Goal: Transaction & Acquisition: Subscribe to service/newsletter

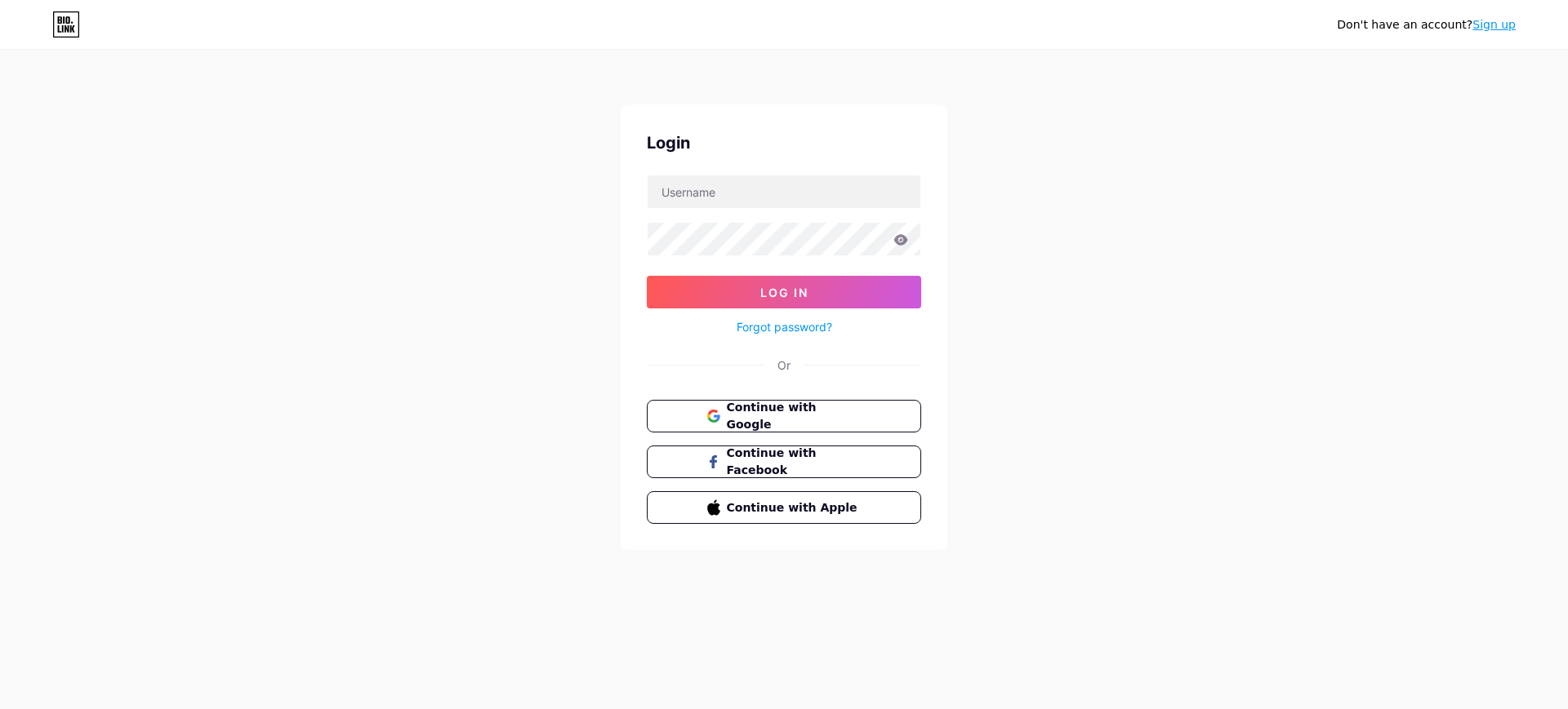
click at [1499, 23] on link "Sign up" at bounding box center [1493, 24] width 43 height 13
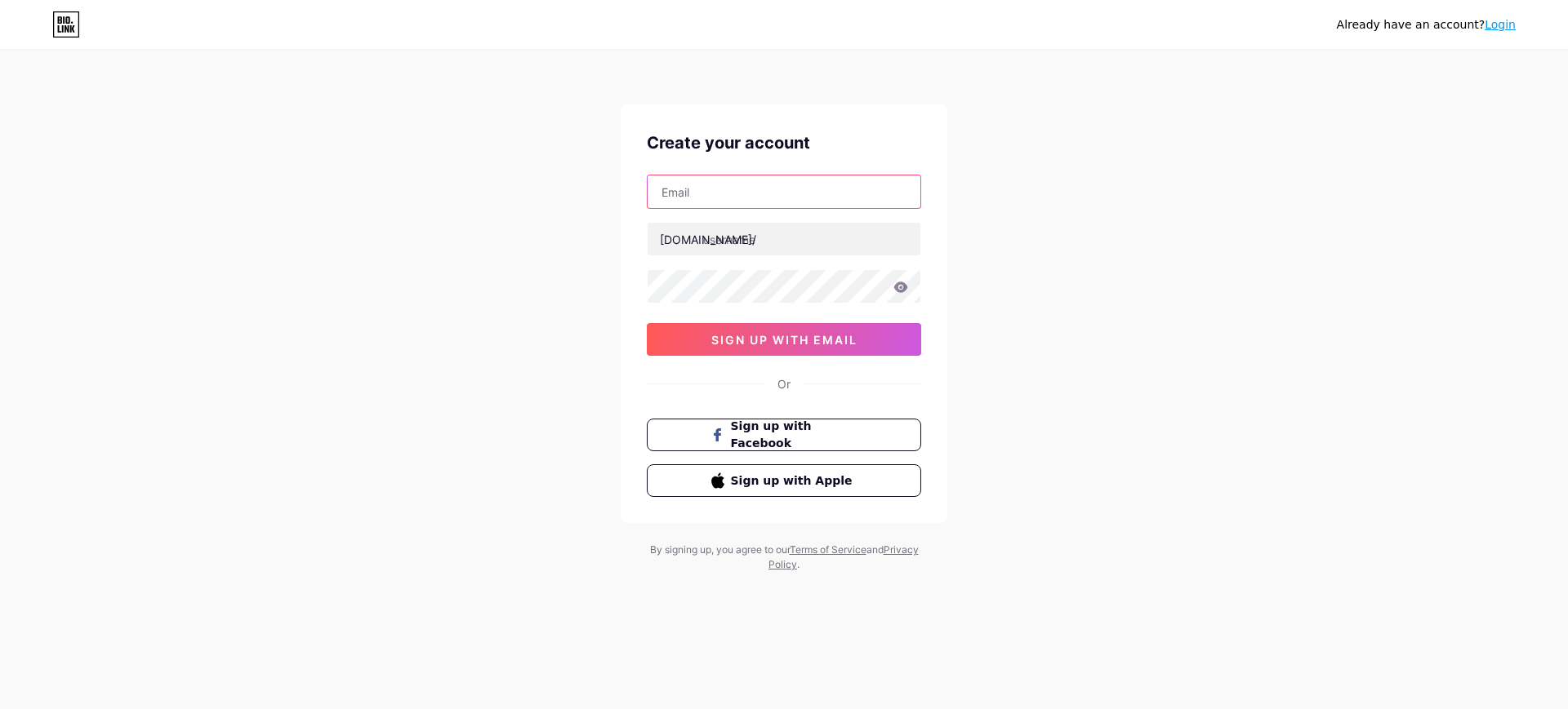
click at [848, 196] on input "text" at bounding box center [784, 191] width 273 height 33
click at [812, 197] on input "text" at bounding box center [784, 191] width 273 height 33
click at [763, 192] on input "text" at bounding box center [784, 191] width 273 height 33
paste input "[EMAIL_ADDRESS][DOMAIN_NAME]"
type input "Sudenurturkeer@gmail.com"
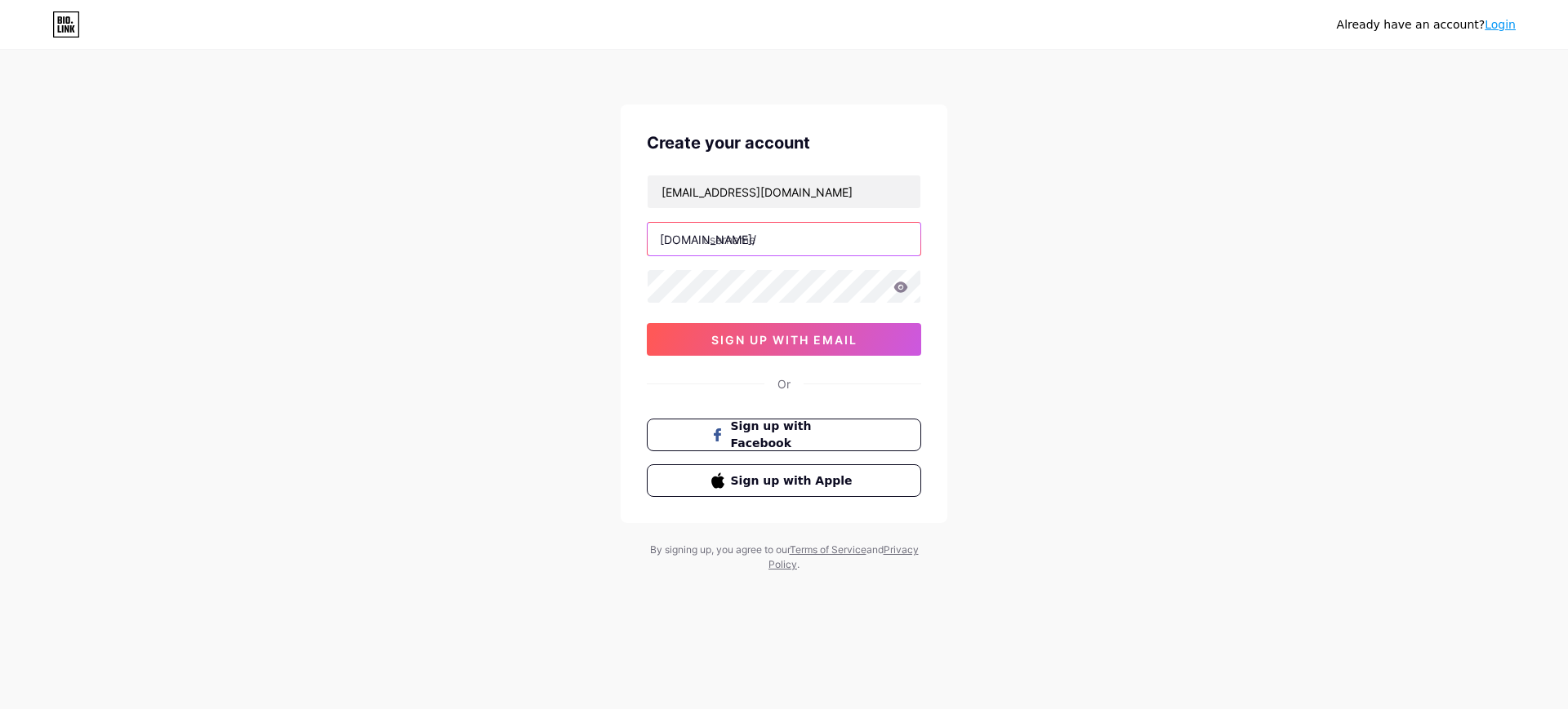
click at [730, 238] on input "text" at bounding box center [784, 239] width 273 height 33
type input "ssudenailart"
click at [1348, 385] on div "Already have an account? Login Create your account Sudenurturkeer@gmail.com bio…" at bounding box center [784, 312] width 1568 height 624
click at [842, 341] on span "sign up with email" at bounding box center [784, 340] width 146 height 14
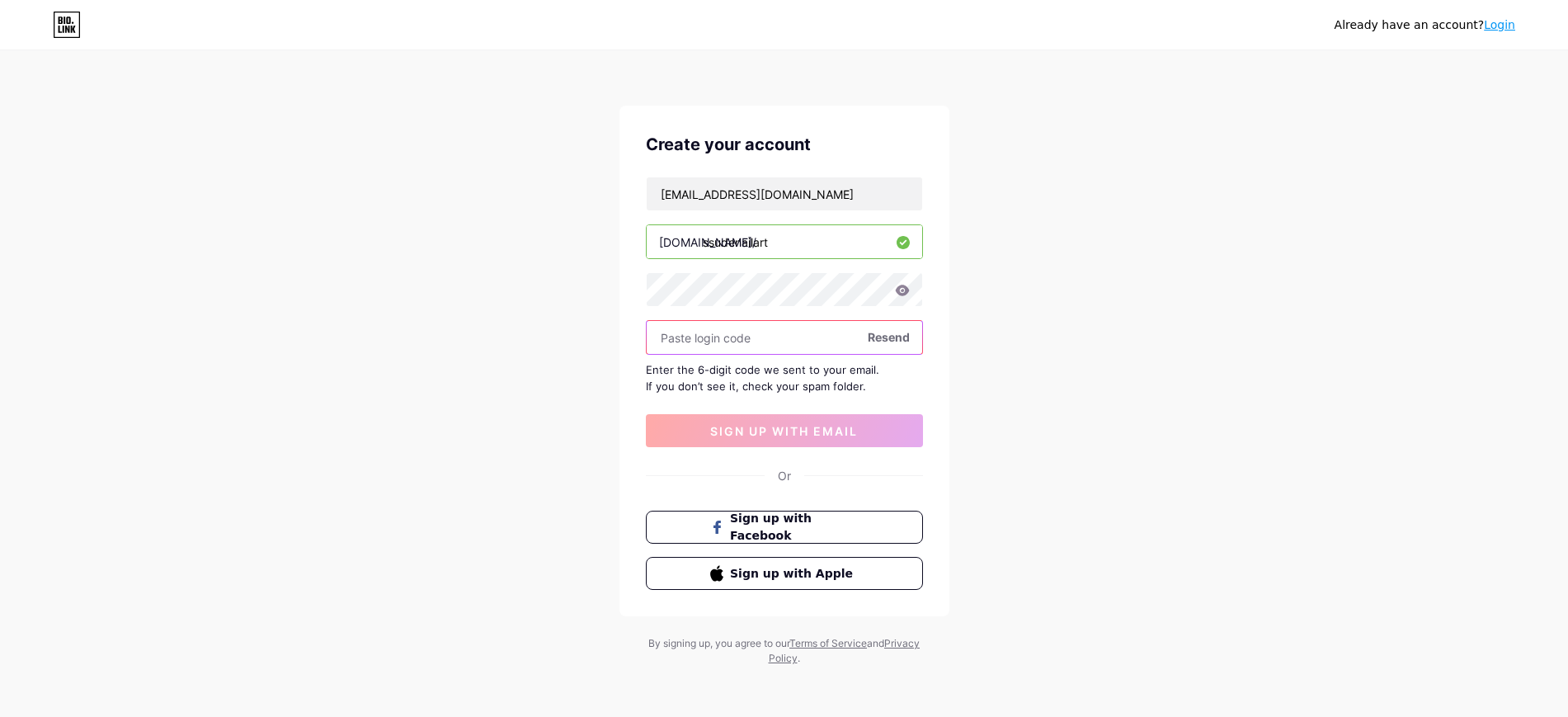
click at [735, 349] on input "text" at bounding box center [784, 338] width 276 height 33
paste input "993173"
type input "993173"
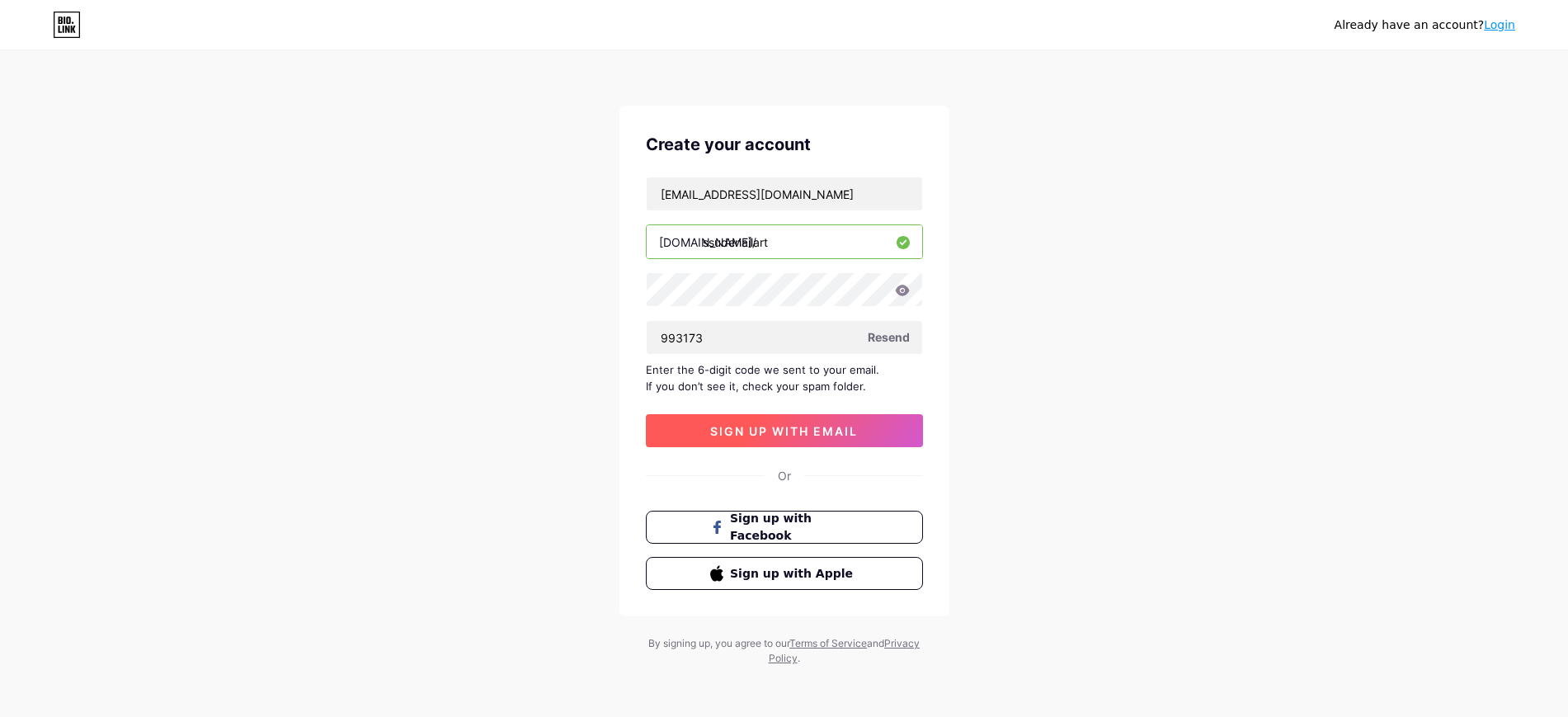
click at [802, 421] on button "sign up with email" at bounding box center [784, 431] width 277 height 33
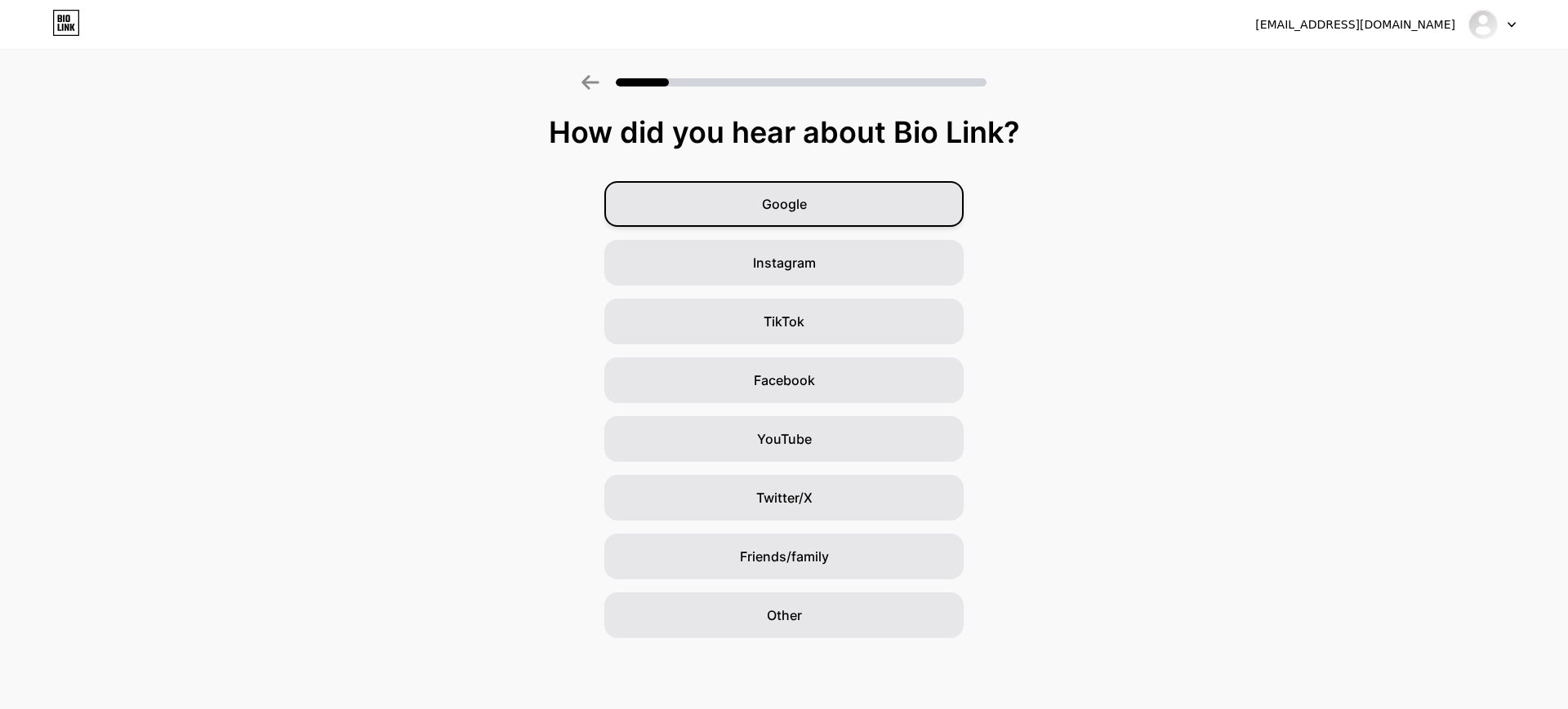
click at [869, 201] on div "Google" at bounding box center [784, 204] width 359 height 46
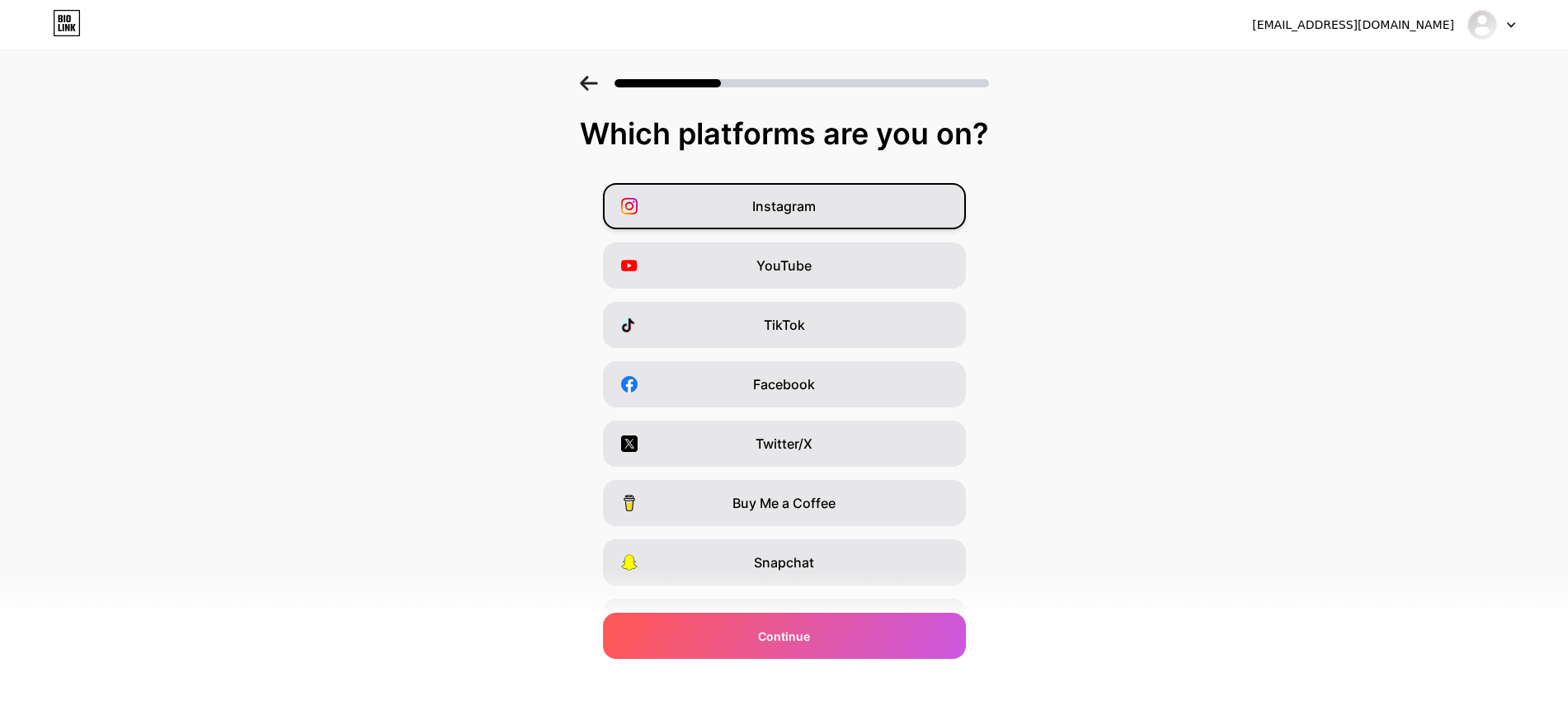
click at [873, 217] on div "Instagram" at bounding box center [784, 206] width 363 height 46
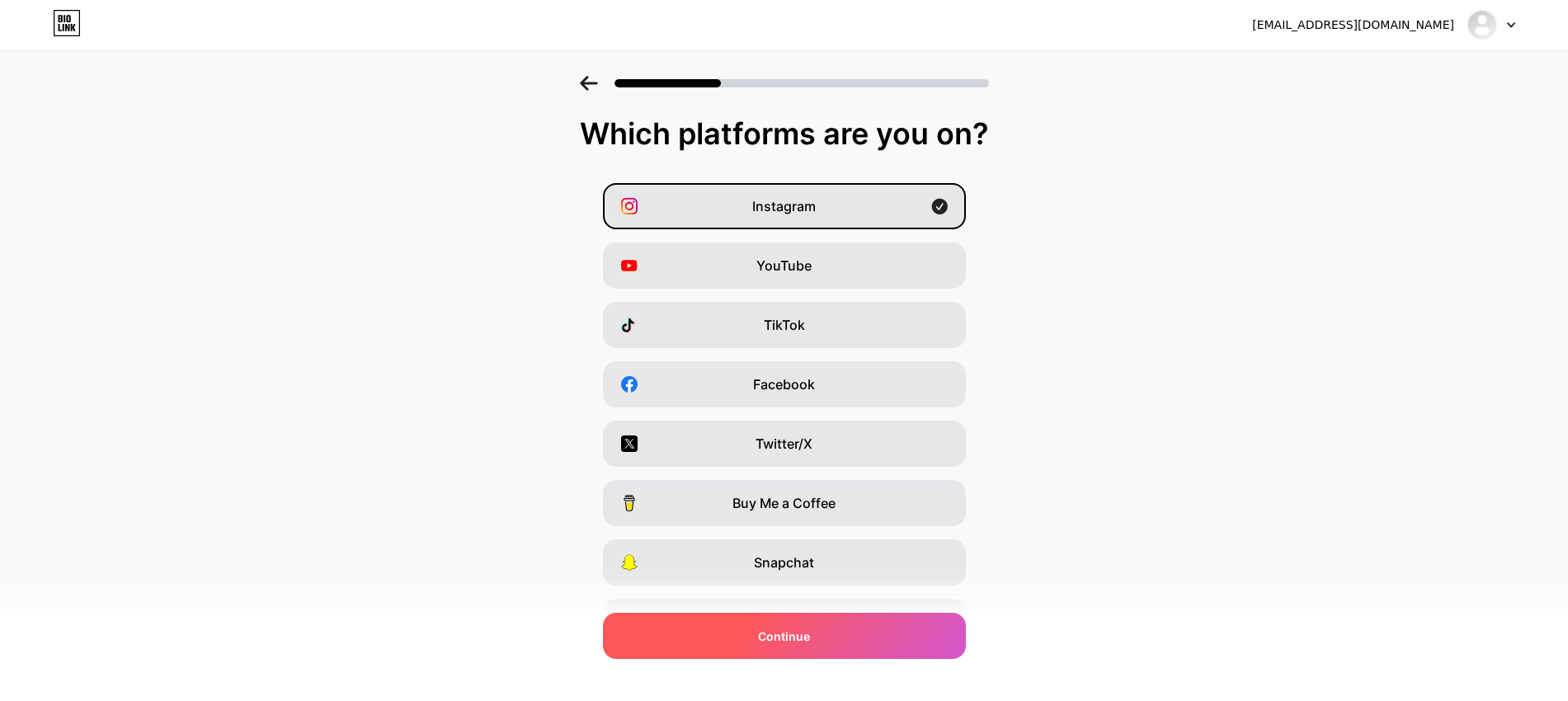
click at [815, 625] on div "Continue" at bounding box center [784, 636] width 363 height 46
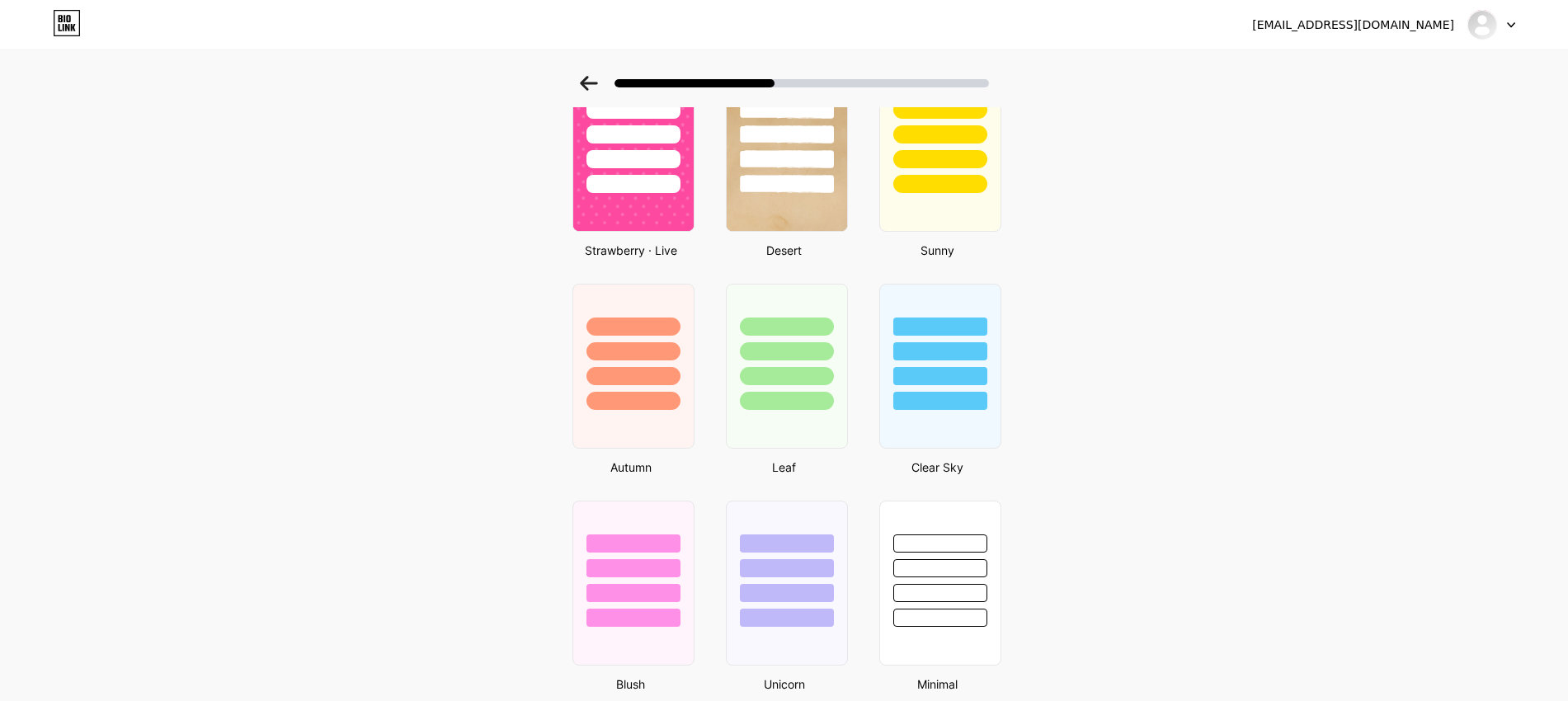
scroll to position [954, 0]
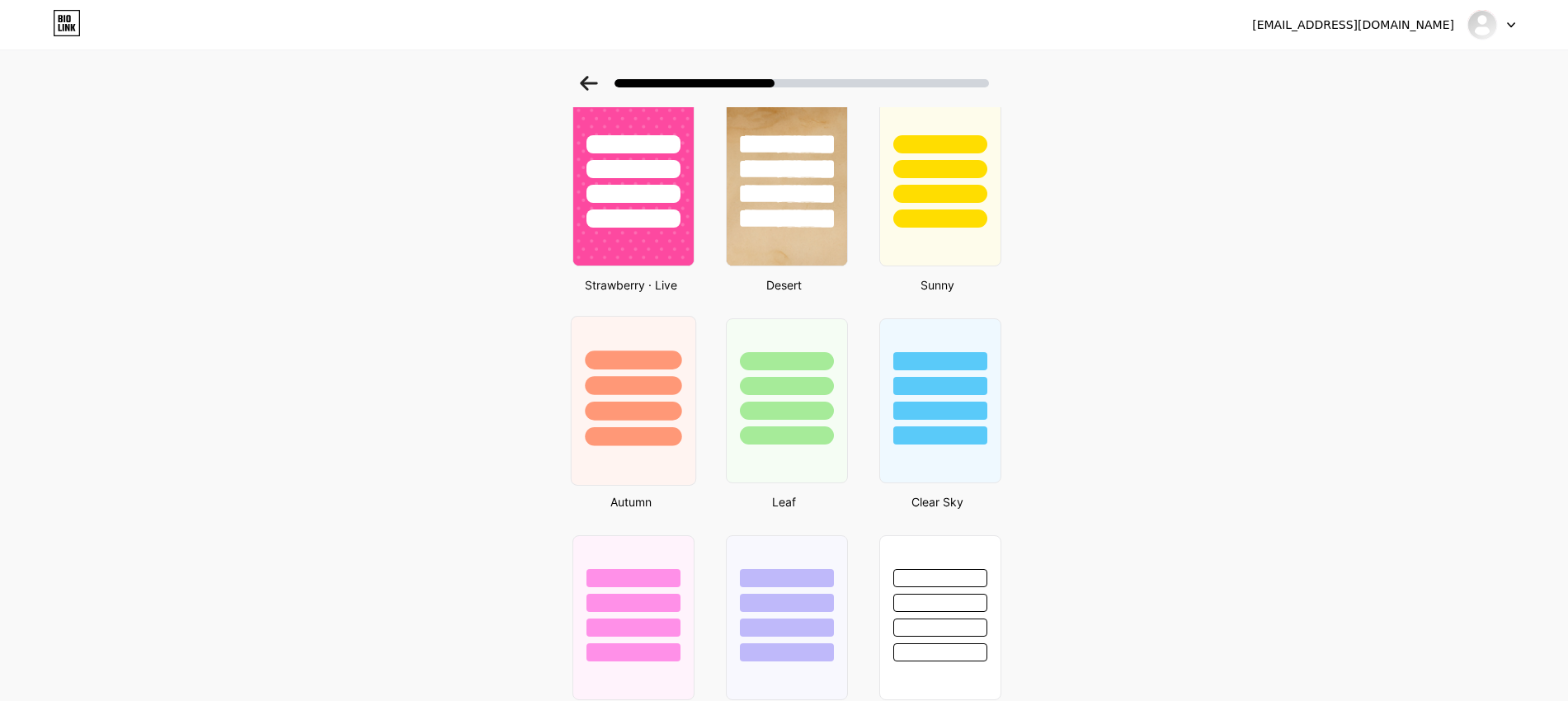
click at [687, 429] on div at bounding box center [633, 381] width 123 height 129
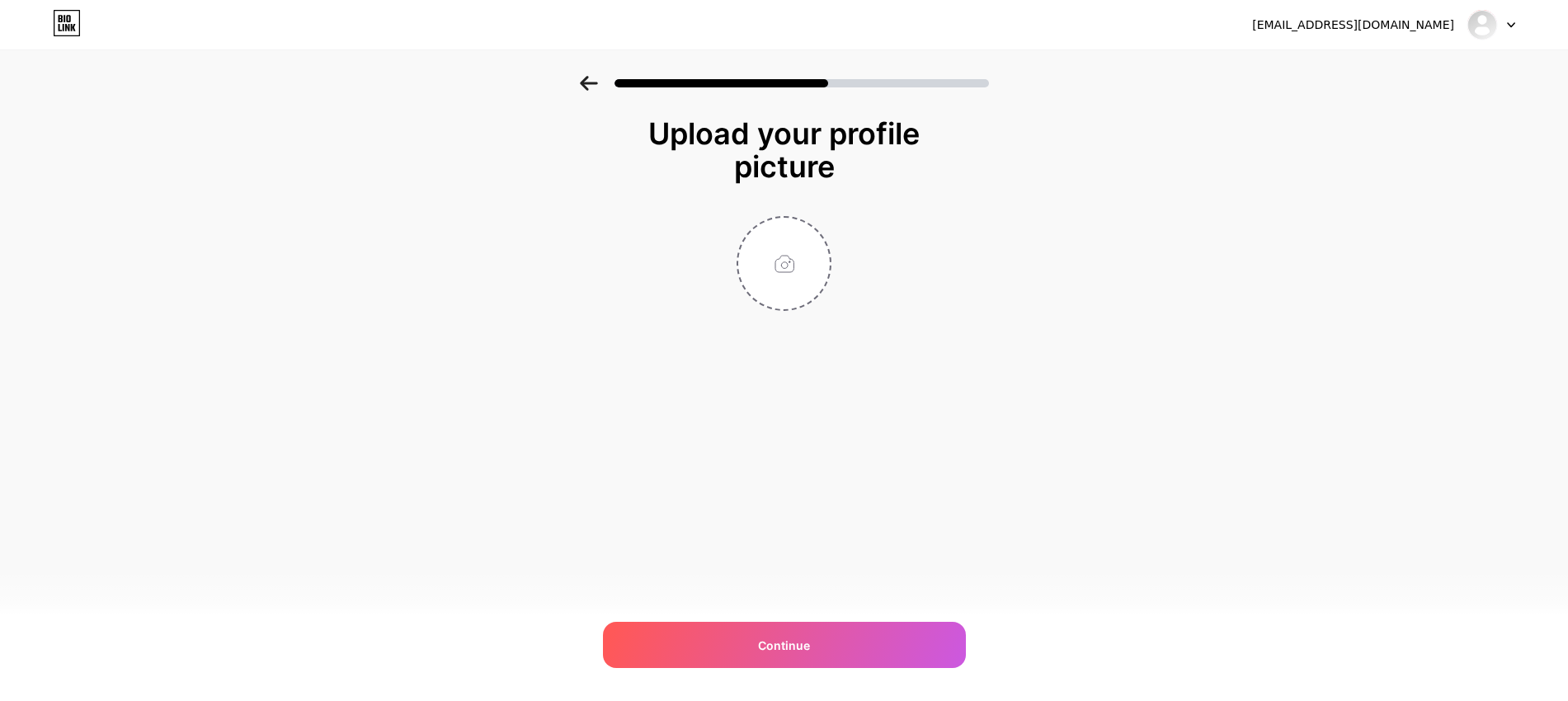
scroll to position [0, 0]
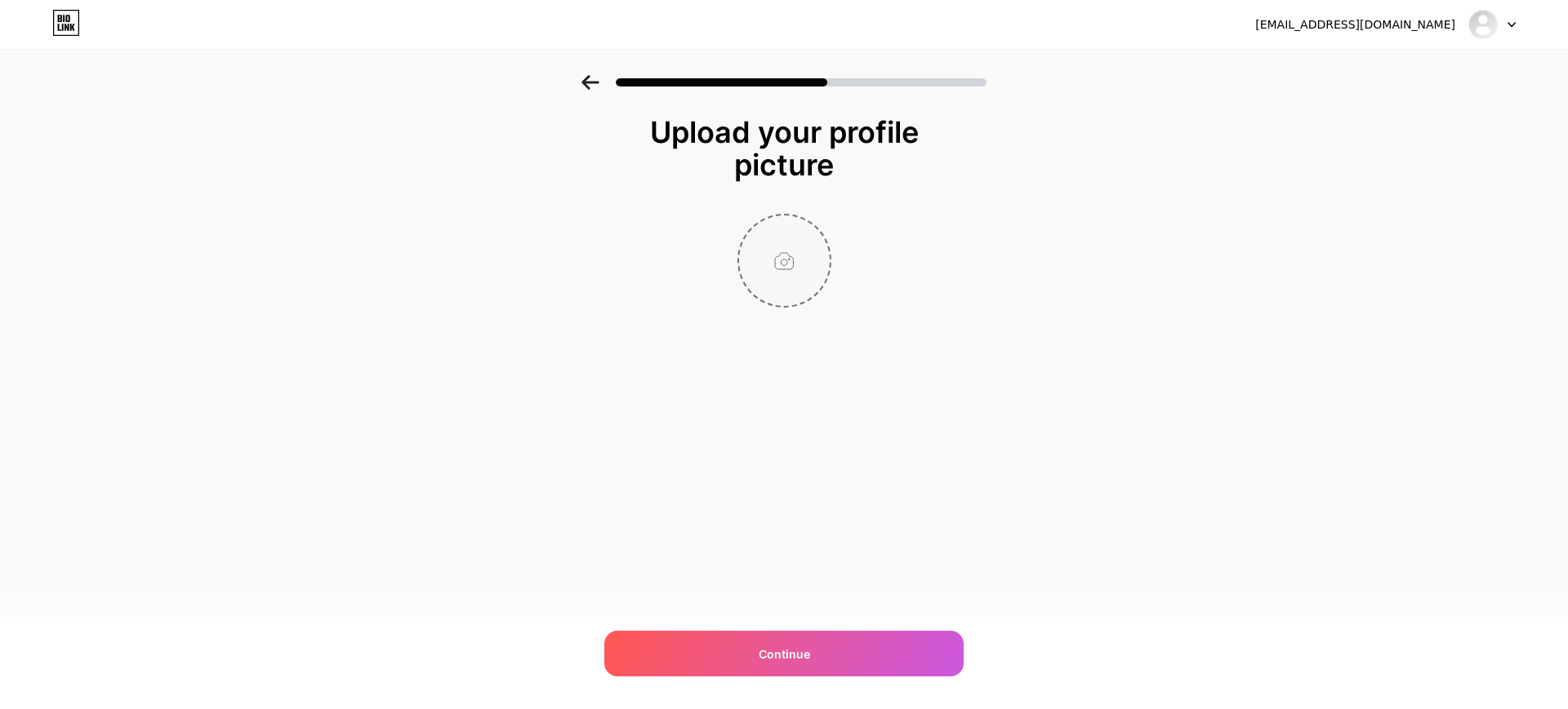
click at [779, 249] on input "file" at bounding box center [784, 260] width 91 height 91
click at [799, 244] on input "file" at bounding box center [784, 260] width 91 height 91
type input "C:\fakepath\insta pp.jpg"
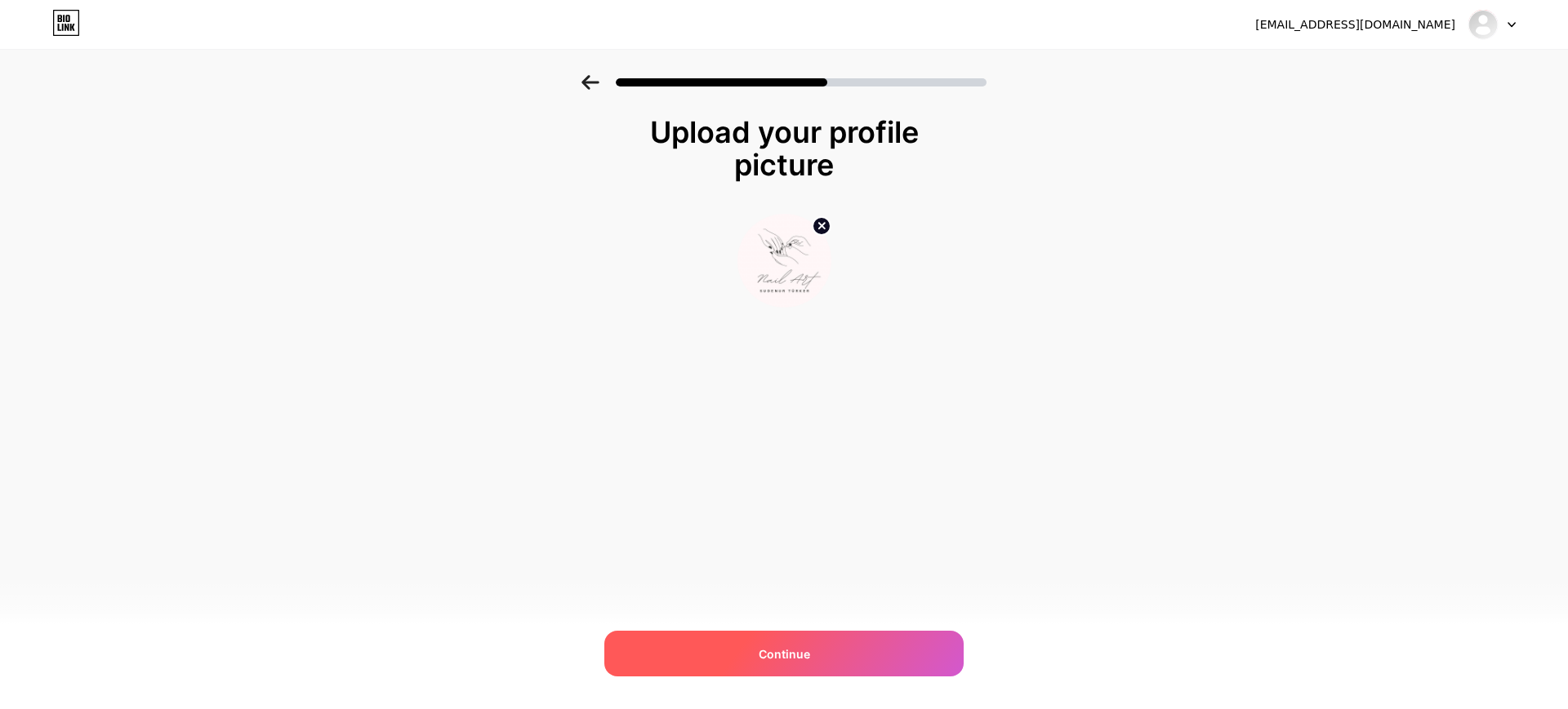
click at [864, 658] on div "Continue" at bounding box center [784, 654] width 359 height 46
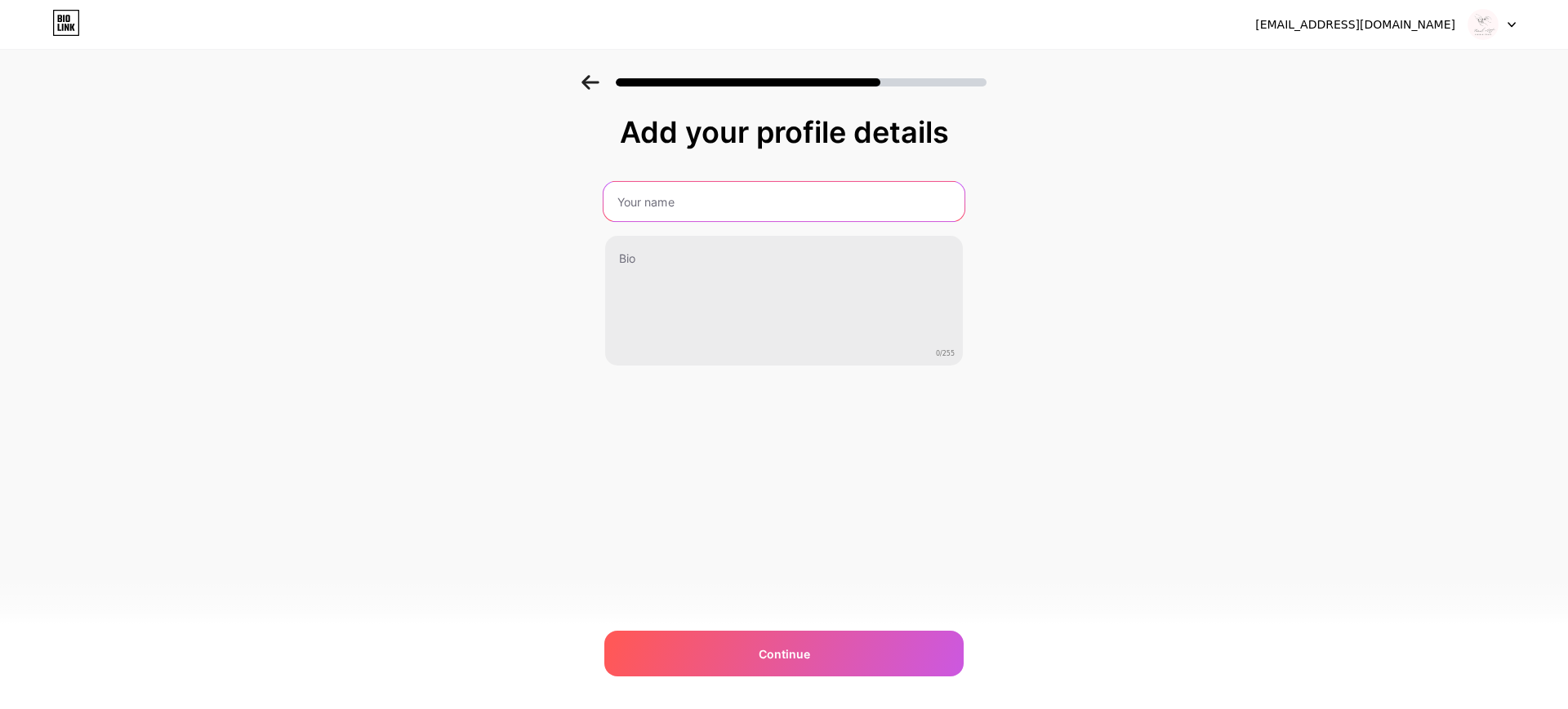
click at [754, 189] on input "text" at bounding box center [784, 202] width 361 height 39
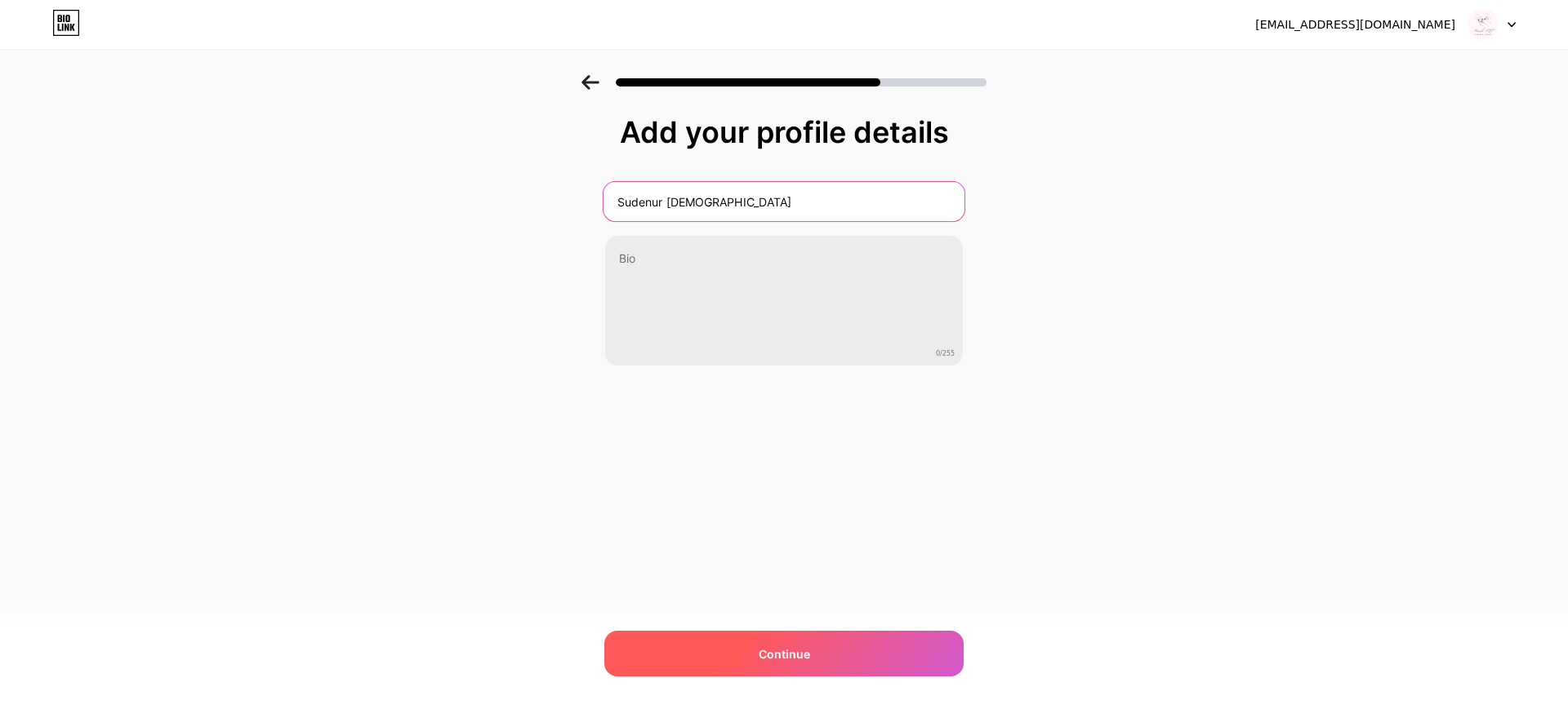
type input "Sudenur Türker"
click at [798, 634] on div "Continue" at bounding box center [784, 654] width 359 height 46
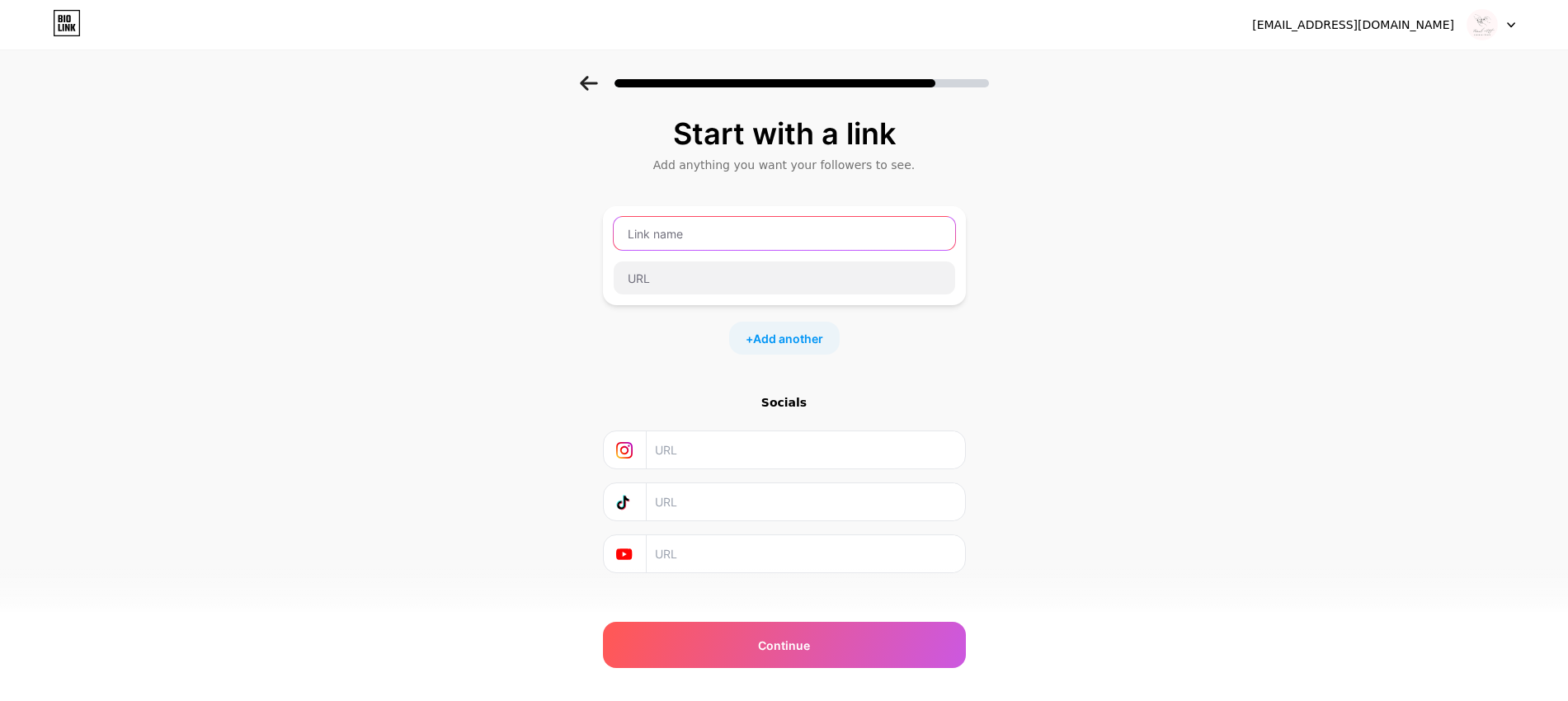
click at [822, 235] on input "text" at bounding box center [784, 233] width 342 height 33
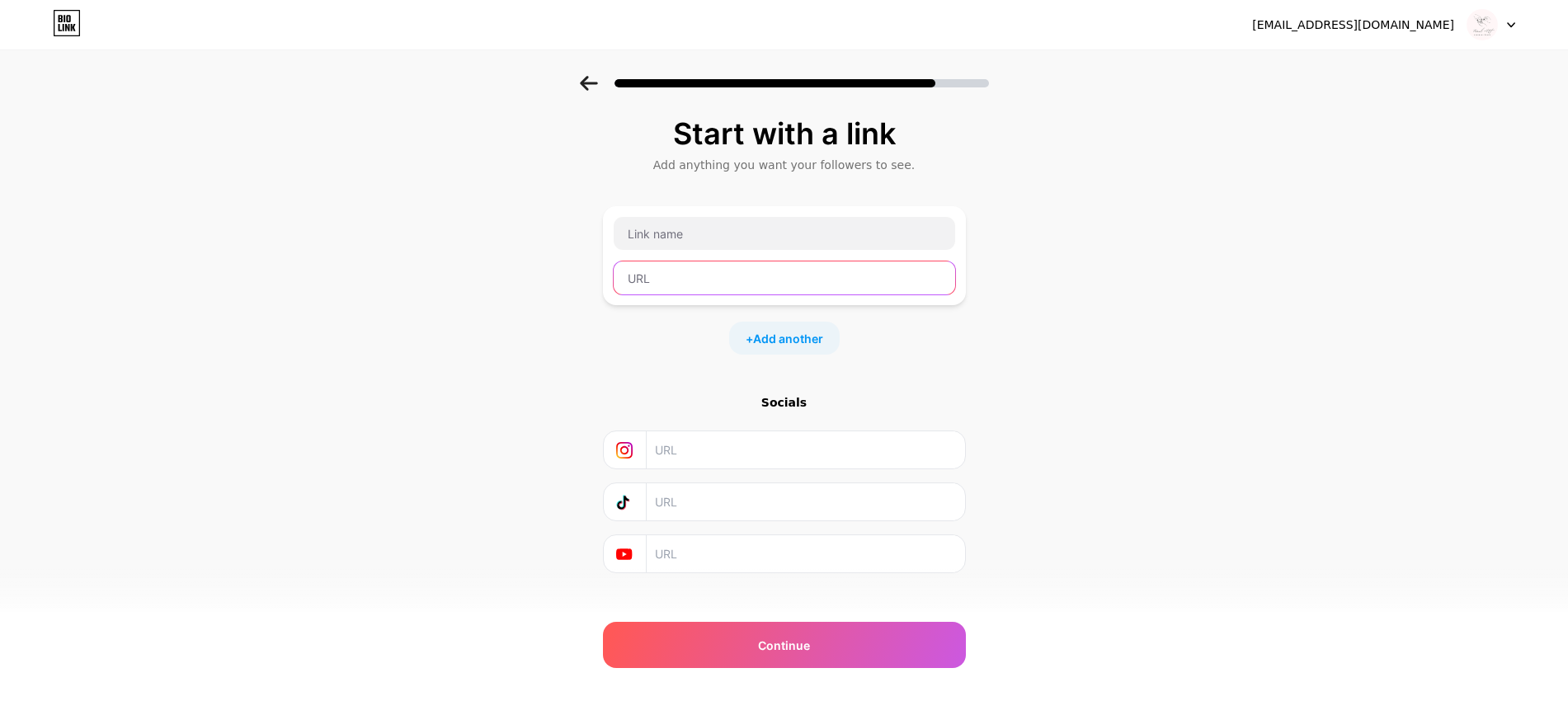
click at [759, 276] on input "text" at bounding box center [784, 277] width 342 height 33
click at [745, 434] on input "text" at bounding box center [805, 449] width 300 height 37
paste input "https://www.instagram.com/ssude.nailart?igsh=cnI0NTU0aWM0bnlm"
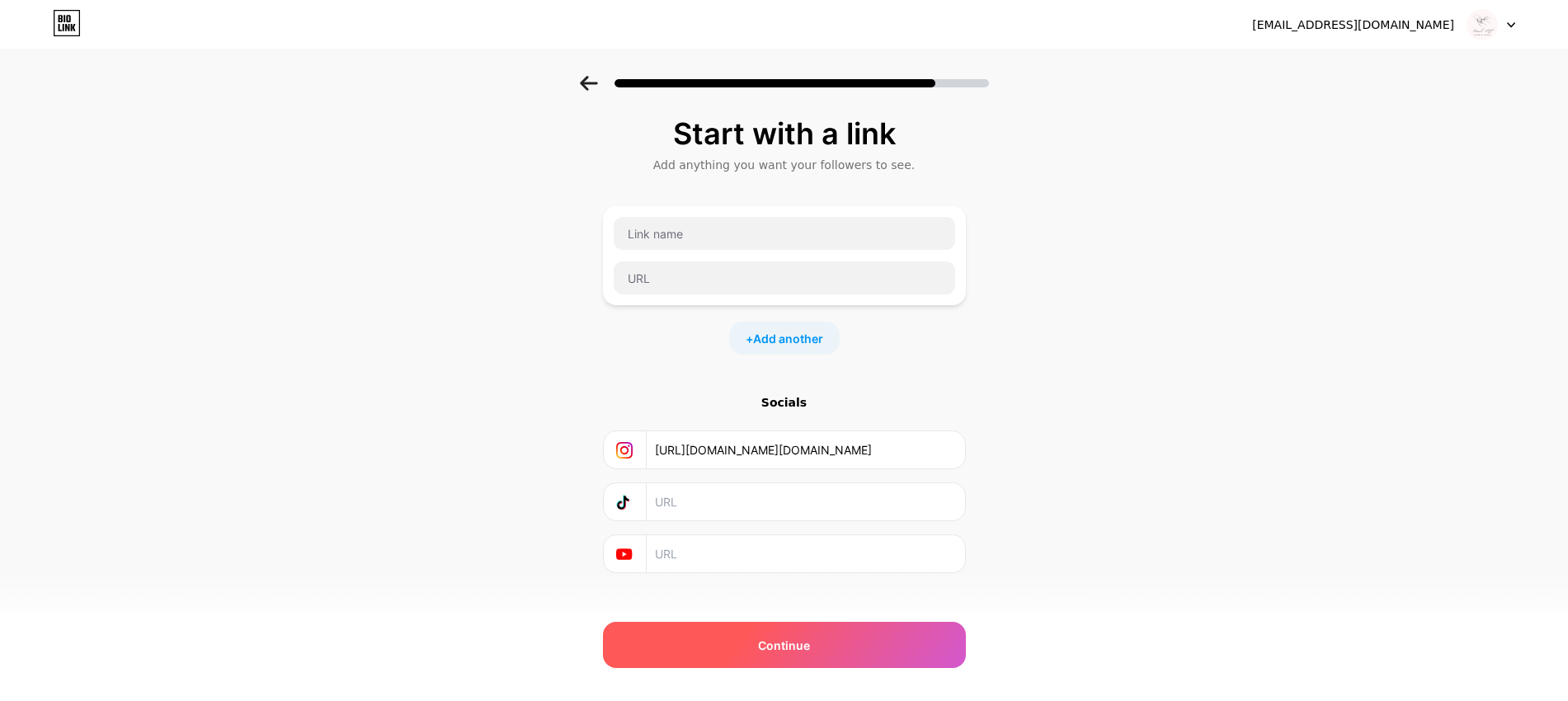
type input "https://www.instagram.com/ssude.nailart?igsh=cnI0NTU0aWM0bnlm"
click at [805, 633] on div "Continue" at bounding box center [784, 645] width 363 height 46
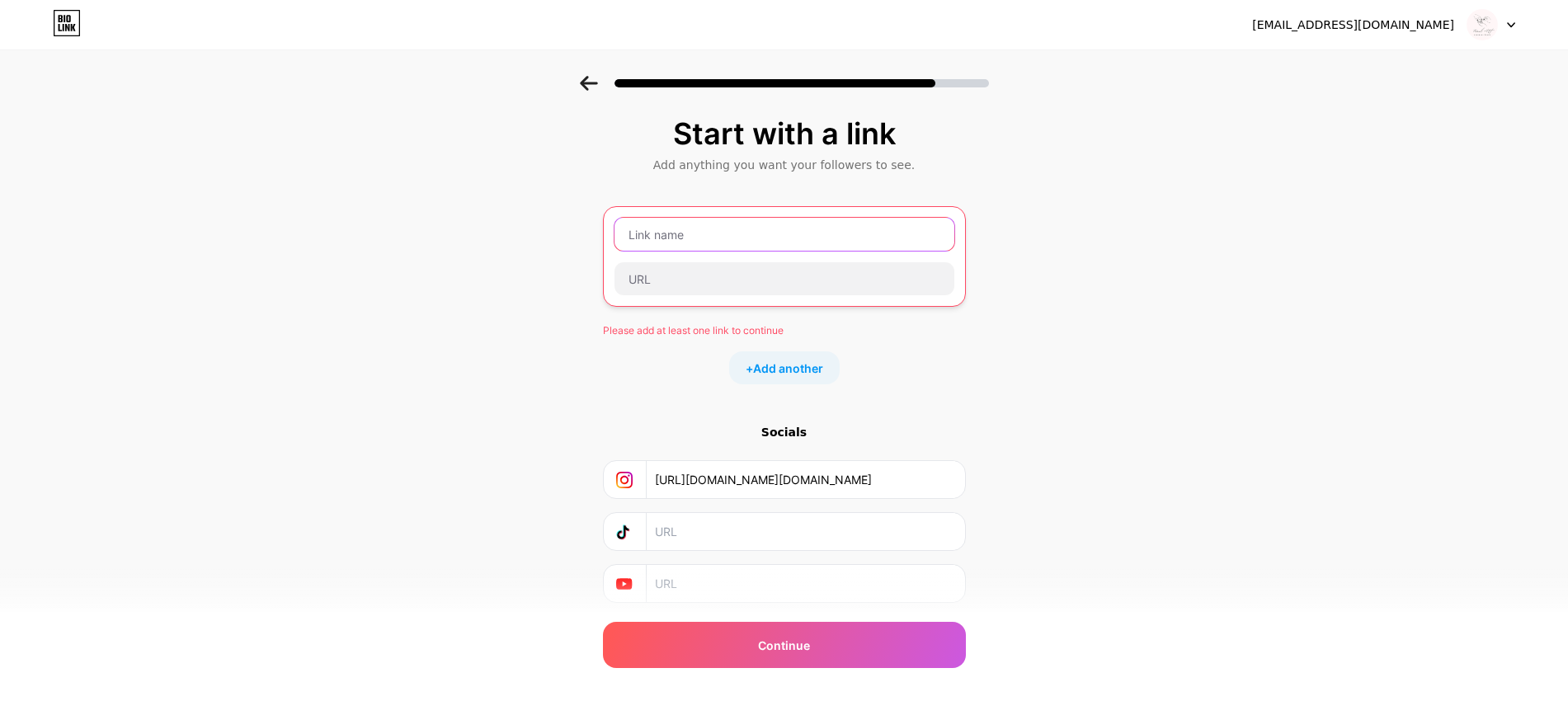
click at [736, 247] on input "text" at bounding box center [784, 234] width 340 height 33
paste input "https://www.instagram.com/ssude.nailart?igsh=cnI0NTU0aWM0bnlm"
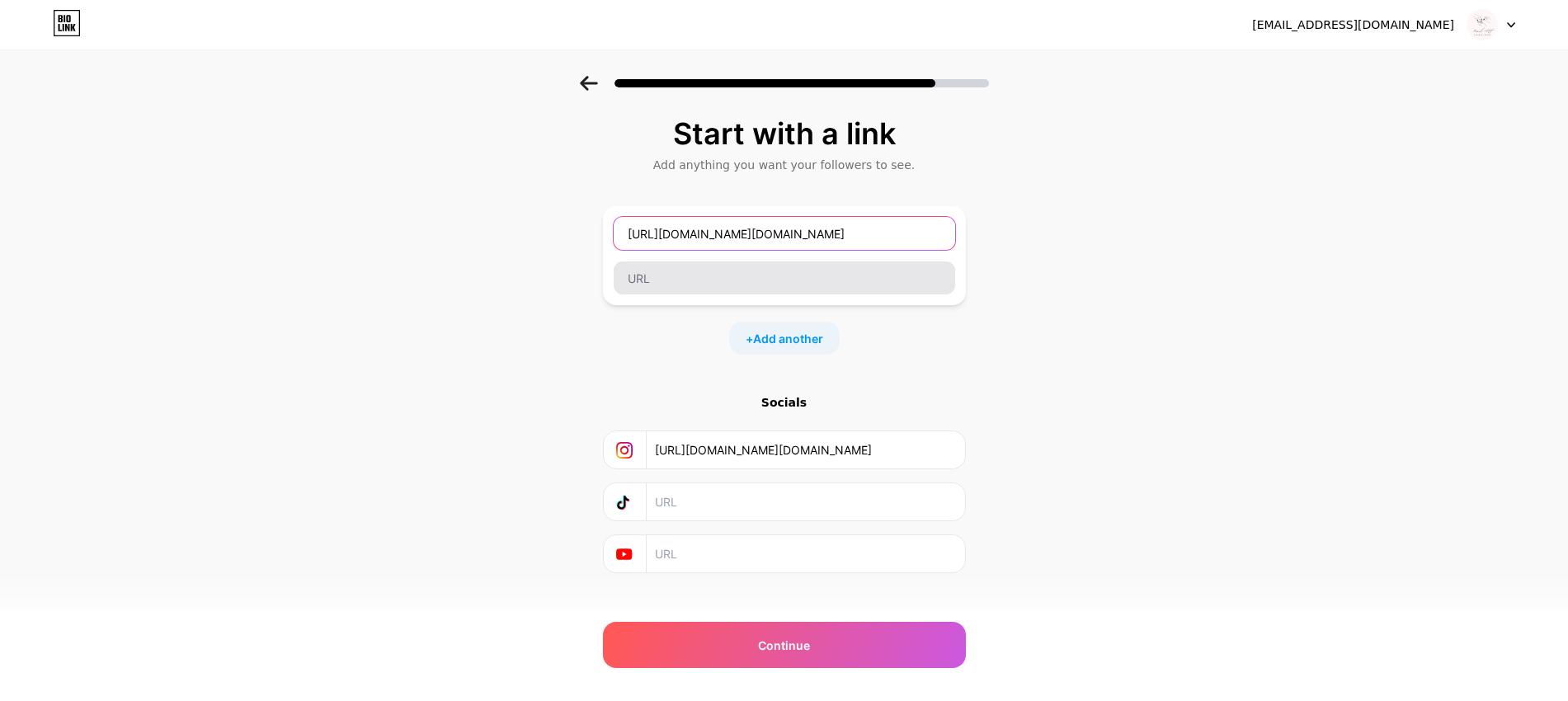
type input "https://www.instagram.com/ssude.nailart?igsh=cnI0NTU0aWM0bnlm"
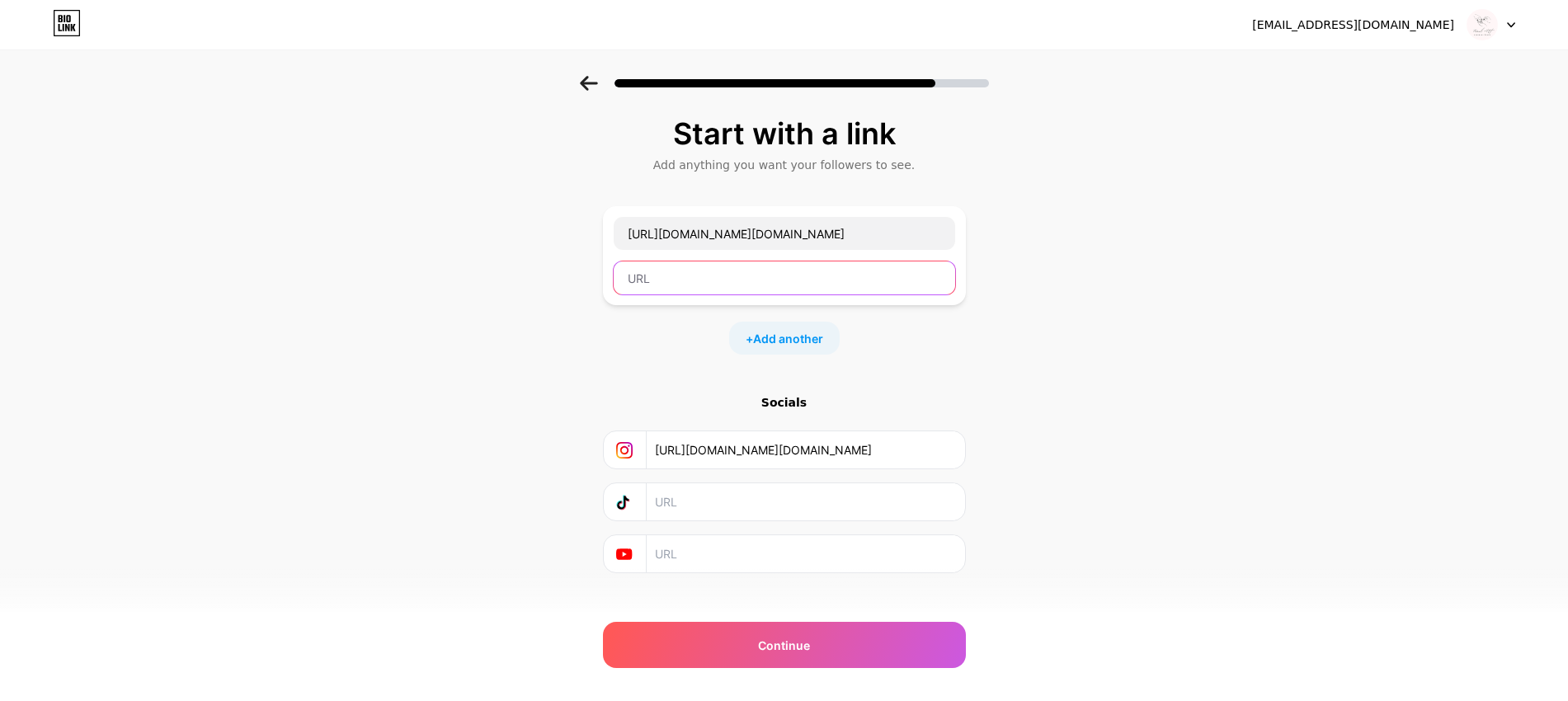
click at [729, 284] on input "text" at bounding box center [784, 277] width 342 height 33
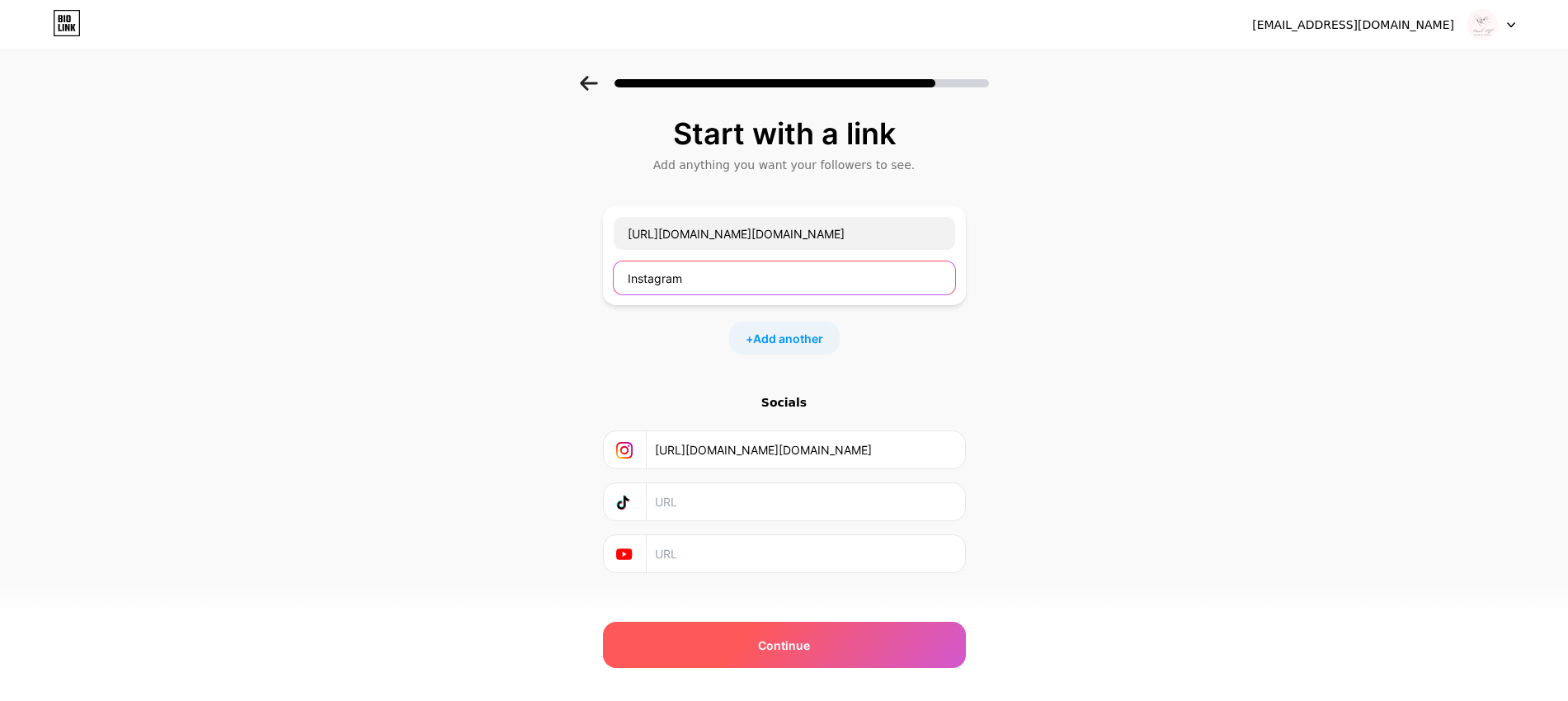
type input "Instagram"
click at [810, 651] on span "Continue" at bounding box center [784, 645] width 52 height 17
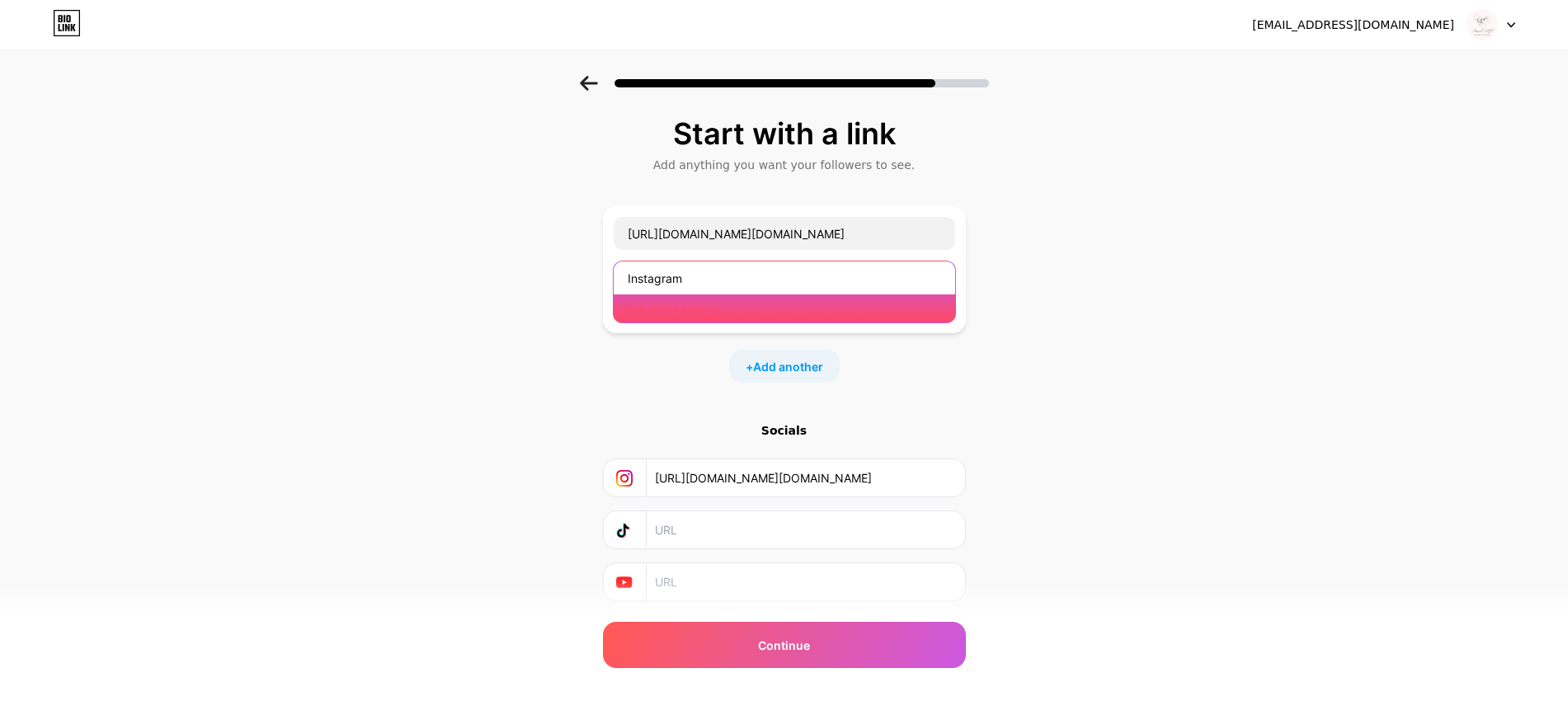
click at [733, 288] on input "Instagram" at bounding box center [784, 277] width 342 height 33
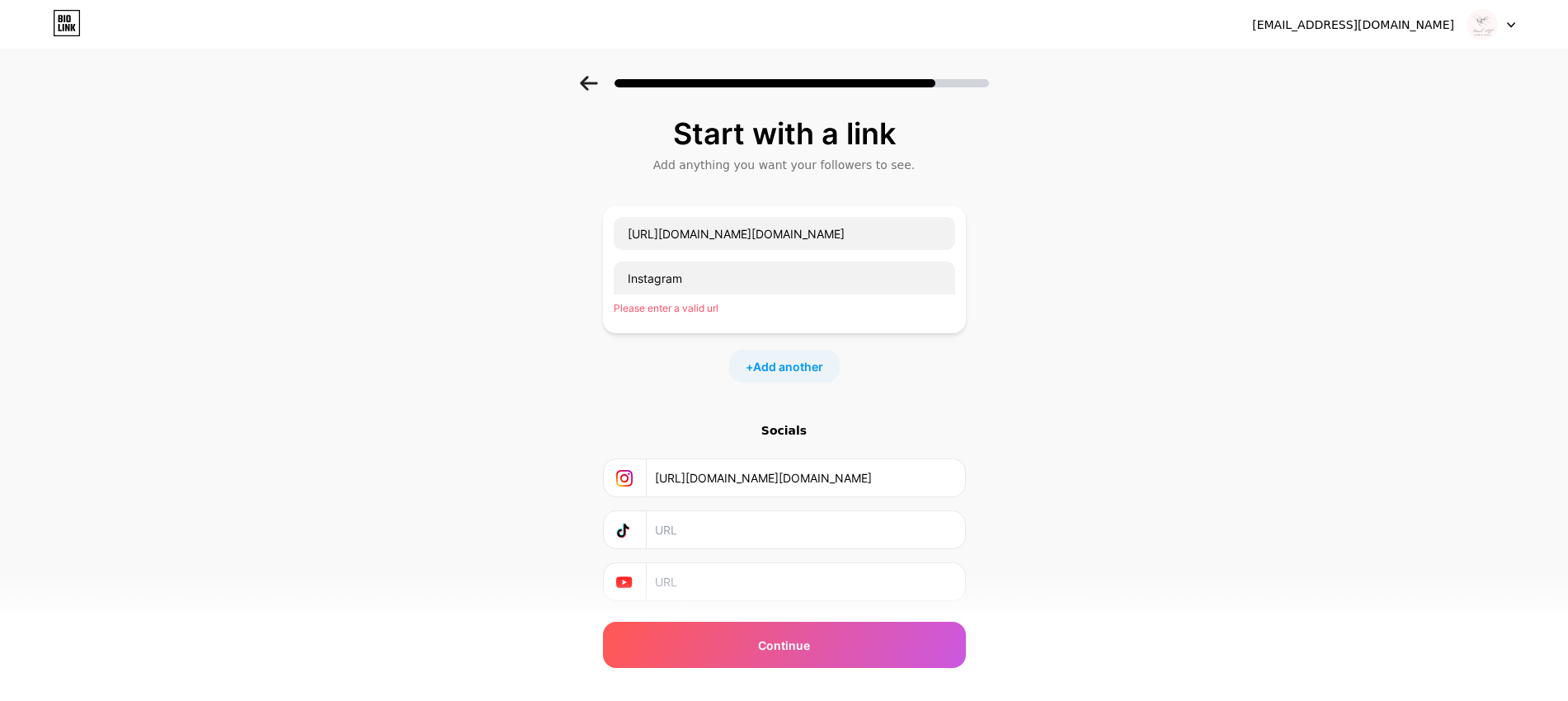
click at [695, 369] on div "+ Add another" at bounding box center [784, 365] width 363 height 33
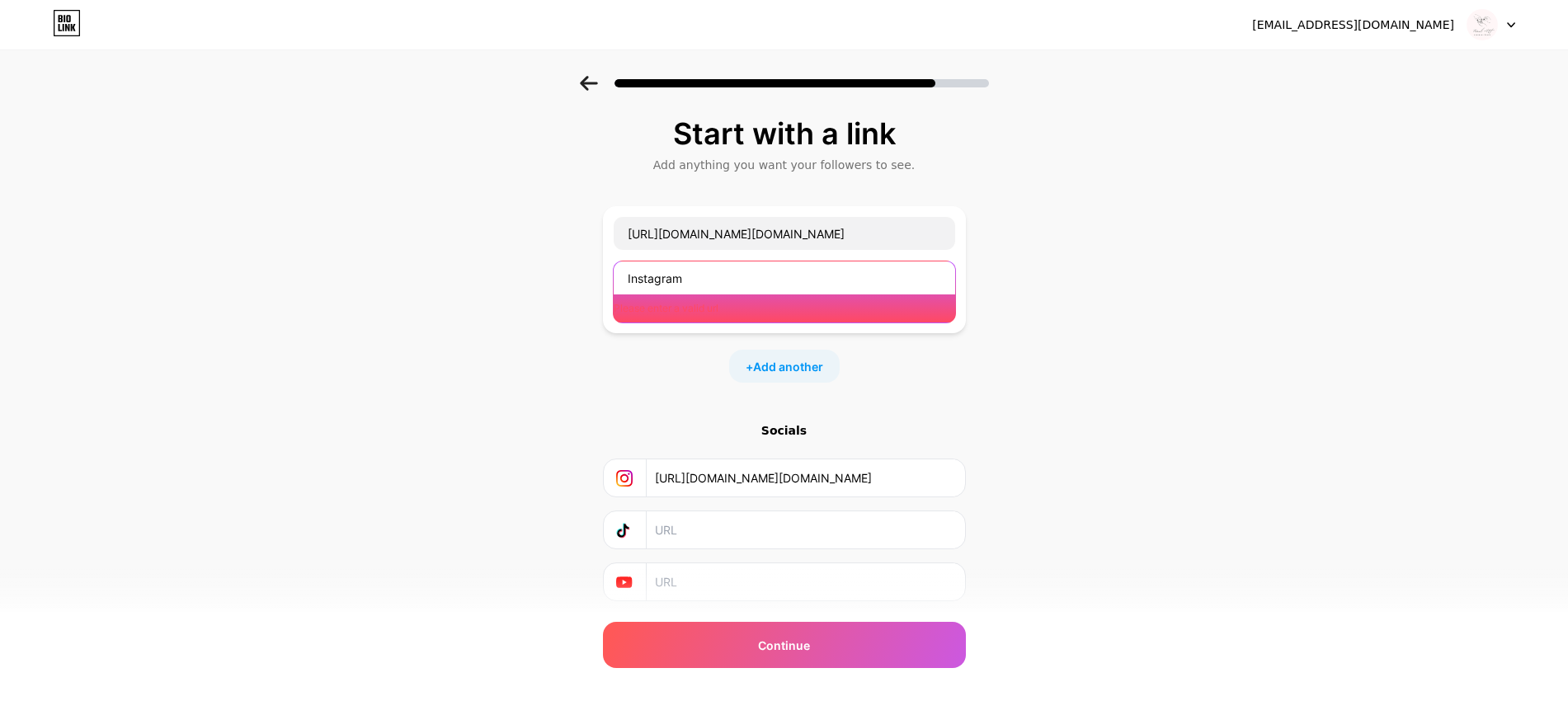
click at [715, 289] on input "Instagram" at bounding box center [784, 277] width 342 height 33
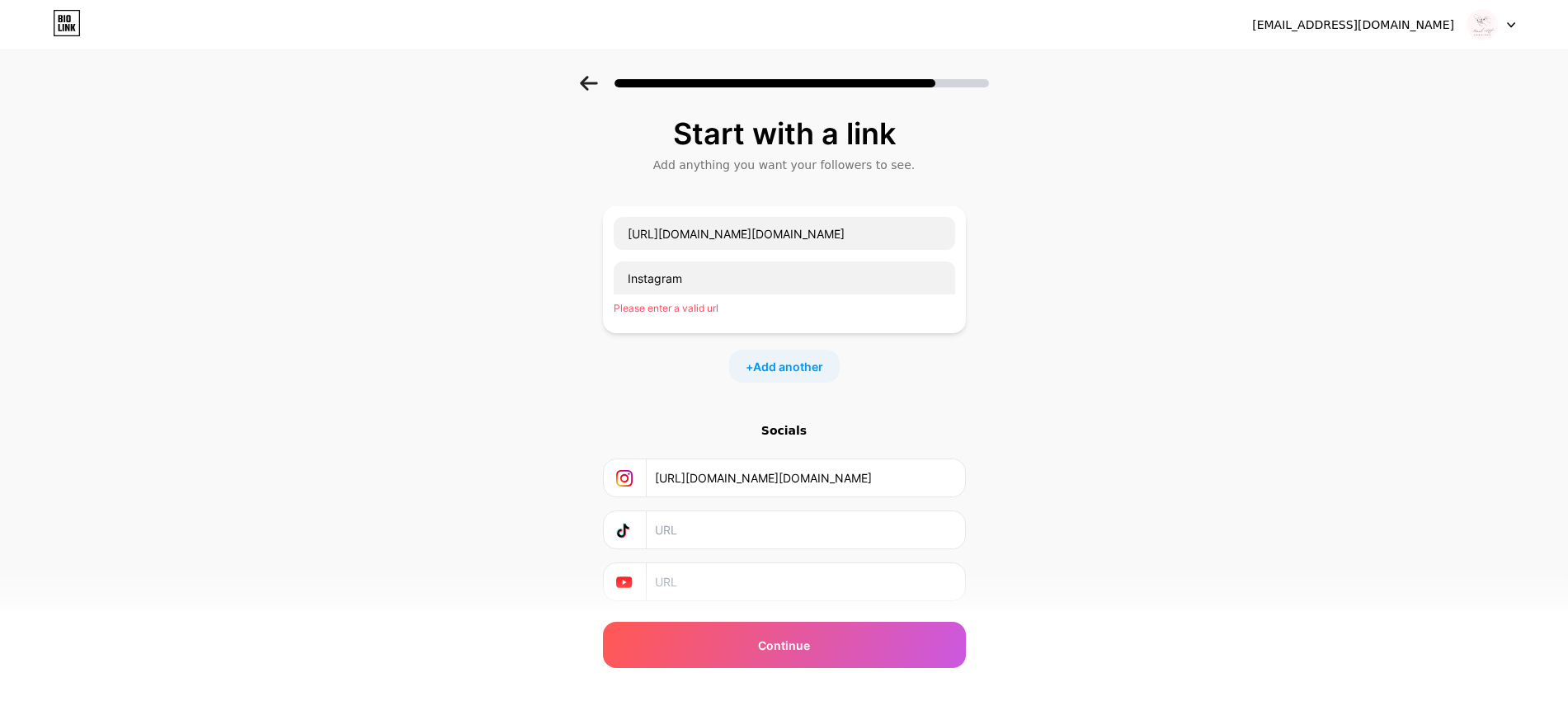
click at [708, 318] on div "Instagram Please enter a valid url" at bounding box center [784, 291] width 343 height 62
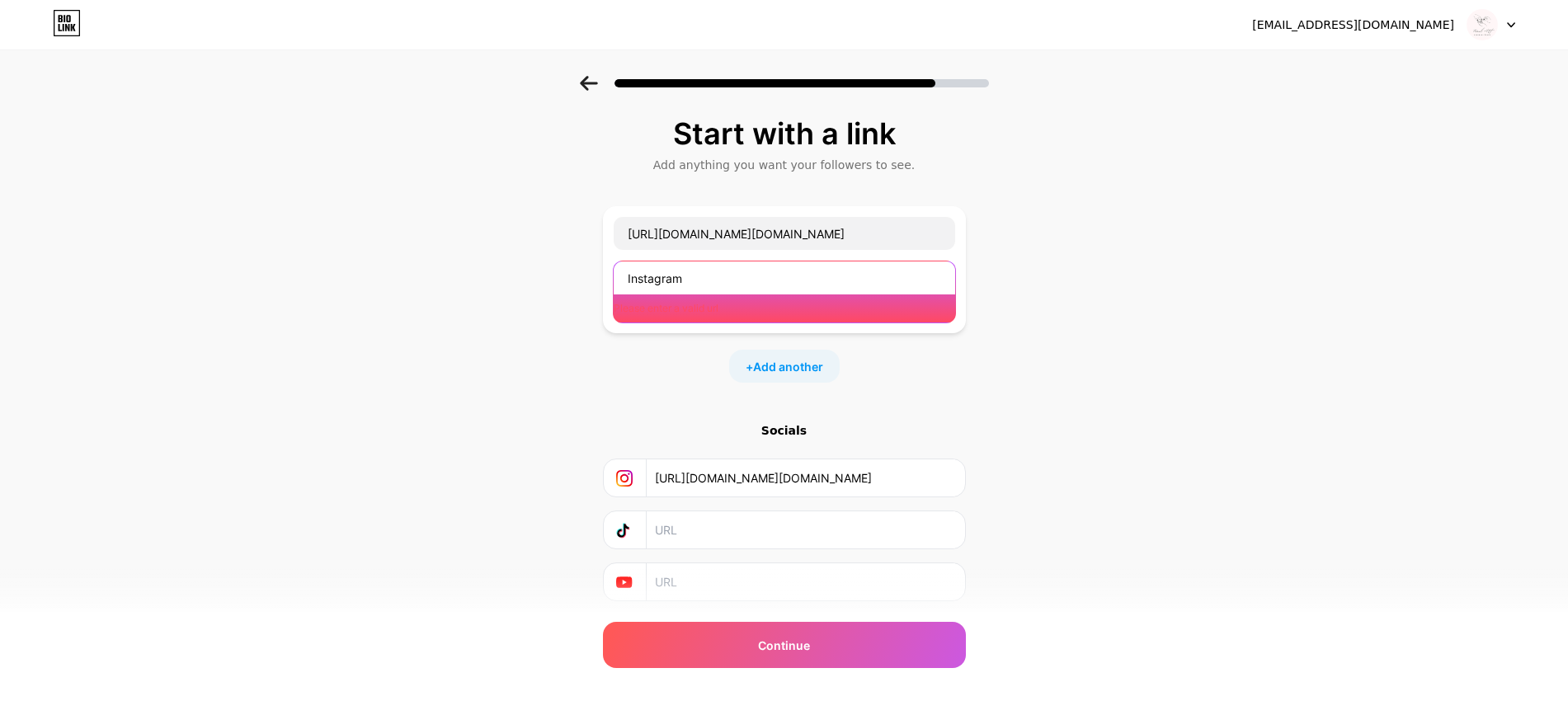
drag, startPoint x: 737, startPoint y: 272, endPoint x: 305, endPoint y: 265, distance: 432.1
click at [305, 265] on div "Start with a link Add anything you want your followers to see. https://www.inst…" at bounding box center [784, 380] width 1568 height 608
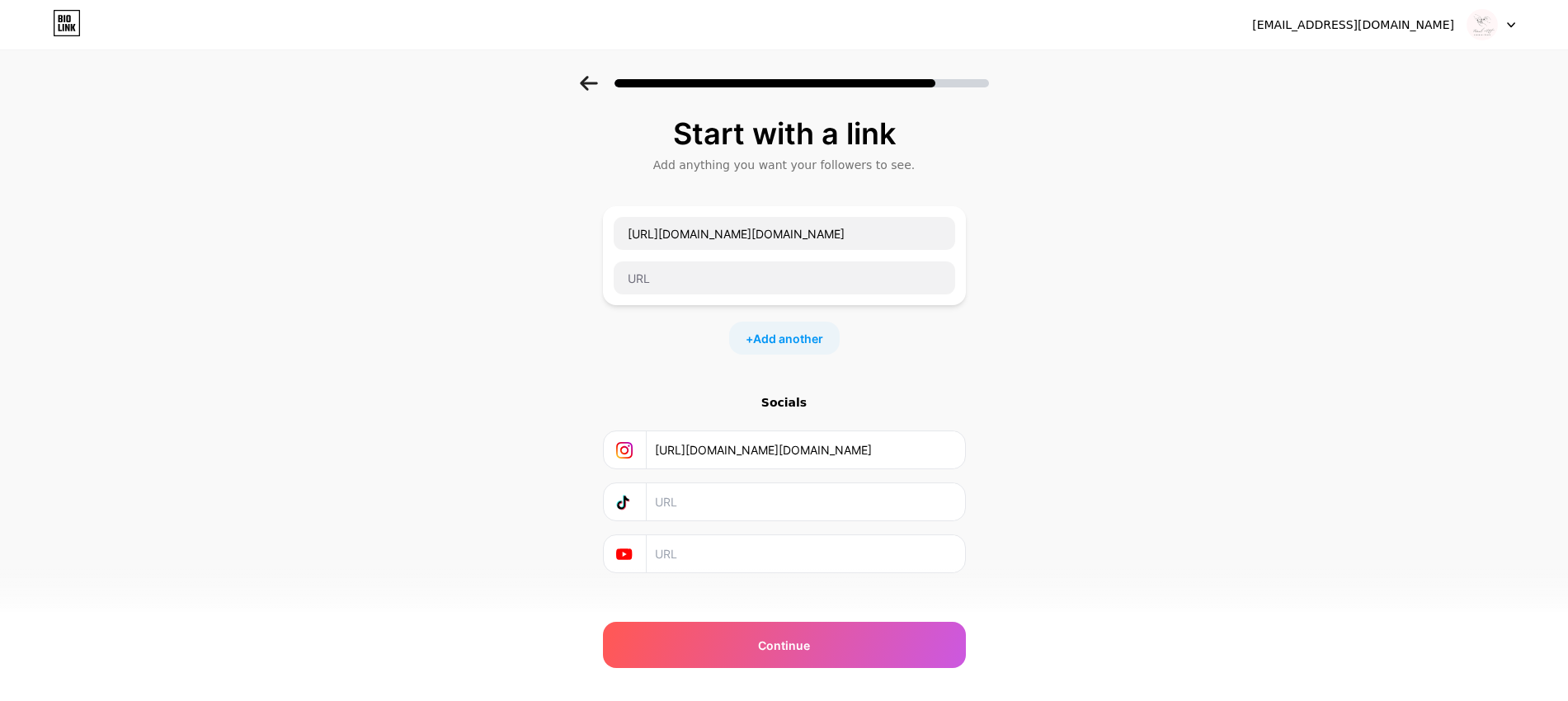
drag, startPoint x: 524, startPoint y: 300, endPoint x: 635, endPoint y: 271, distance: 114.7
click at [527, 300] on div "Start with a link Add anything you want your followers to see. https://www.inst…" at bounding box center [784, 365] width 1568 height 579
click at [696, 261] on input "text" at bounding box center [784, 277] width 342 height 33
click at [702, 243] on input "https://www.instagram.com/ssude.nailart?igsh=cnI0NTU0aWM0bnlm" at bounding box center [784, 233] width 342 height 33
click at [691, 272] on input "text" at bounding box center [784, 277] width 342 height 33
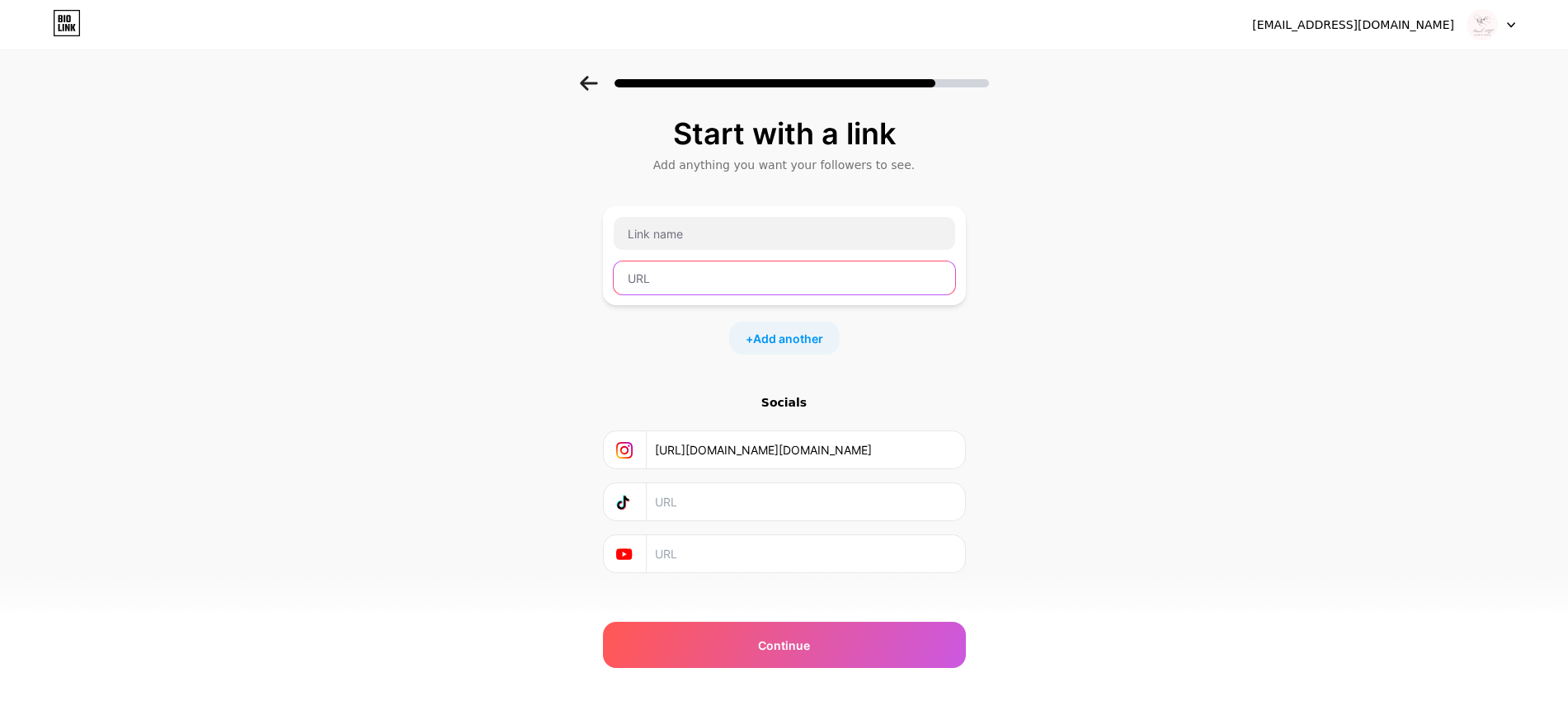
paste input "https://www.instagram.com/ssude.nailart?igsh=cnI0NTU0aWM0bnlm"
type input "https://www.instagram.com/ssude.nailart?igsh=cnI0NTU0aWM0bnlm"
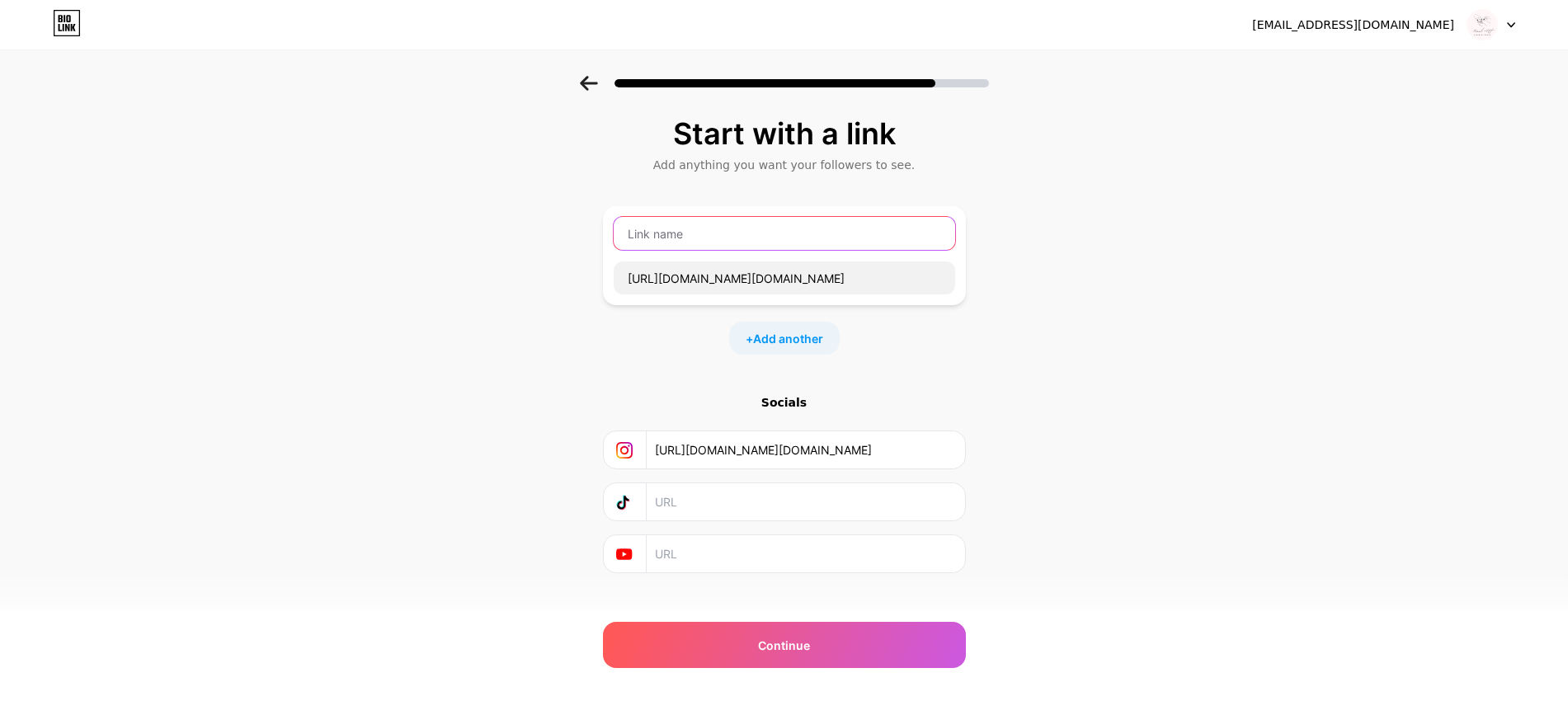
click at [699, 241] on input "text" at bounding box center [784, 233] width 342 height 33
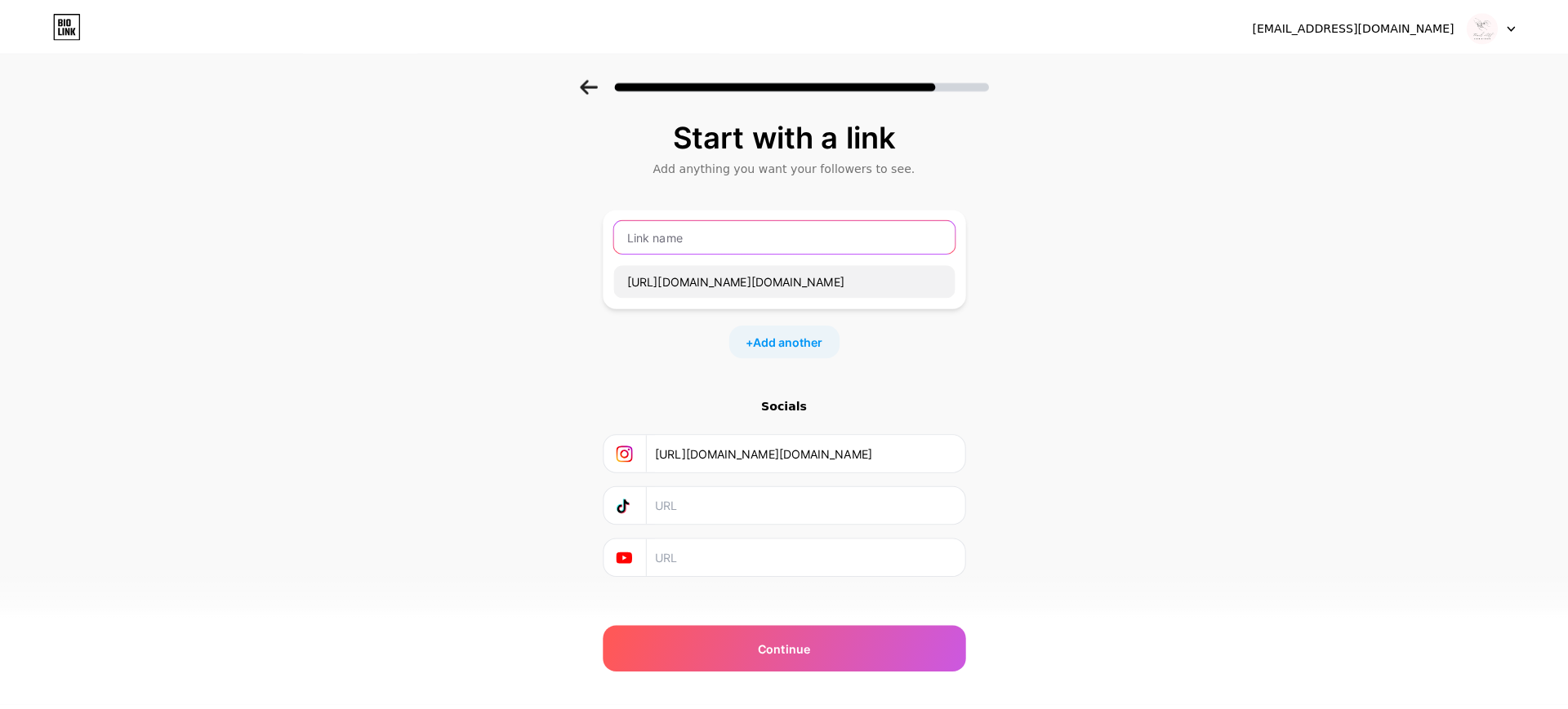
scroll to position [0, 0]
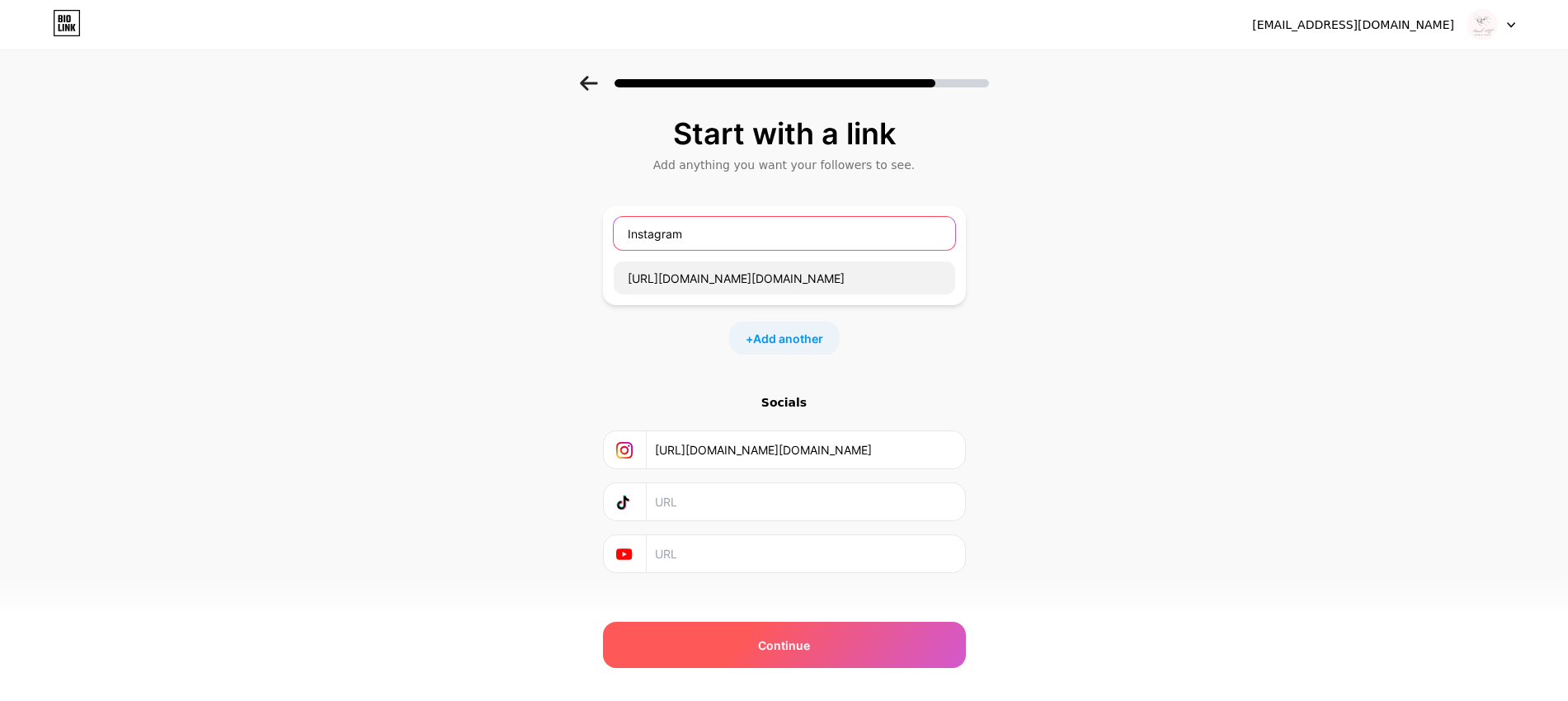
type input "Instagram"
click at [783, 649] on span "Continue" at bounding box center [784, 645] width 52 height 17
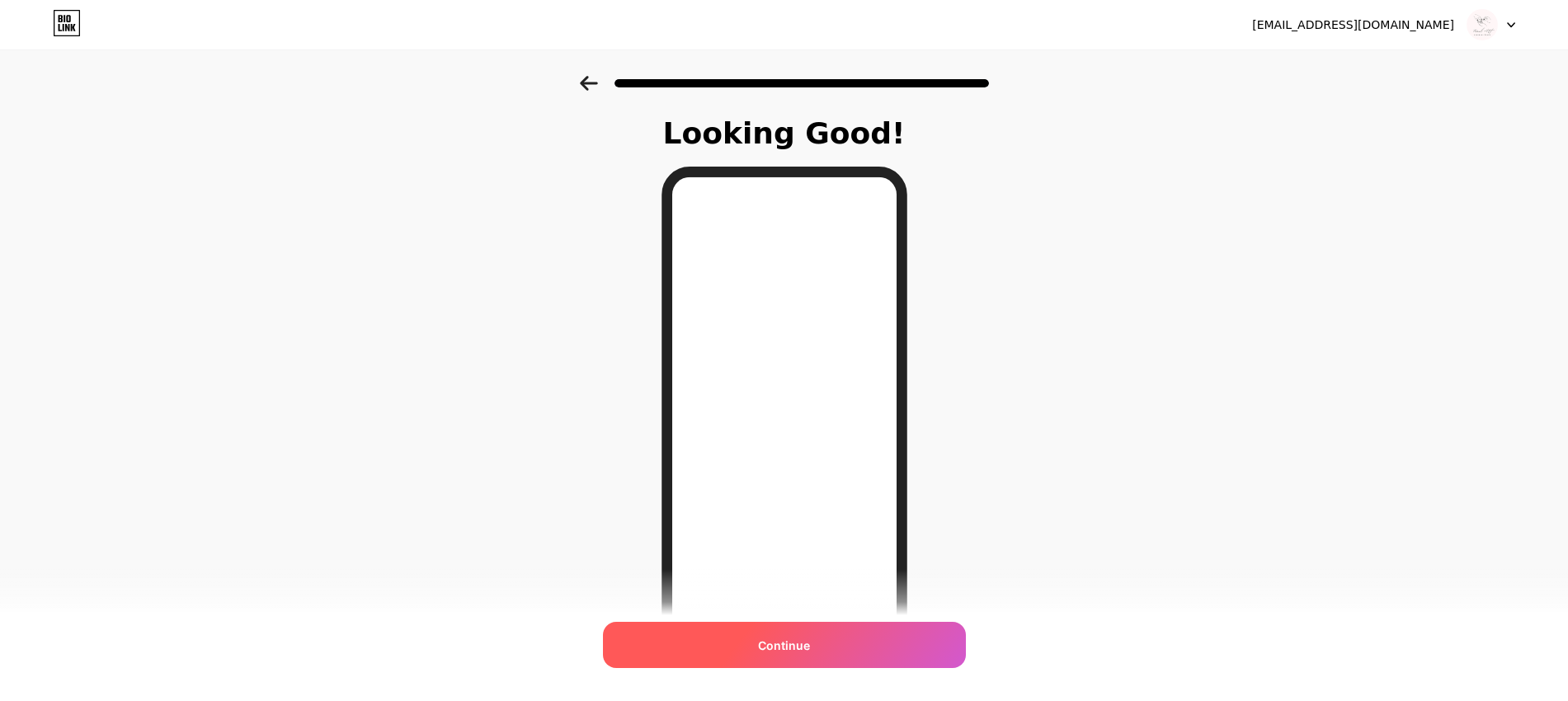
click at [837, 643] on div "Continue" at bounding box center [784, 645] width 363 height 46
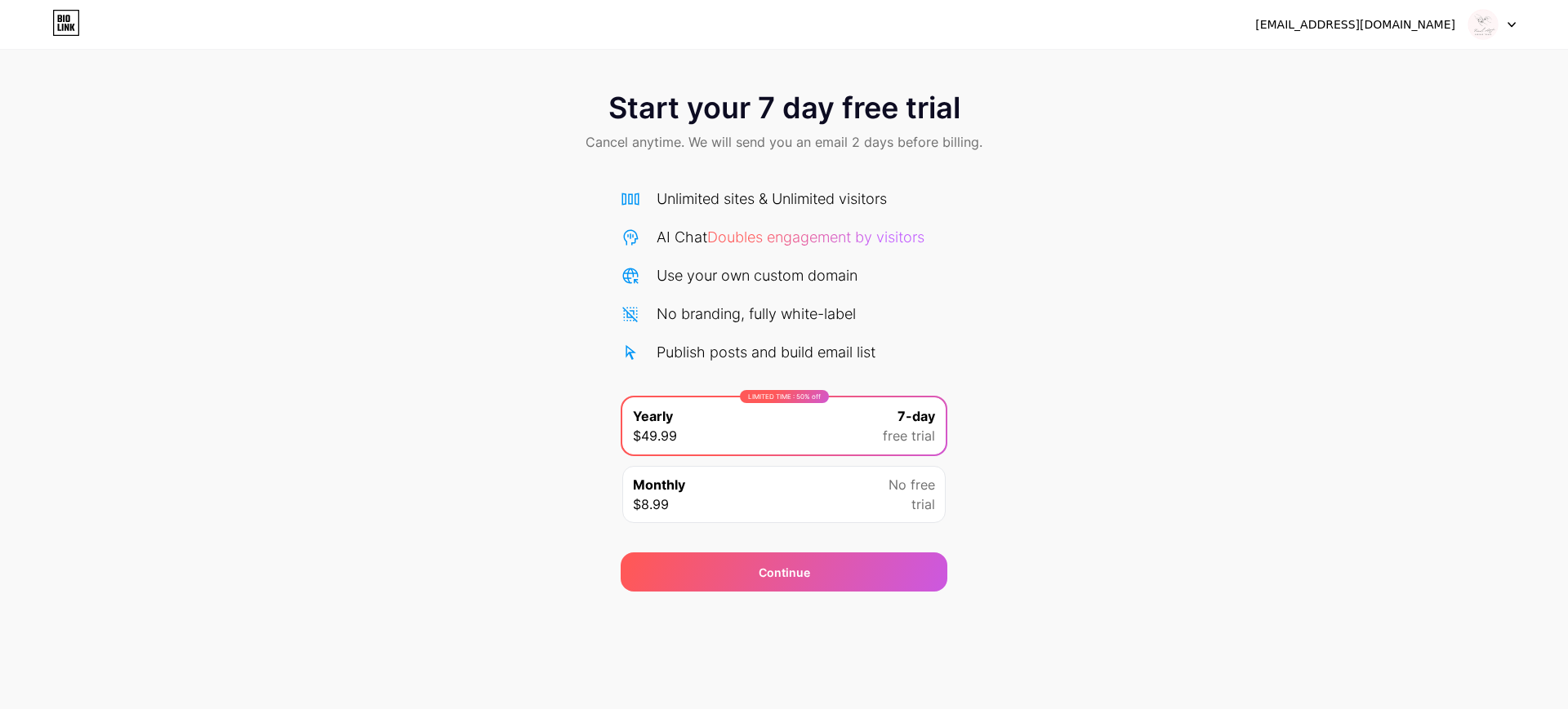
click at [1475, 30] on img at bounding box center [1482, 25] width 31 height 31
click at [59, 27] on icon at bounding box center [66, 23] width 28 height 26
click at [878, 500] on div "Monthly $8.99 No free trial" at bounding box center [783, 494] width 323 height 57
click at [870, 434] on div "LIMITED TIME : 50% off Yearly $49.99 7-day free trial" at bounding box center [783, 425] width 323 height 57
click at [860, 501] on div "Monthly $8.99 No free trial" at bounding box center [783, 494] width 323 height 57
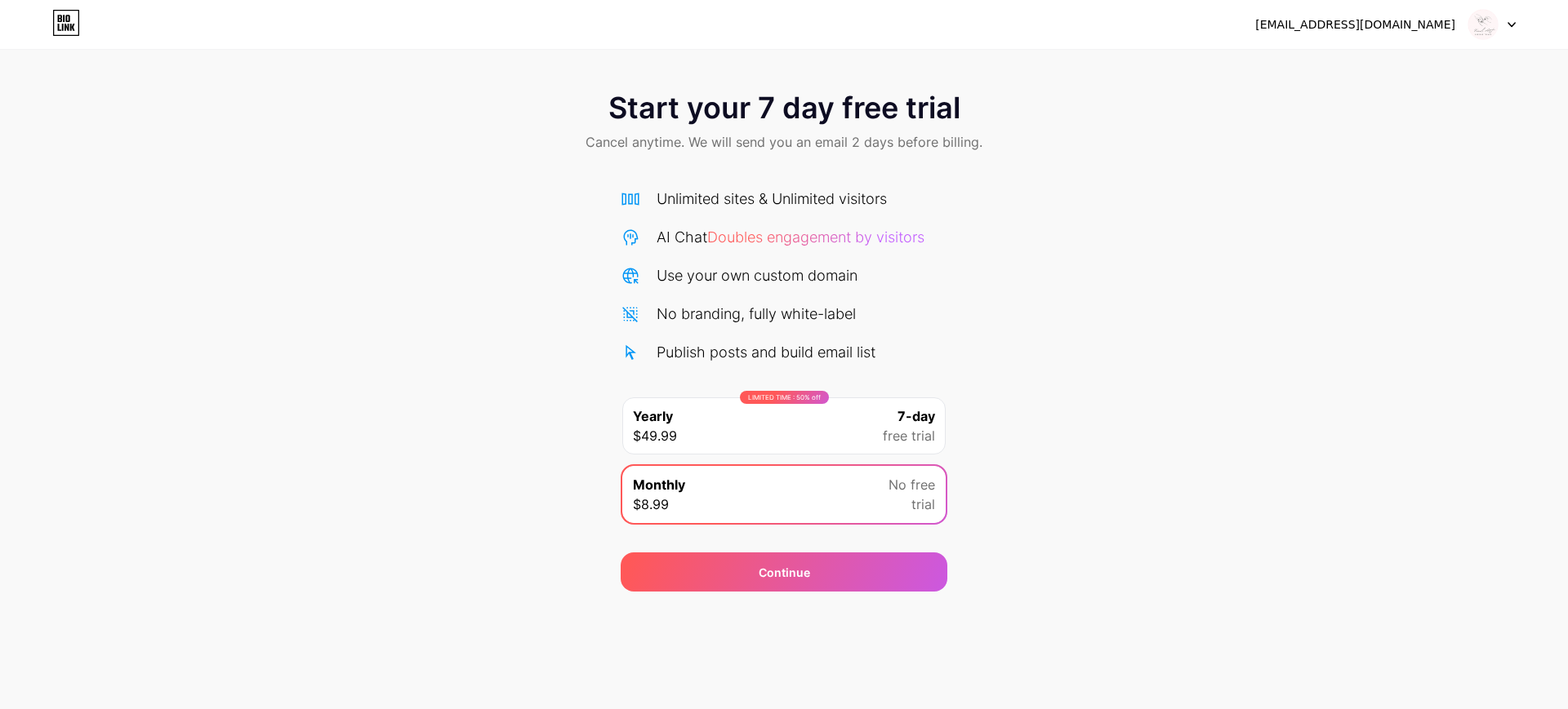
click at [847, 425] on div "LIMITED TIME : 50% off Yearly $49.99 7-day free trial" at bounding box center [783, 425] width 323 height 57
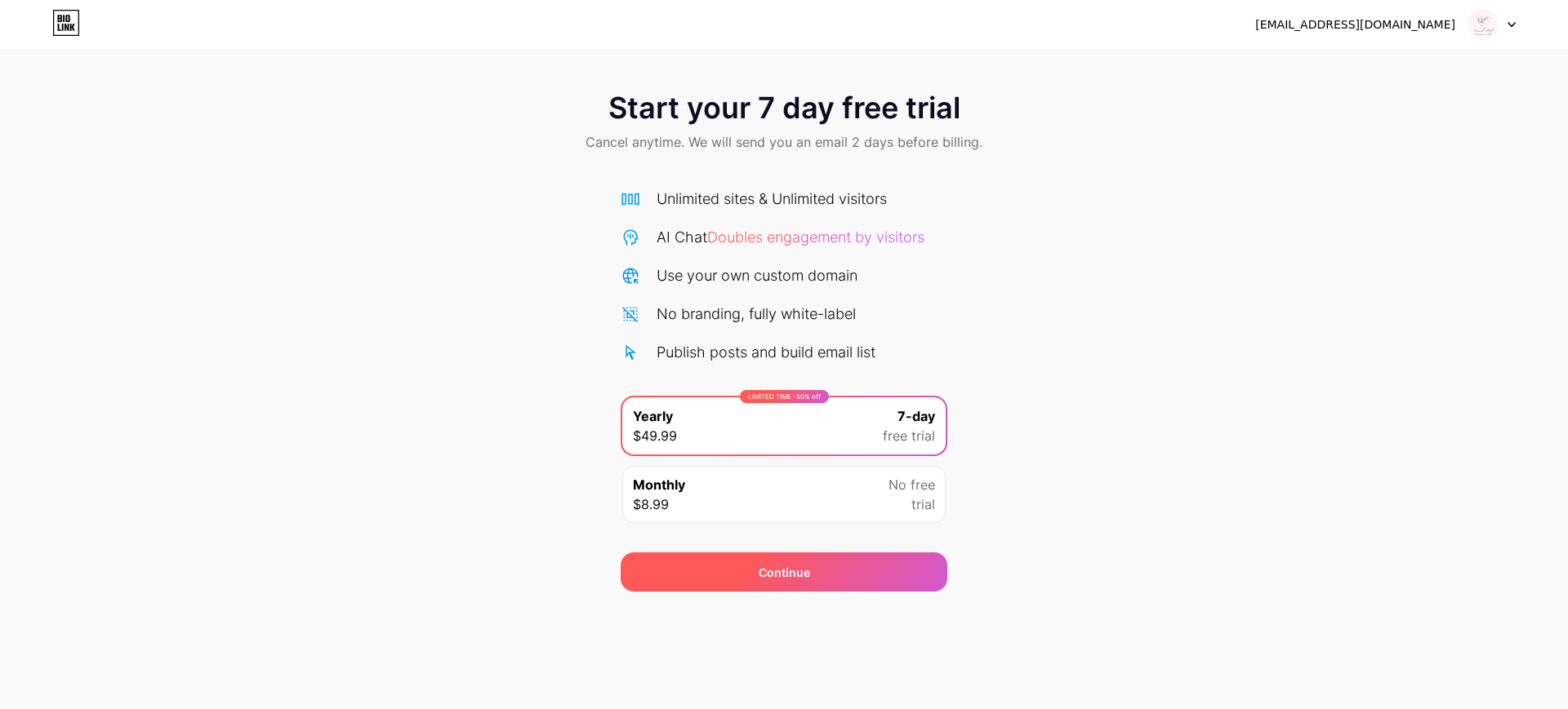
click at [864, 557] on div "Continue" at bounding box center [783, 572] width 326 height 39
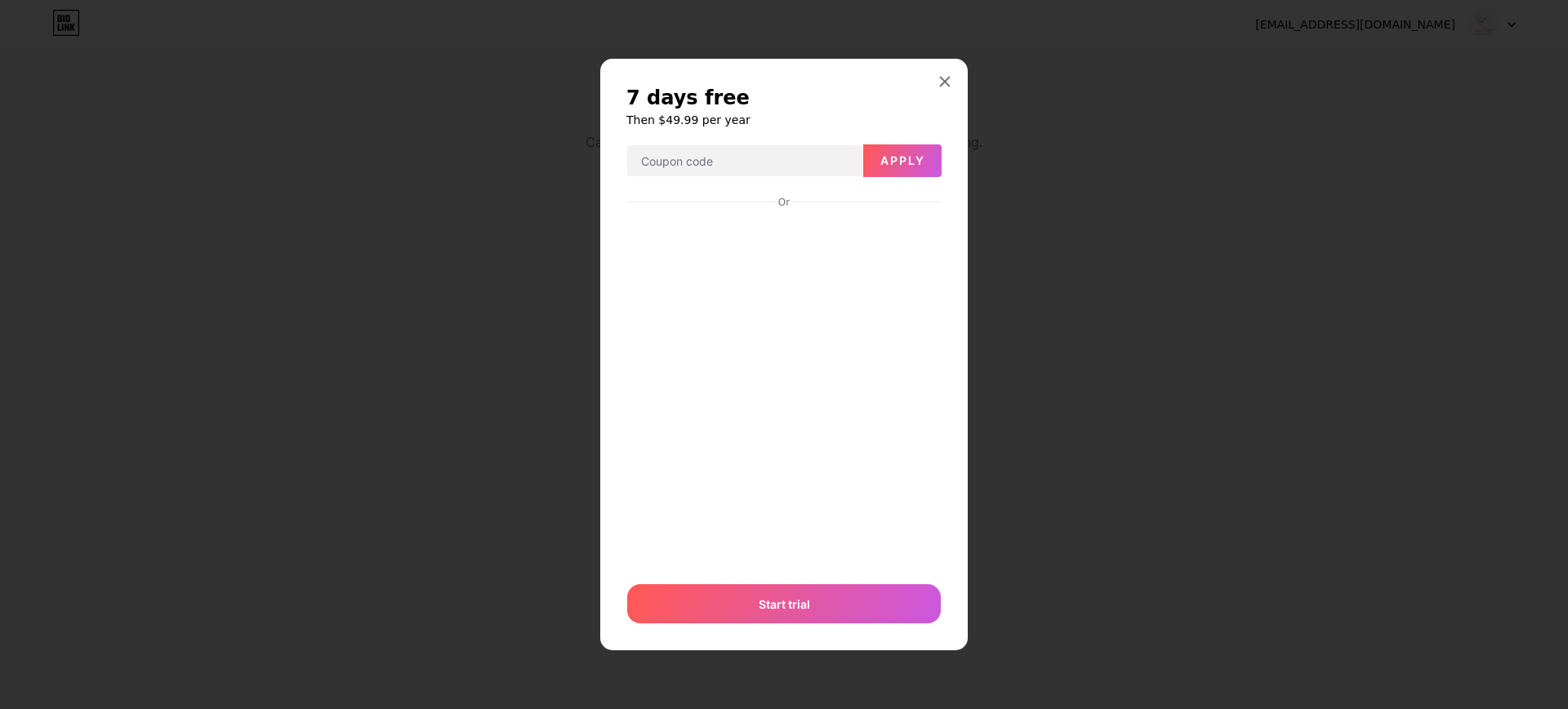
click at [938, 57] on div "7 days free Then $49.99 per year Apply Or Start trial" at bounding box center [784, 354] width 1568 height 709
click at [945, 92] on div "7 days free Then $49.99 per year Apply Or Start trial" at bounding box center [783, 354] width 367 height 592
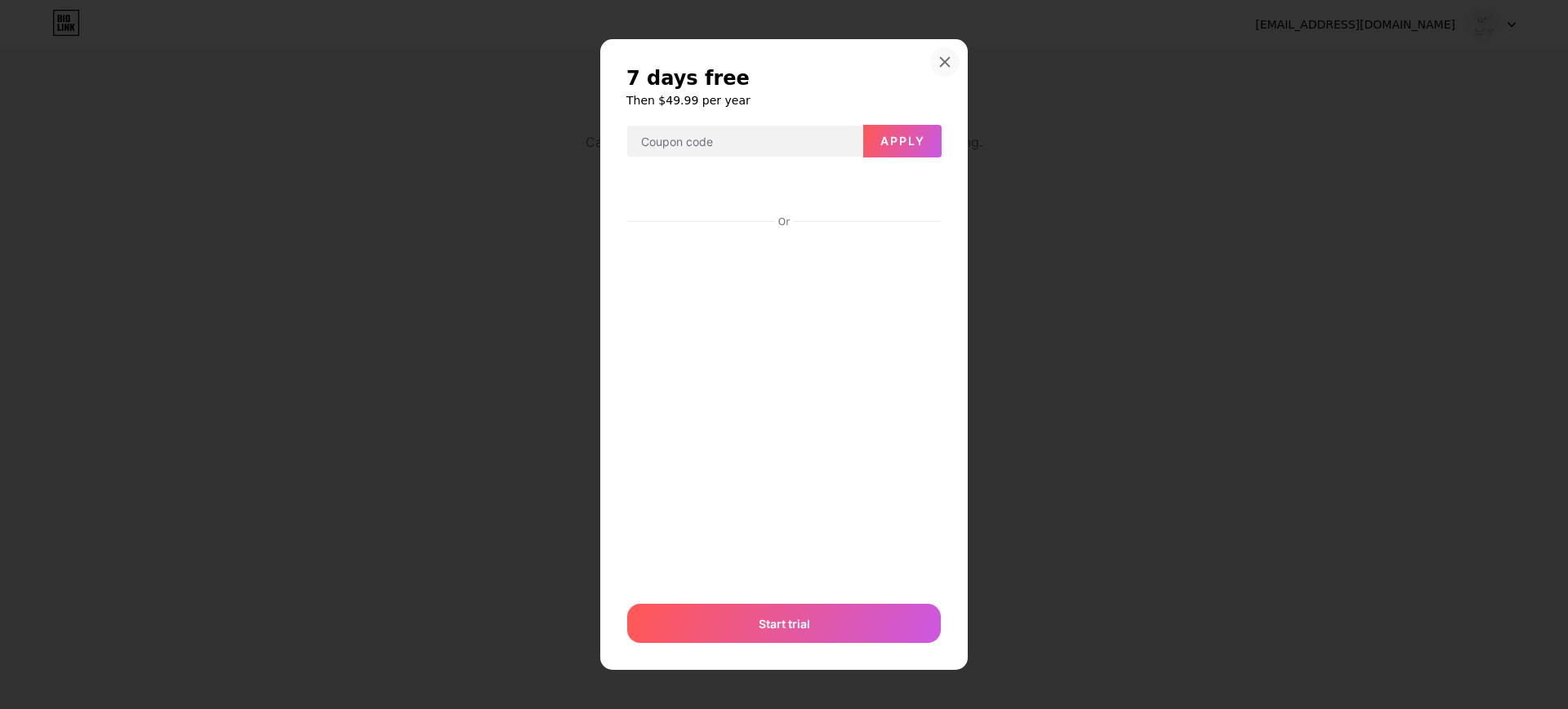
click at [937, 58] on div at bounding box center [944, 62] width 30 height 30
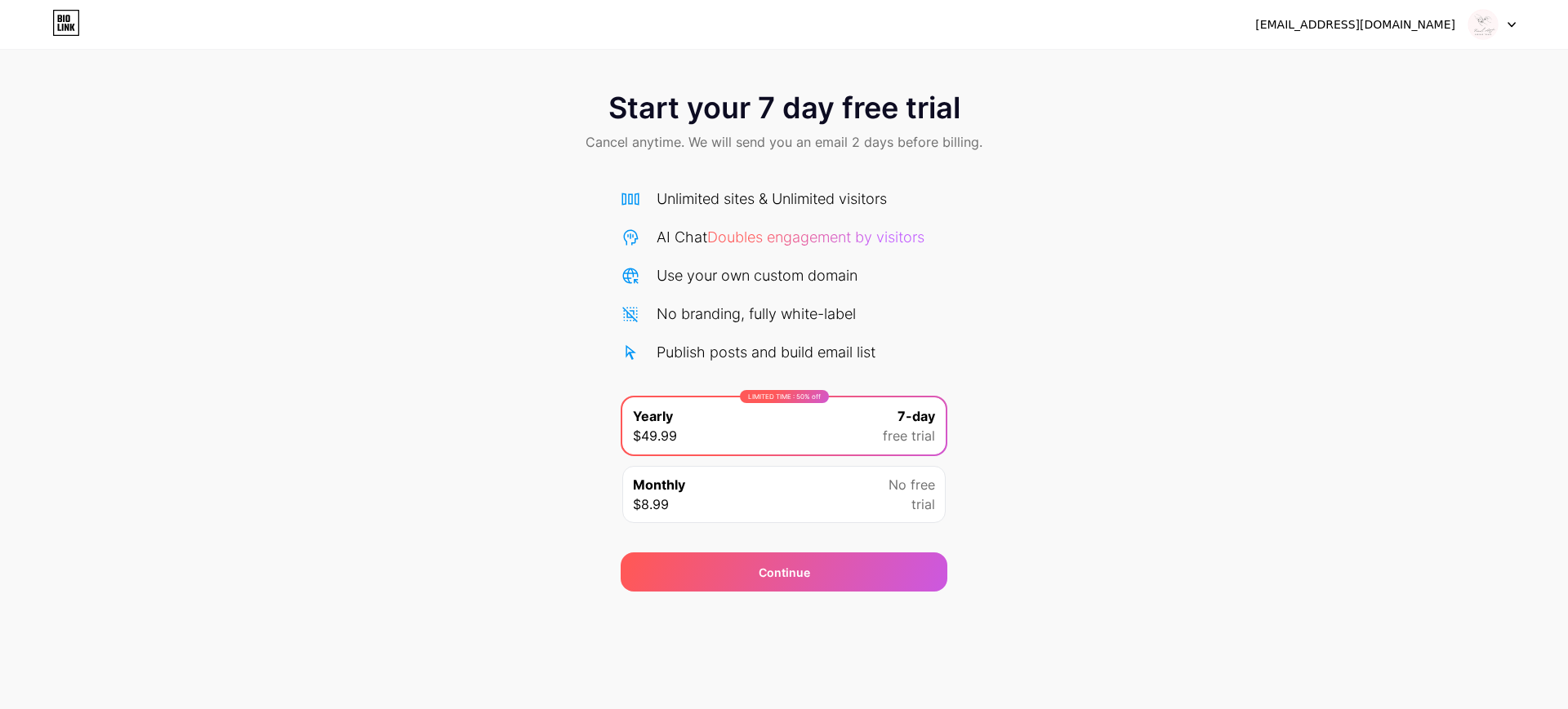
click at [1449, 35] on div "Sudenurturkeer@gmail.com" at bounding box center [1385, 25] width 260 height 30
click at [1493, 29] on img at bounding box center [1482, 25] width 31 height 31
click at [787, 429] on div "LIMITED TIME : 50% off Yearly $49.99 7-day free trial" at bounding box center [783, 425] width 323 height 57
click at [809, 566] on span "Continue" at bounding box center [784, 573] width 52 height 17
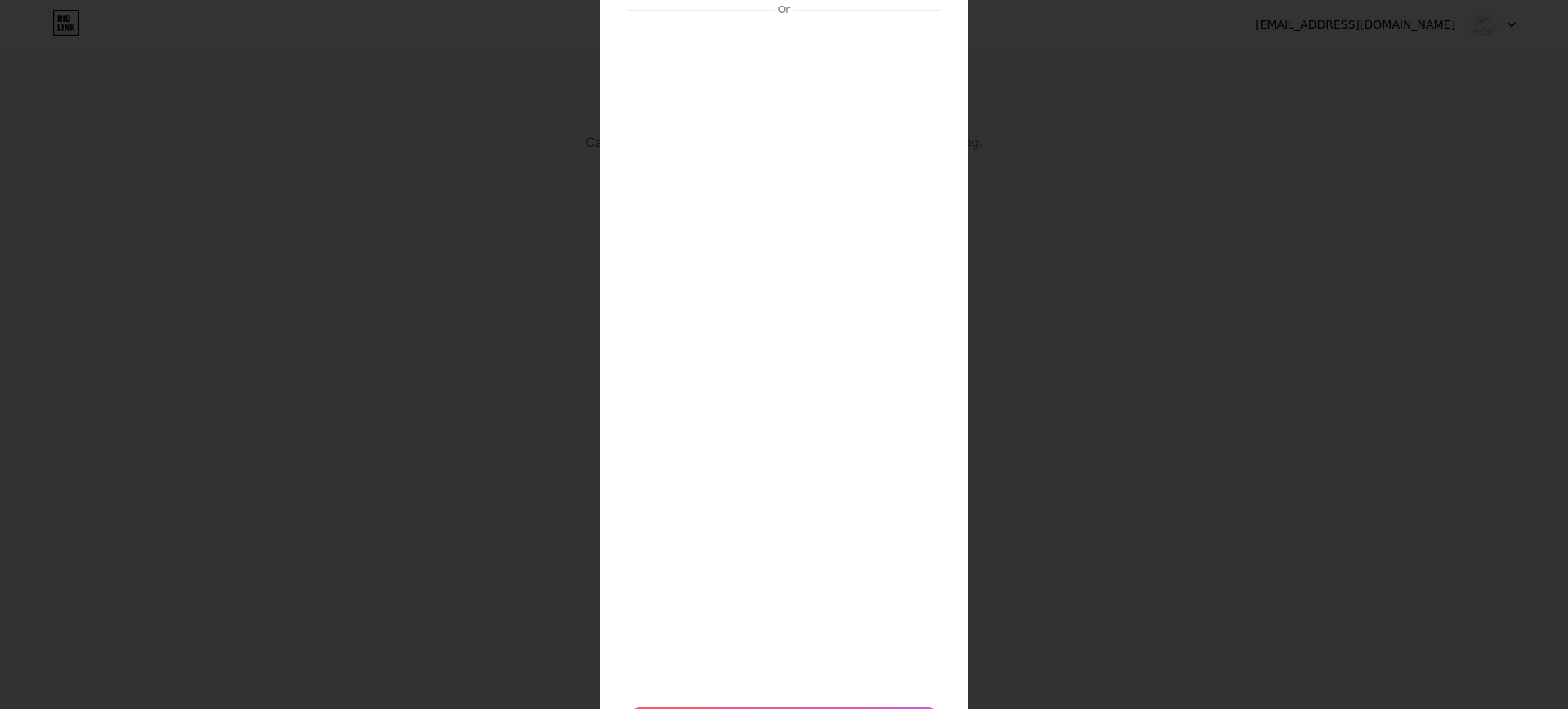
scroll to position [309, 0]
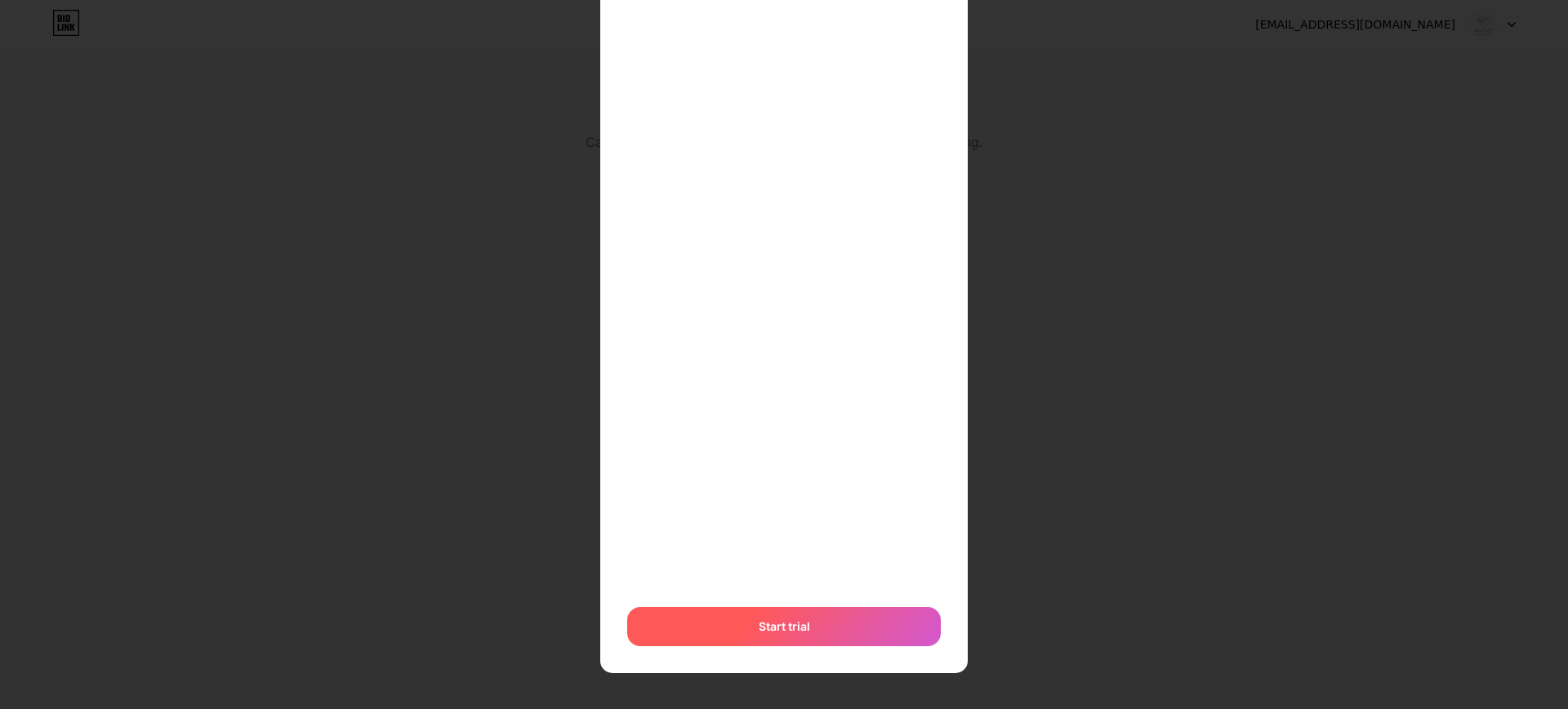
click at [853, 630] on div "Start trial" at bounding box center [784, 627] width 314 height 39
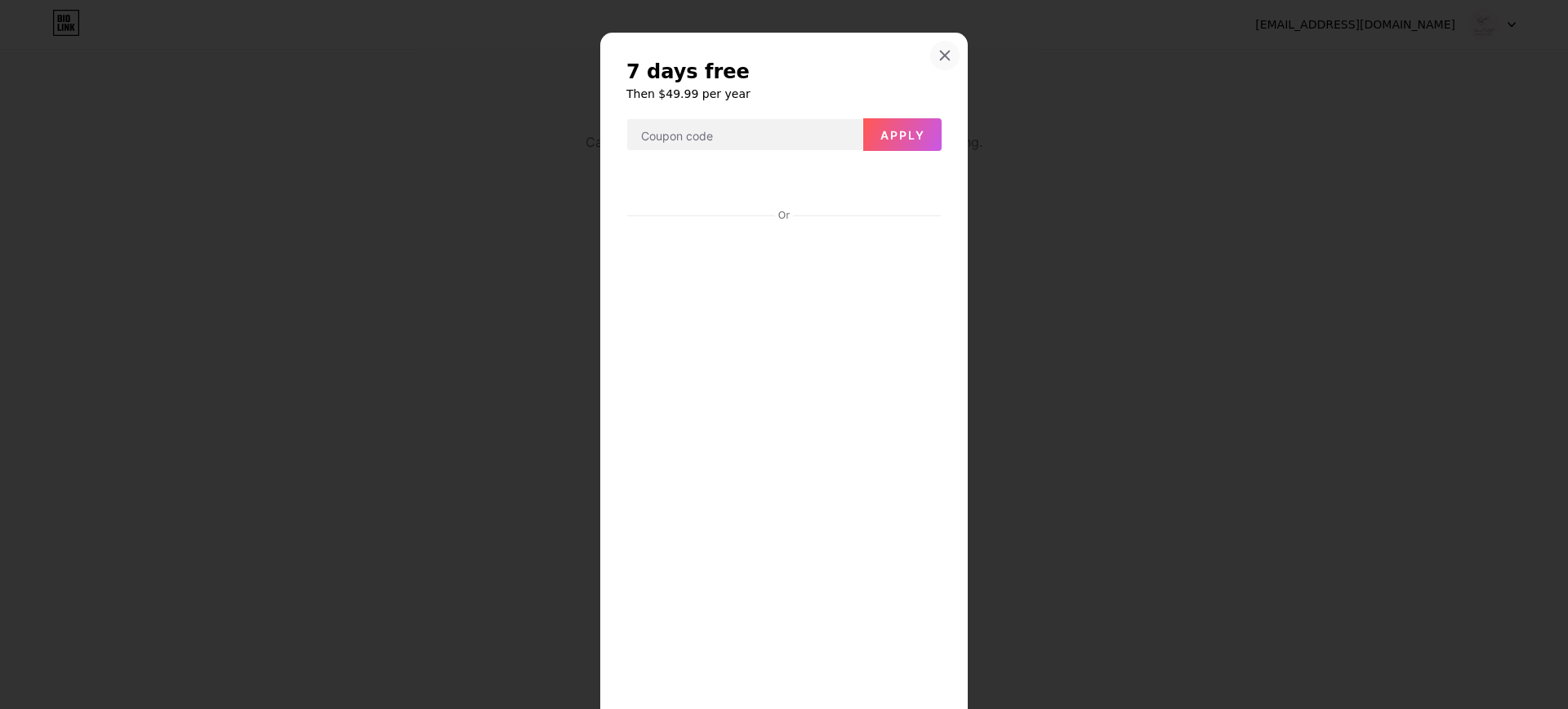
click at [942, 54] on icon at bounding box center [944, 55] width 13 height 13
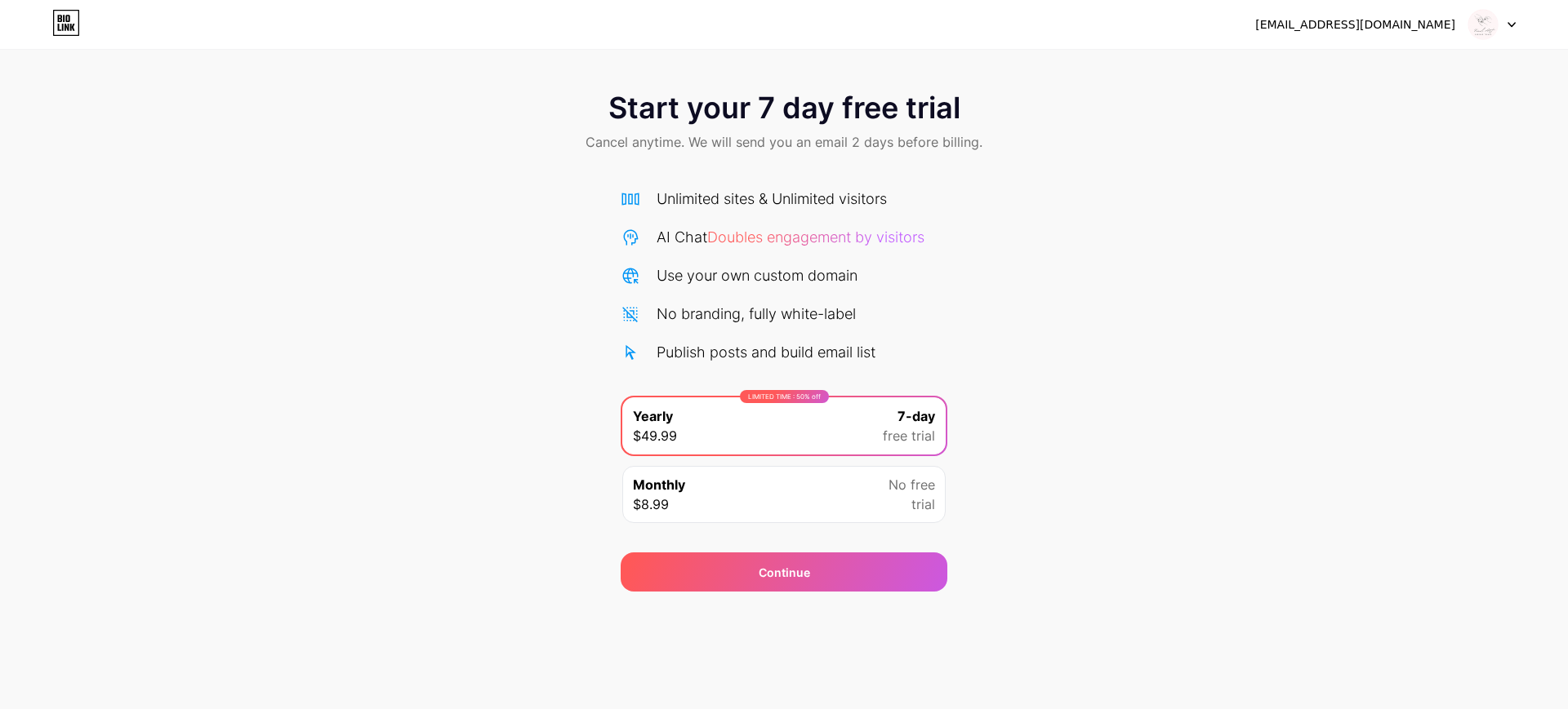
click at [67, 13] on icon at bounding box center [66, 23] width 28 height 26
click at [848, 237] on span "Doubles engagement by visitors" at bounding box center [815, 237] width 217 height 17
click at [1448, 24] on div "Sudenurturkeer@gmail.com" at bounding box center [1355, 25] width 200 height 17
click at [1493, 20] on img at bounding box center [1482, 25] width 31 height 31
click at [1457, 70] on li "Logout" at bounding box center [1413, 67] width 203 height 44
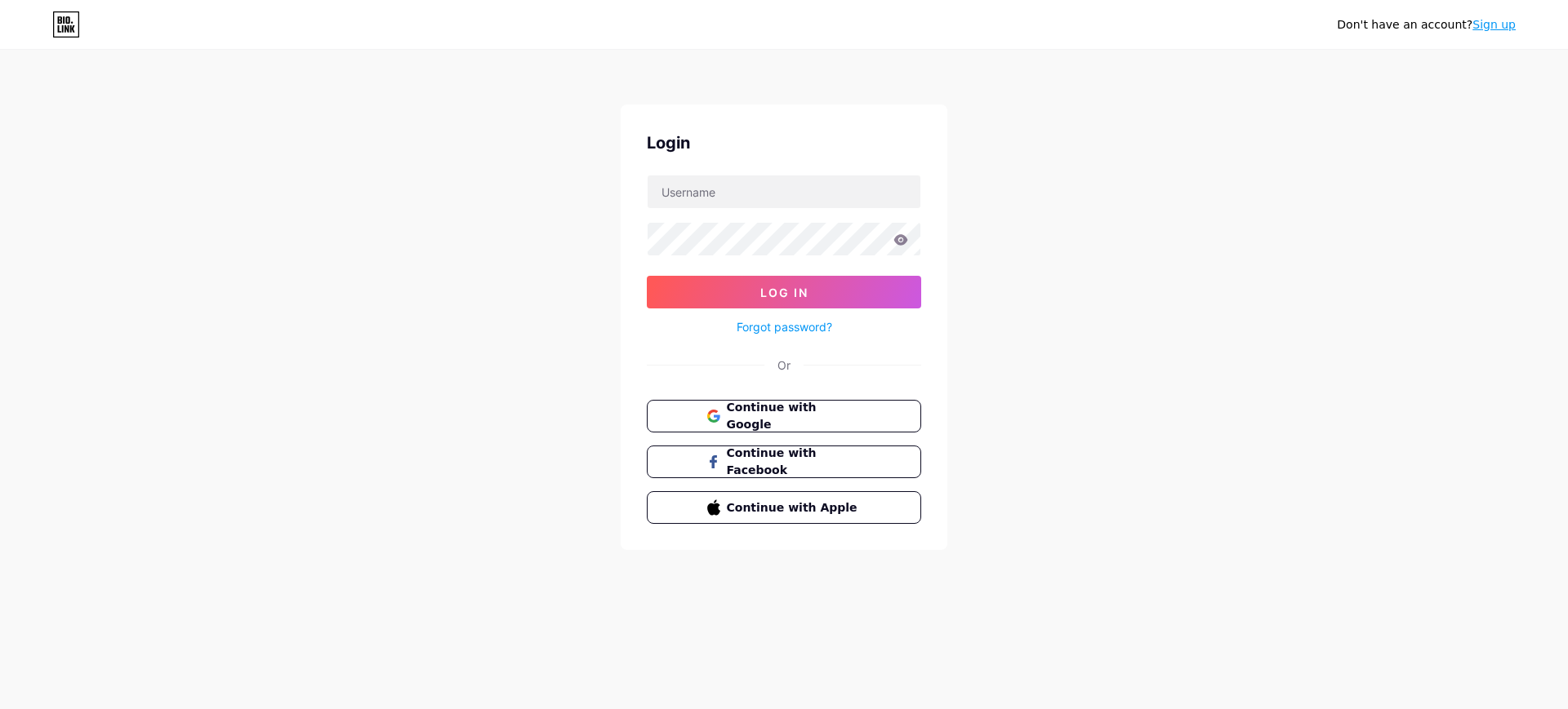
click at [805, 173] on div "Login Log In Forgot password? Or Continue with Google Continue with Facebook Co…" at bounding box center [783, 327] width 326 height 446
click at [804, 182] on input "text" at bounding box center [784, 191] width 273 height 33
click at [856, 177] on input "Ssedanurturke" at bounding box center [784, 191] width 273 height 33
paste input "udenurturkeer@gmail.com"
type input "Sudenurturkeer@gmail.com"
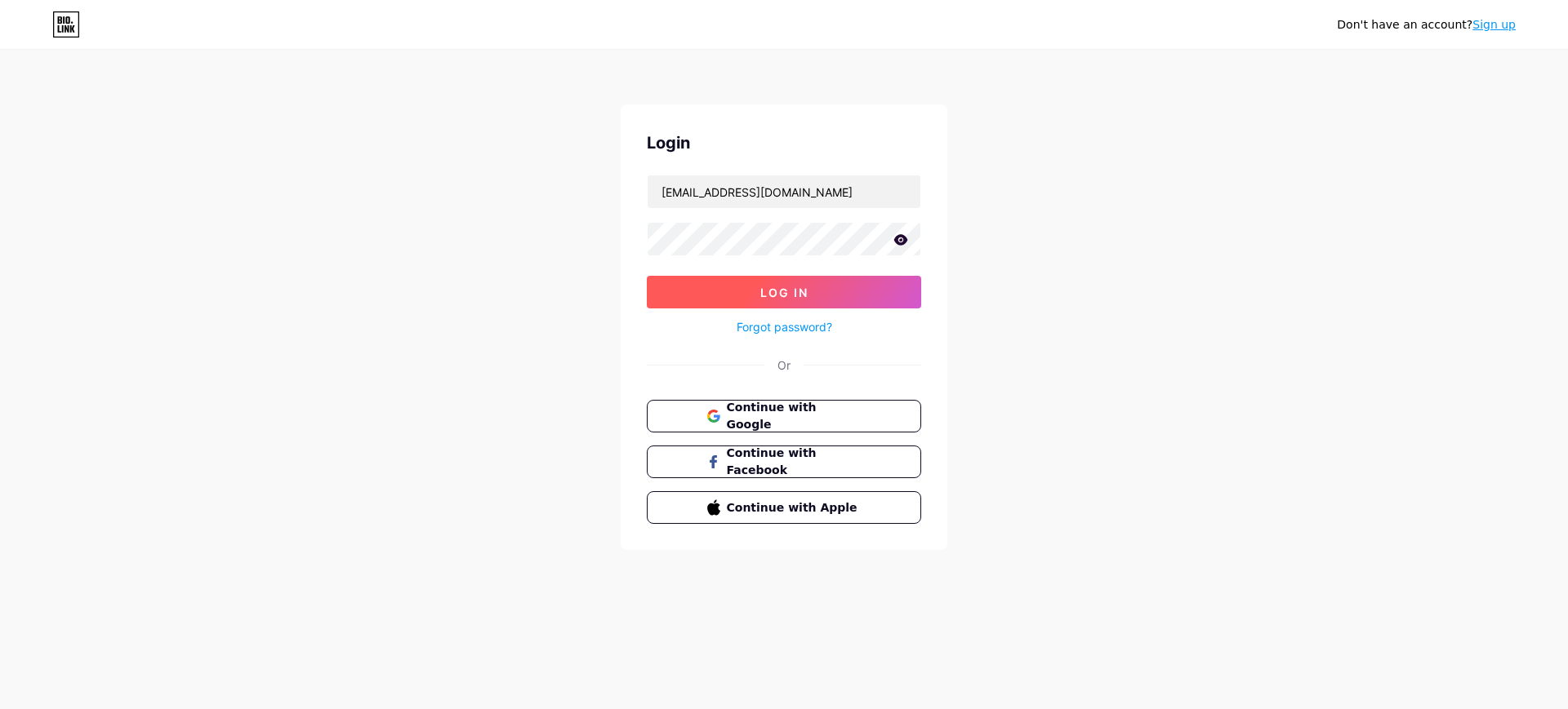
click at [692, 290] on button "Log In" at bounding box center [784, 292] width 275 height 33
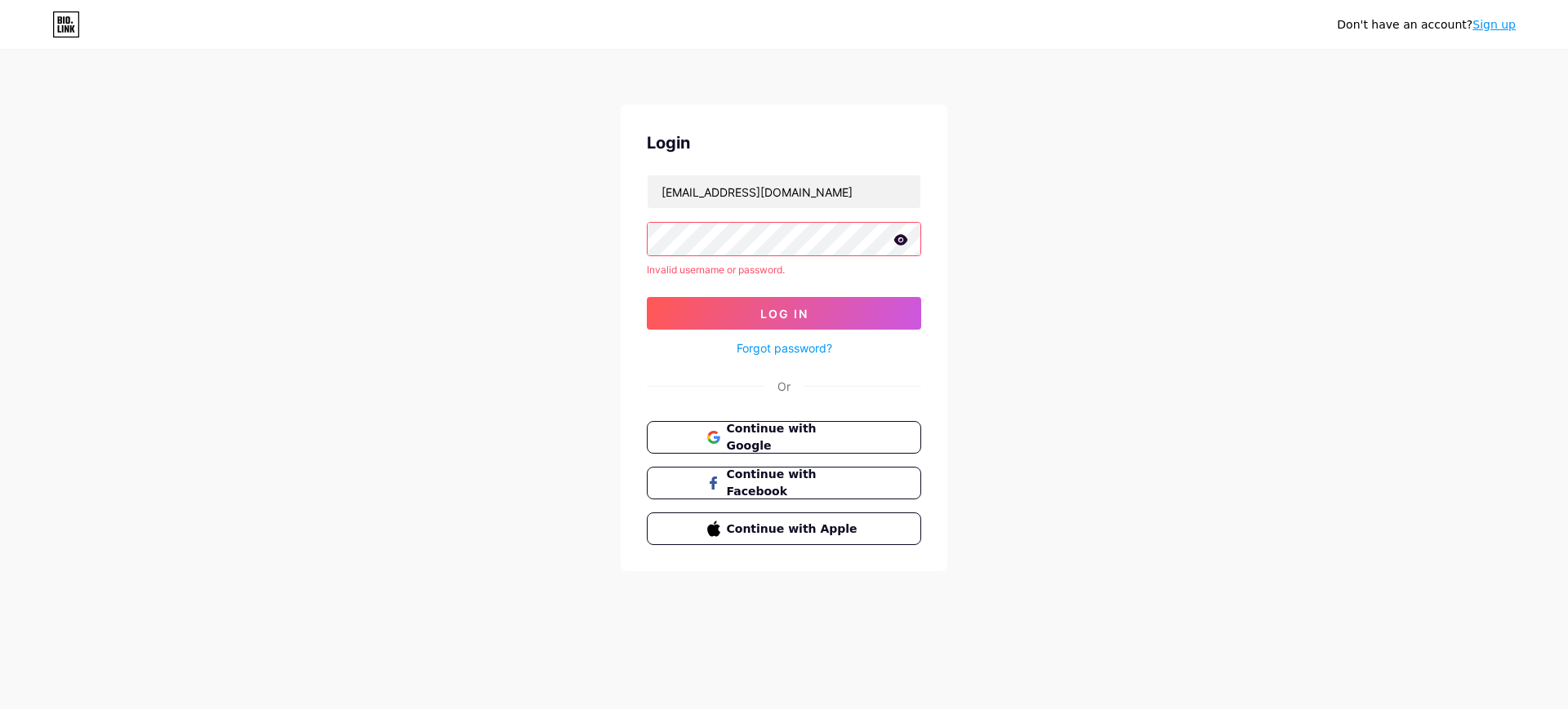
click at [904, 242] on icon at bounding box center [901, 239] width 14 height 11
drag, startPoint x: 1143, startPoint y: 171, endPoint x: 1136, endPoint y: 178, distance: 9.9
click at [1143, 171] on div "Don't have an account? Sign up Login Sudenurturkeer@gmail.com Invalid username …" at bounding box center [784, 312] width 1568 height 623
click at [839, 306] on button "Log In" at bounding box center [784, 313] width 275 height 33
click at [807, 350] on link "Forgot password?" at bounding box center [784, 348] width 96 height 17
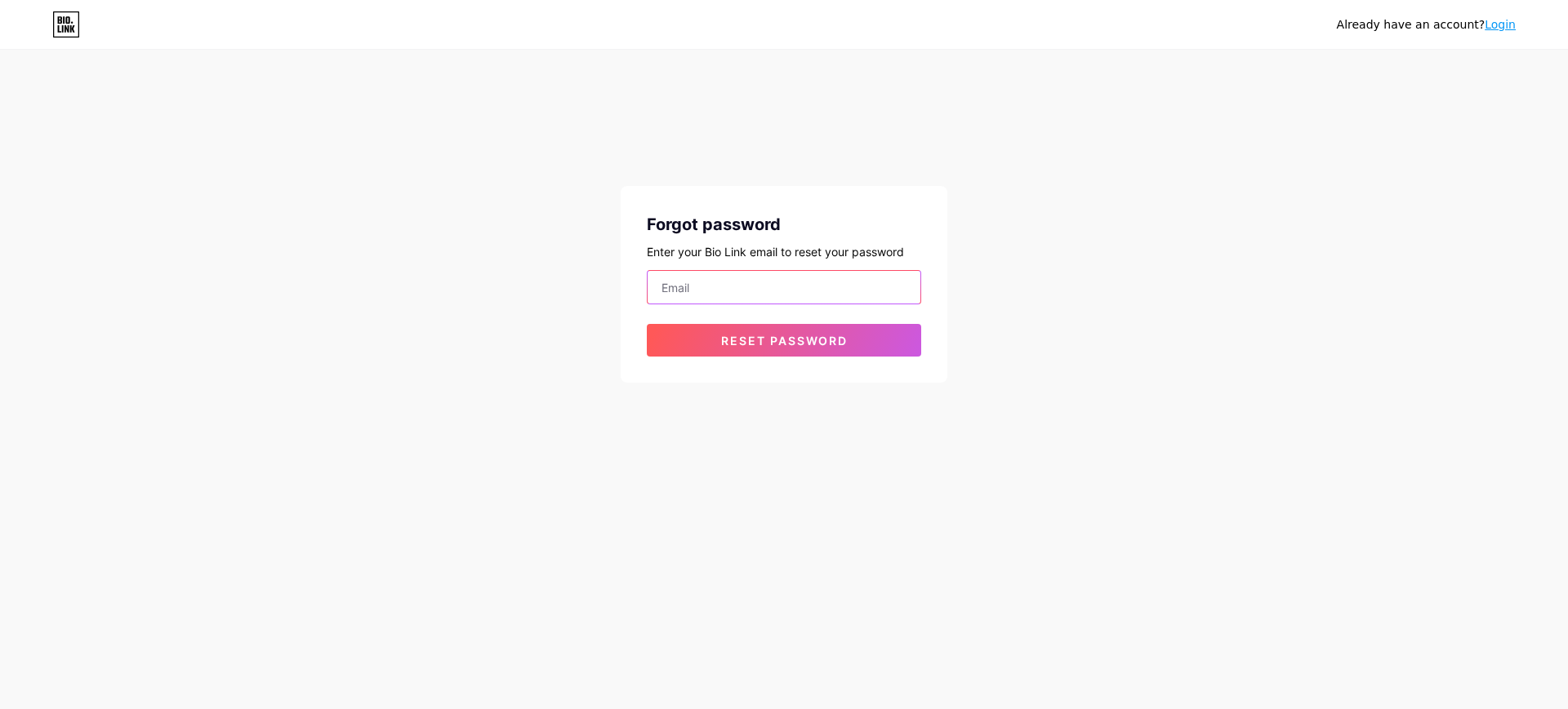
click at [807, 281] on input "email" at bounding box center [784, 287] width 273 height 33
paste input "Sudenurturkeer@gmail.com"
type input "Sudenurturkeer@gmail.com"
click at [732, 361] on div "Forgot password Enter your Bio Link email to reset your password Sudenurturkeer…" at bounding box center [783, 285] width 326 height 197
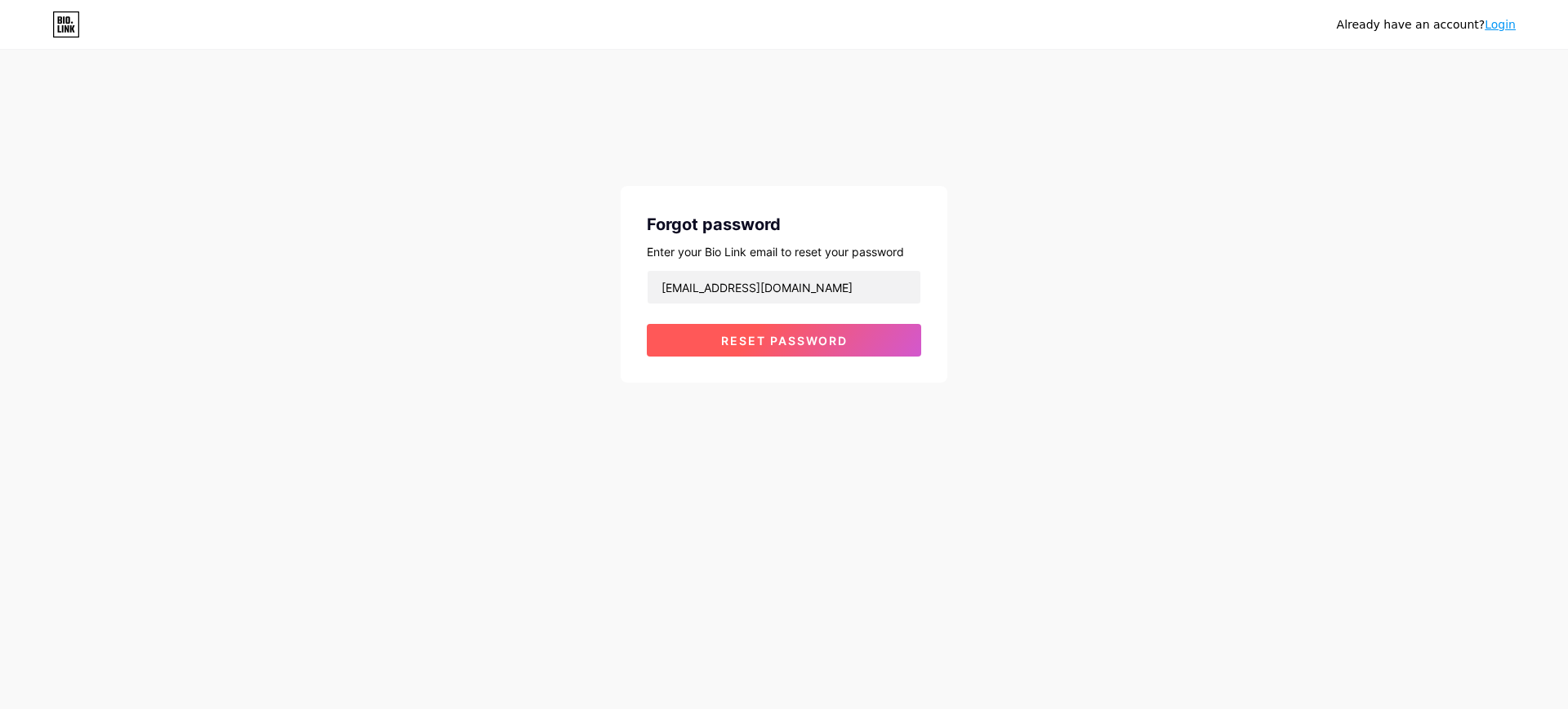
click at [744, 350] on button "Reset password" at bounding box center [784, 340] width 275 height 33
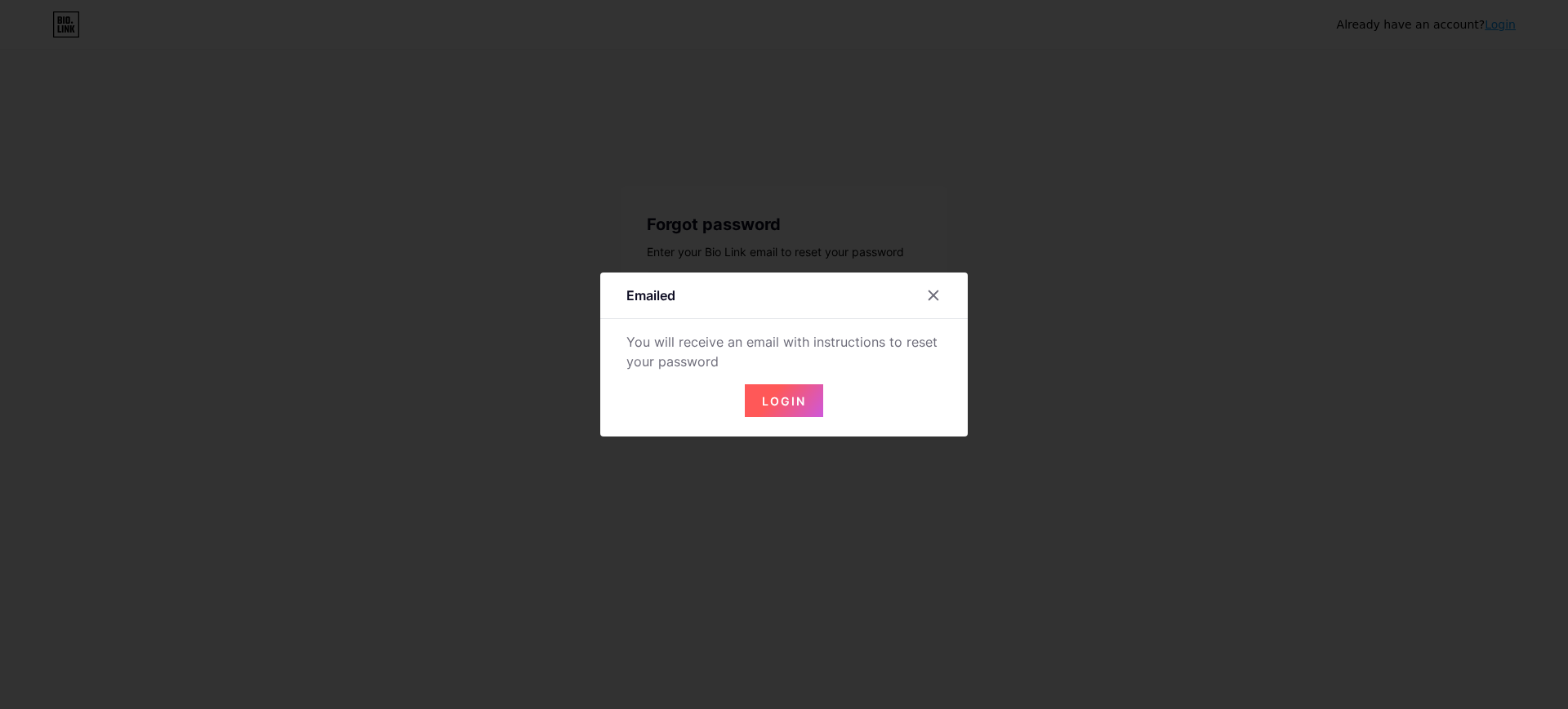
click at [798, 399] on span "Login" at bounding box center [784, 401] width 44 height 14
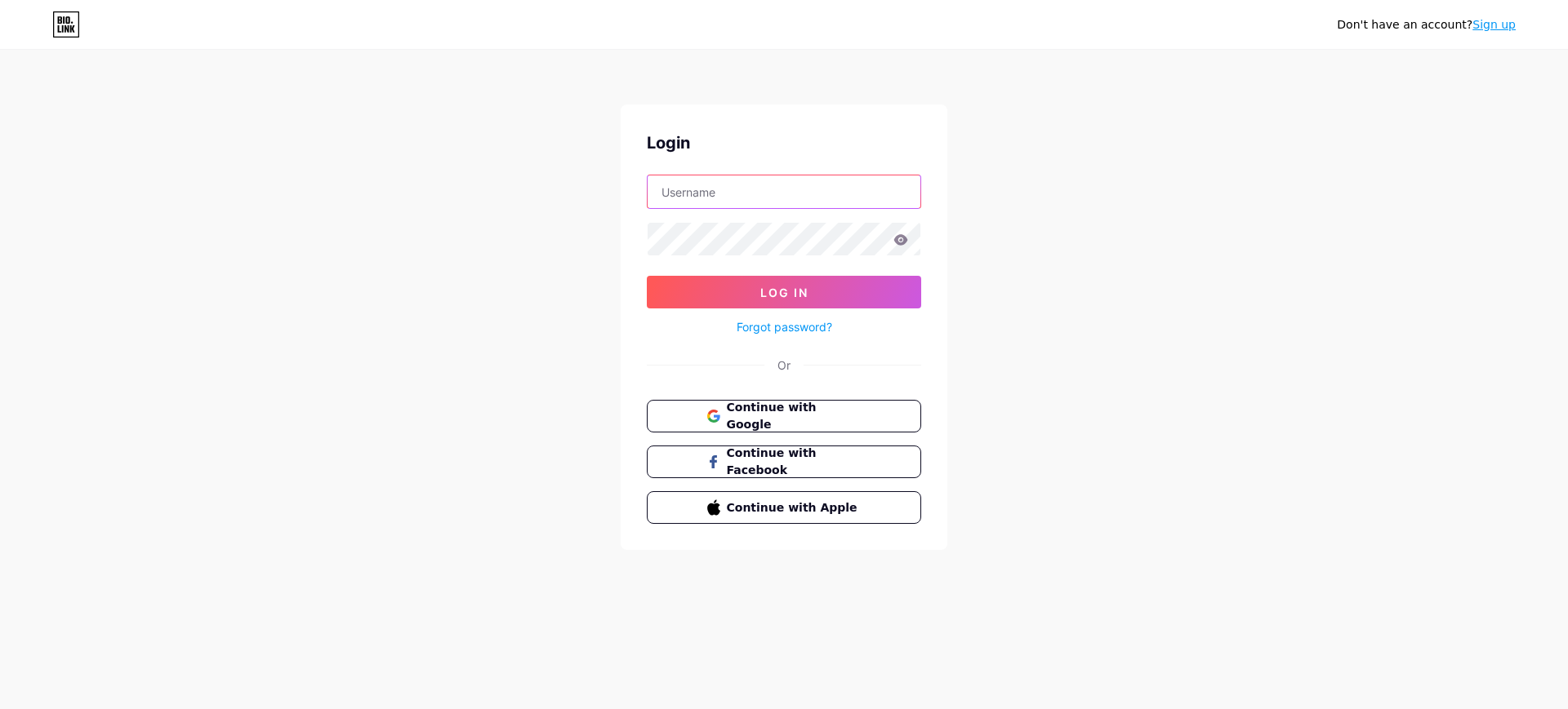
click at [748, 202] on input "text" at bounding box center [784, 191] width 273 height 33
paste input "Sudenurturkeer@gmail.com"
type input "Sudenurturkeer@gmail.com"
click at [647, 276] on button "Log In" at bounding box center [784, 292] width 275 height 33
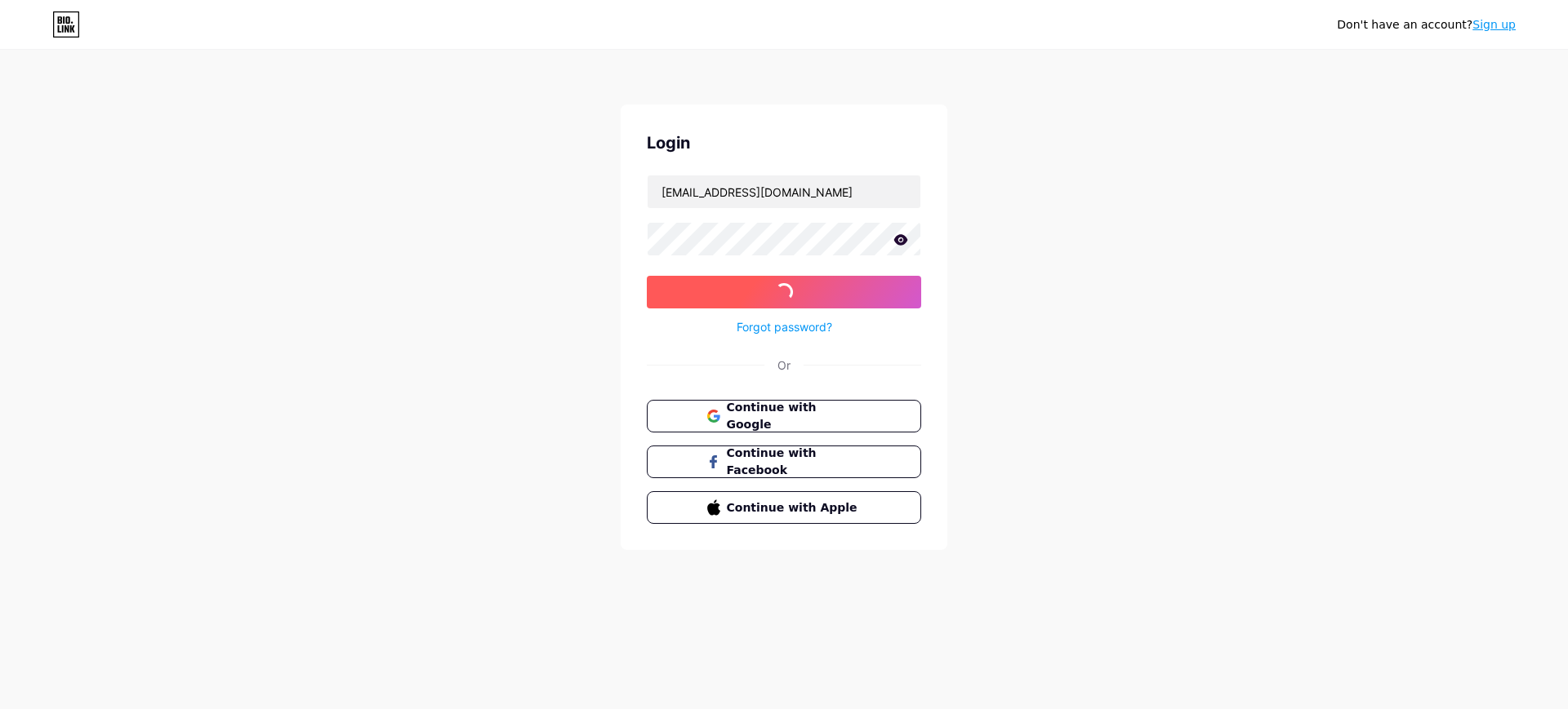
click at [719, 276] on button "Log In" at bounding box center [784, 292] width 275 height 33
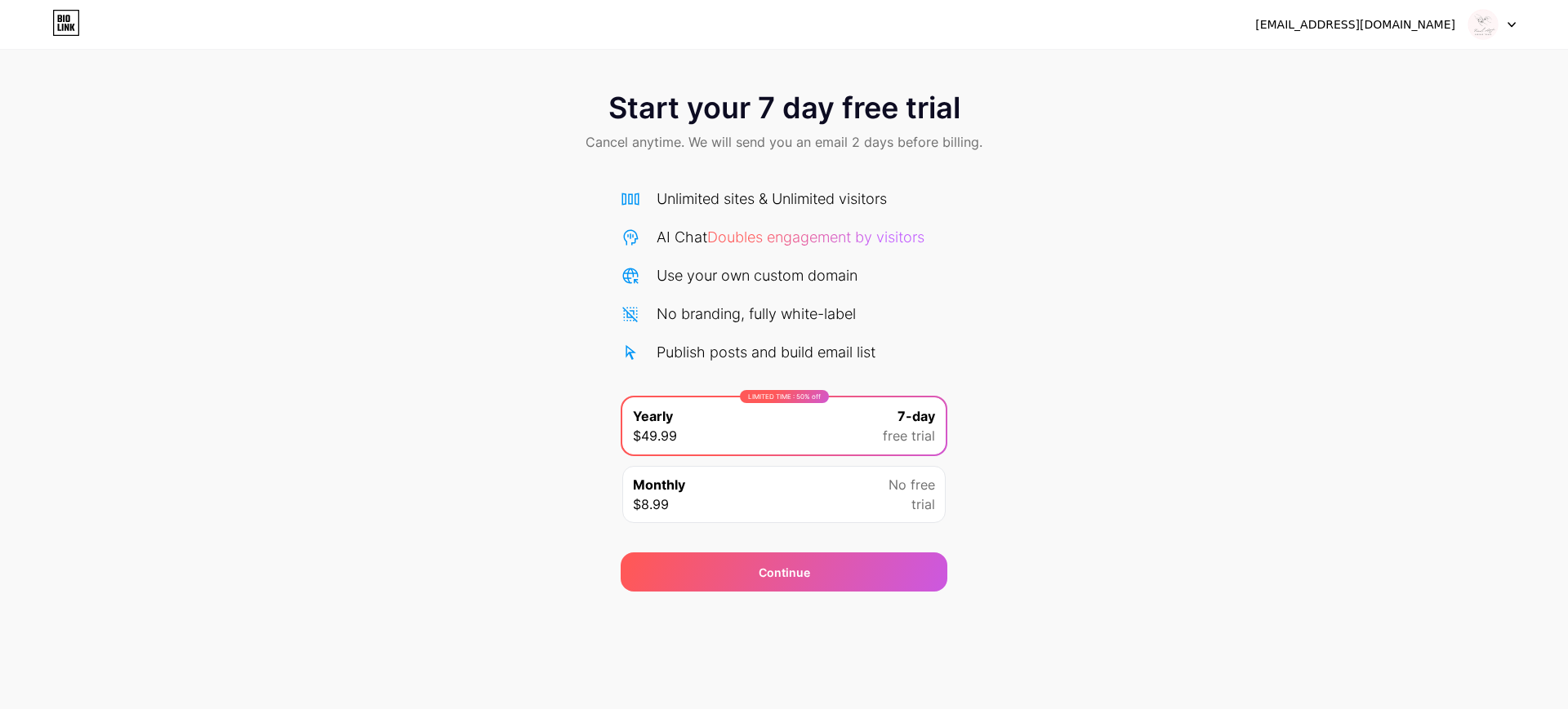
click at [1486, 30] on img at bounding box center [1482, 25] width 31 height 31
click at [1430, 71] on li "Logout" at bounding box center [1413, 67] width 203 height 44
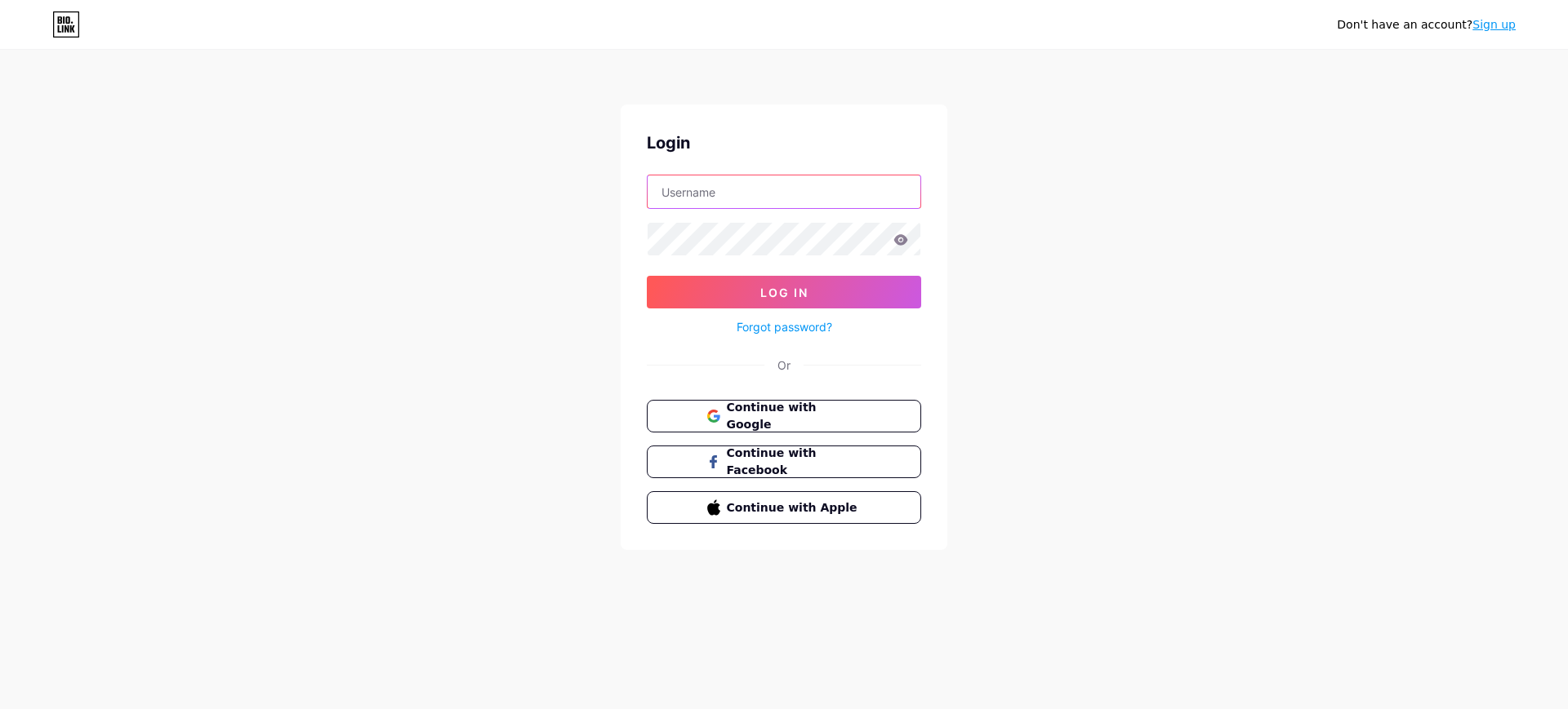
click at [831, 183] on input "text" at bounding box center [784, 191] width 273 height 33
click at [742, 403] on button "Continue with Google" at bounding box center [783, 416] width 278 height 33
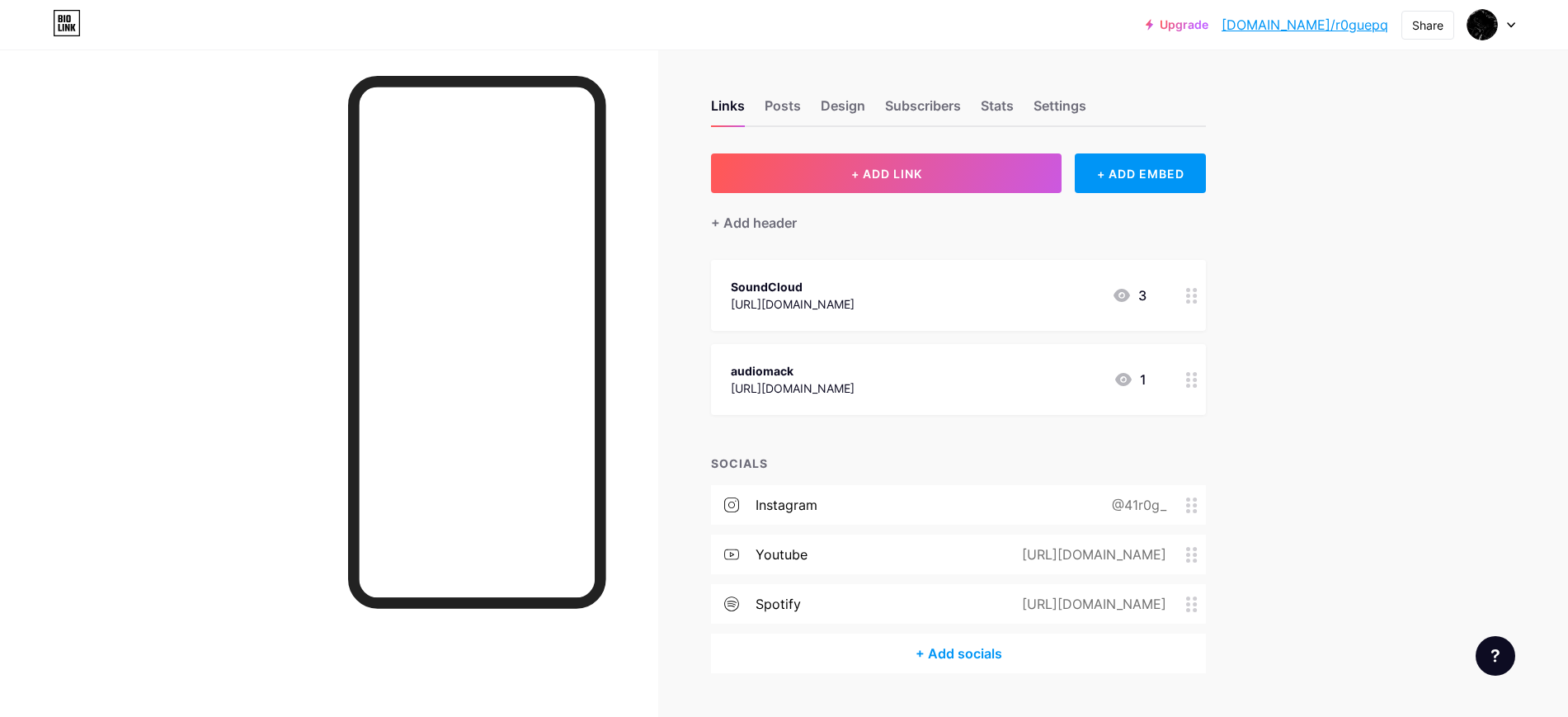
click at [1504, 20] on div at bounding box center [1492, 25] width 48 height 30
click at [1391, 236] on li "Logout" at bounding box center [1412, 232] width 205 height 45
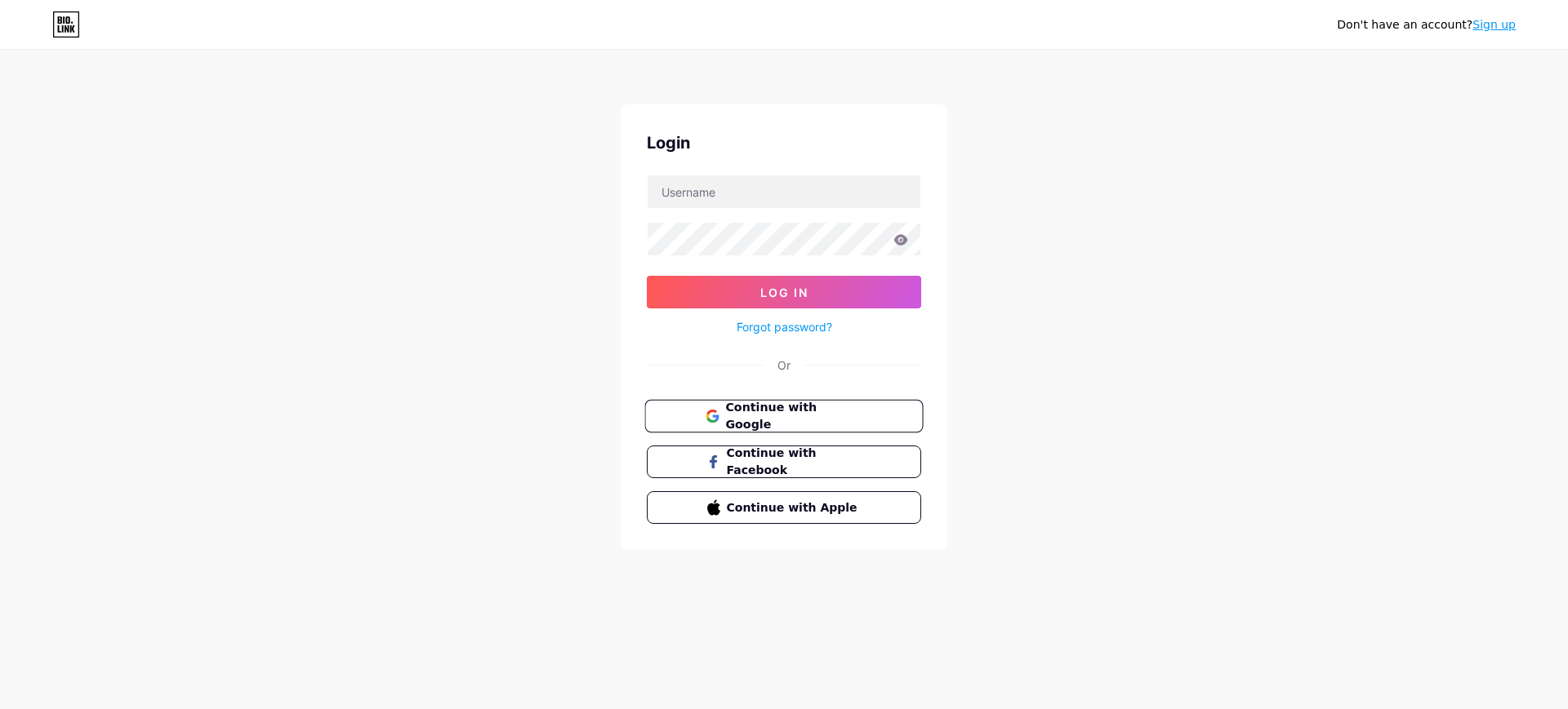
click at [803, 406] on span "Continue with Google" at bounding box center [792, 416] width 136 height 35
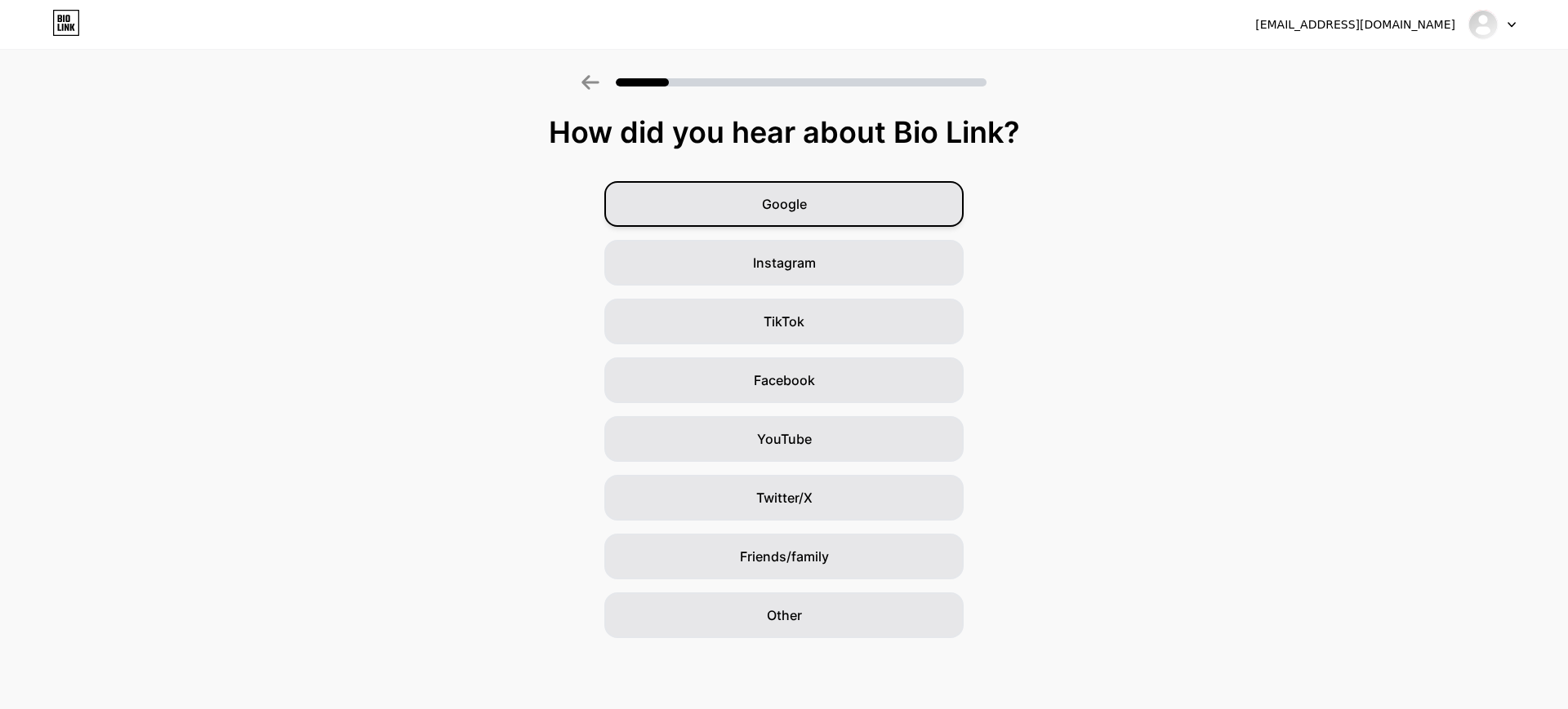
click at [843, 211] on div "Google" at bounding box center [784, 204] width 359 height 46
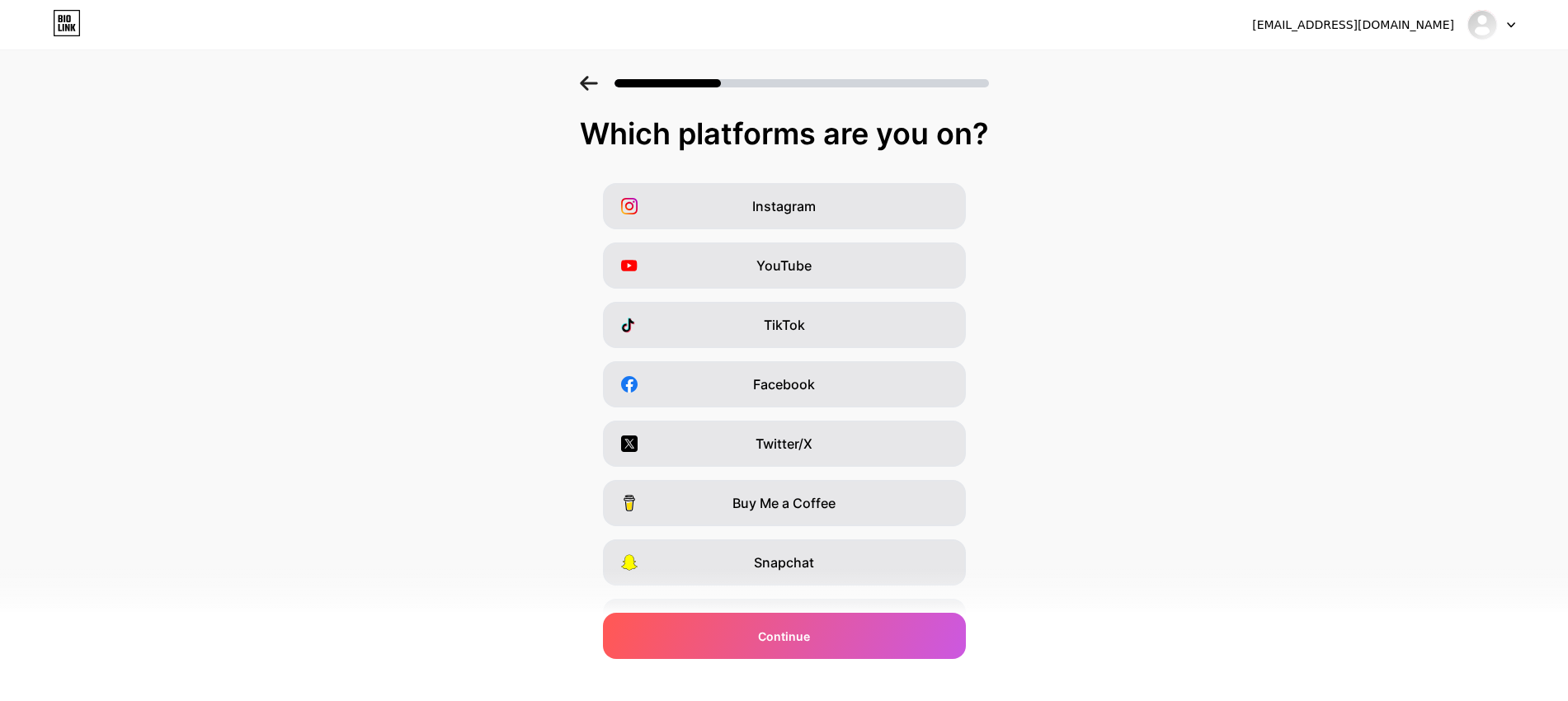
click at [852, 213] on div "Instagram" at bounding box center [784, 206] width 363 height 46
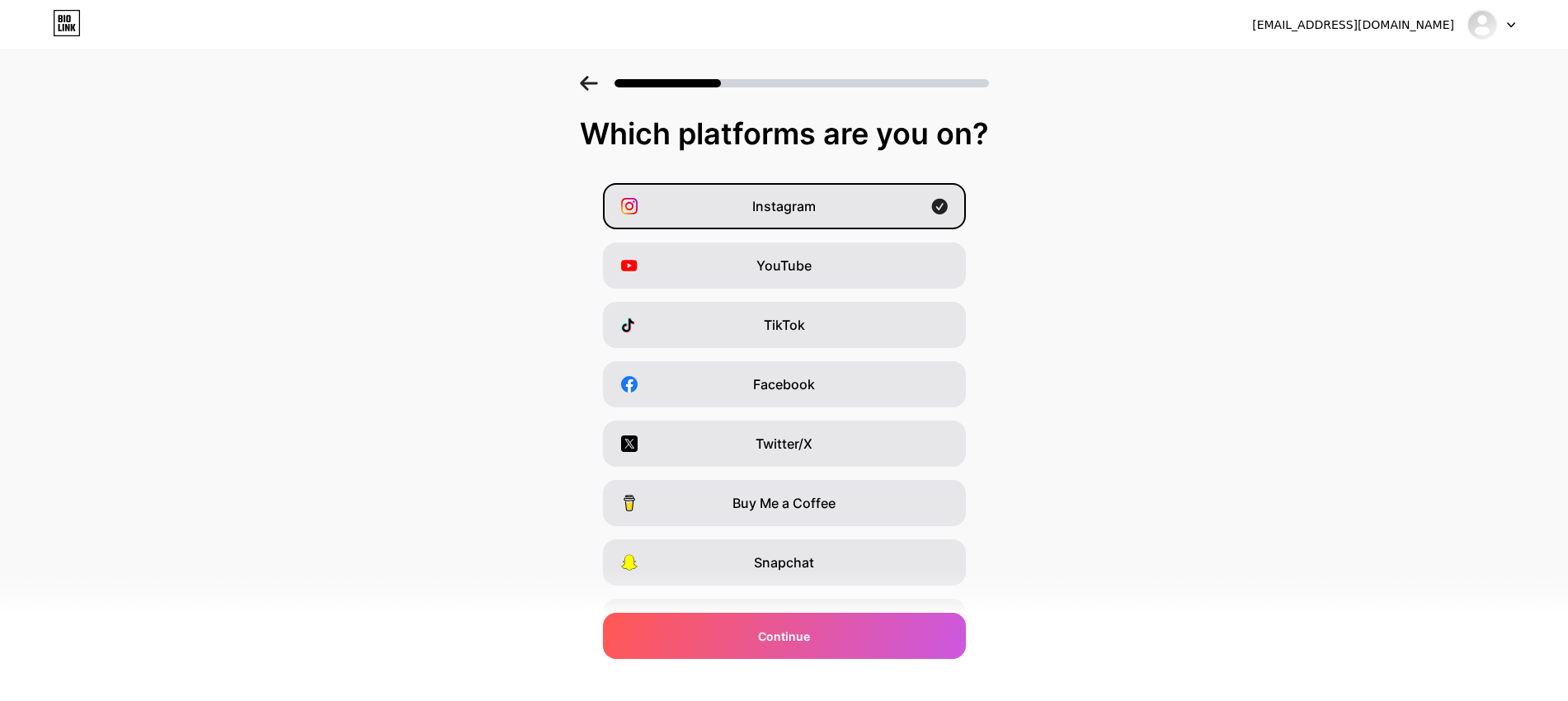
click at [852, 213] on div "Instagram" at bounding box center [784, 206] width 363 height 46
click at [836, 211] on div "Instagram" at bounding box center [784, 206] width 363 height 46
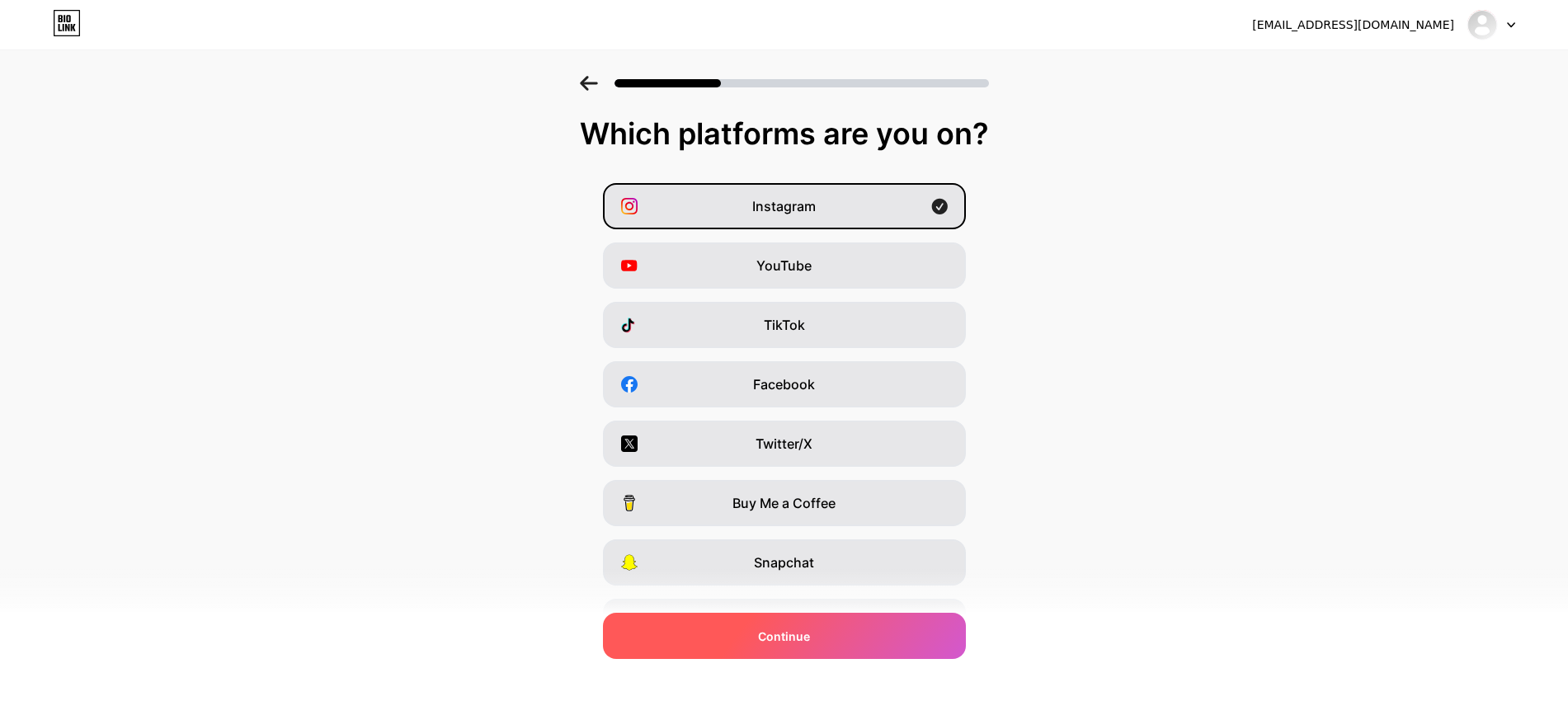
click at [873, 651] on div "Continue" at bounding box center [784, 636] width 363 height 46
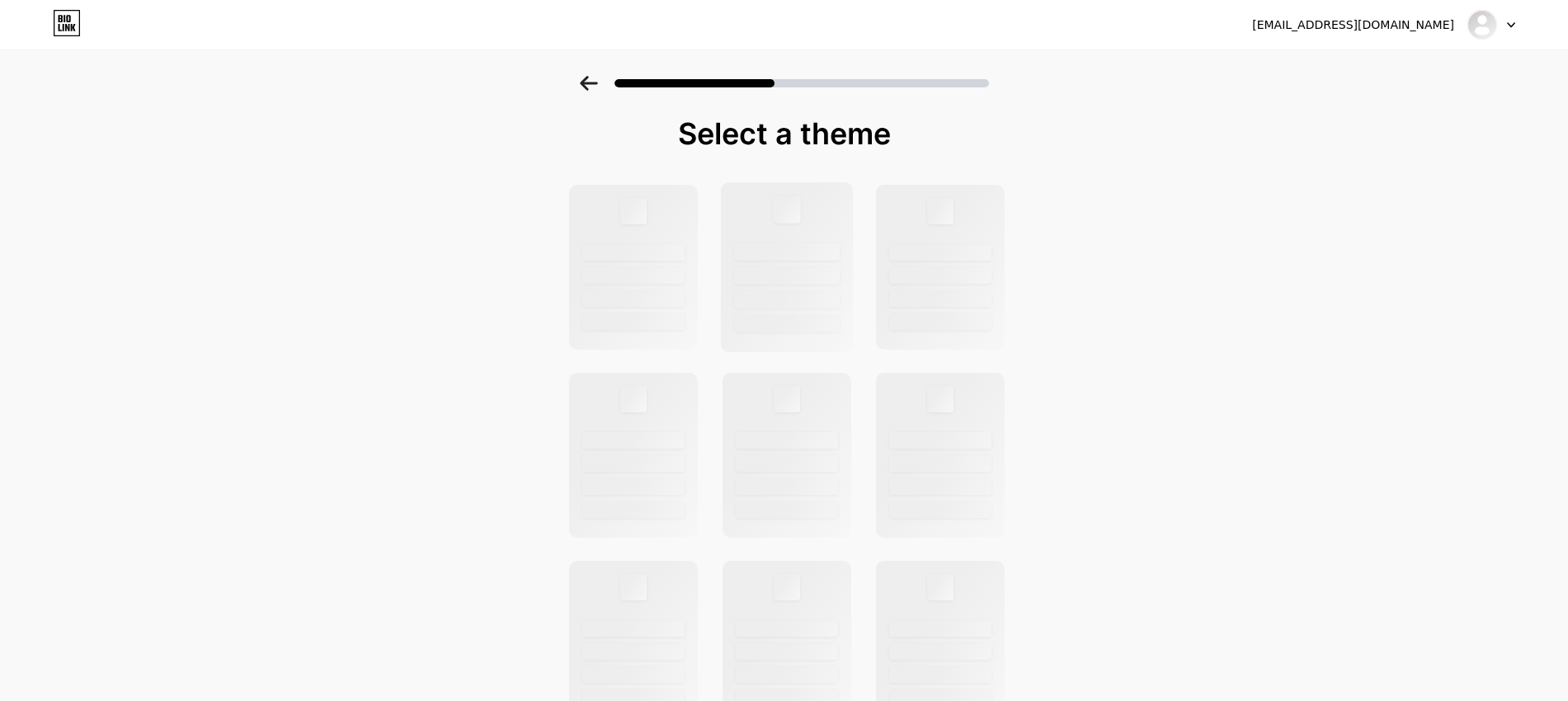
click at [806, 307] on div at bounding box center [786, 267] width 133 height 169
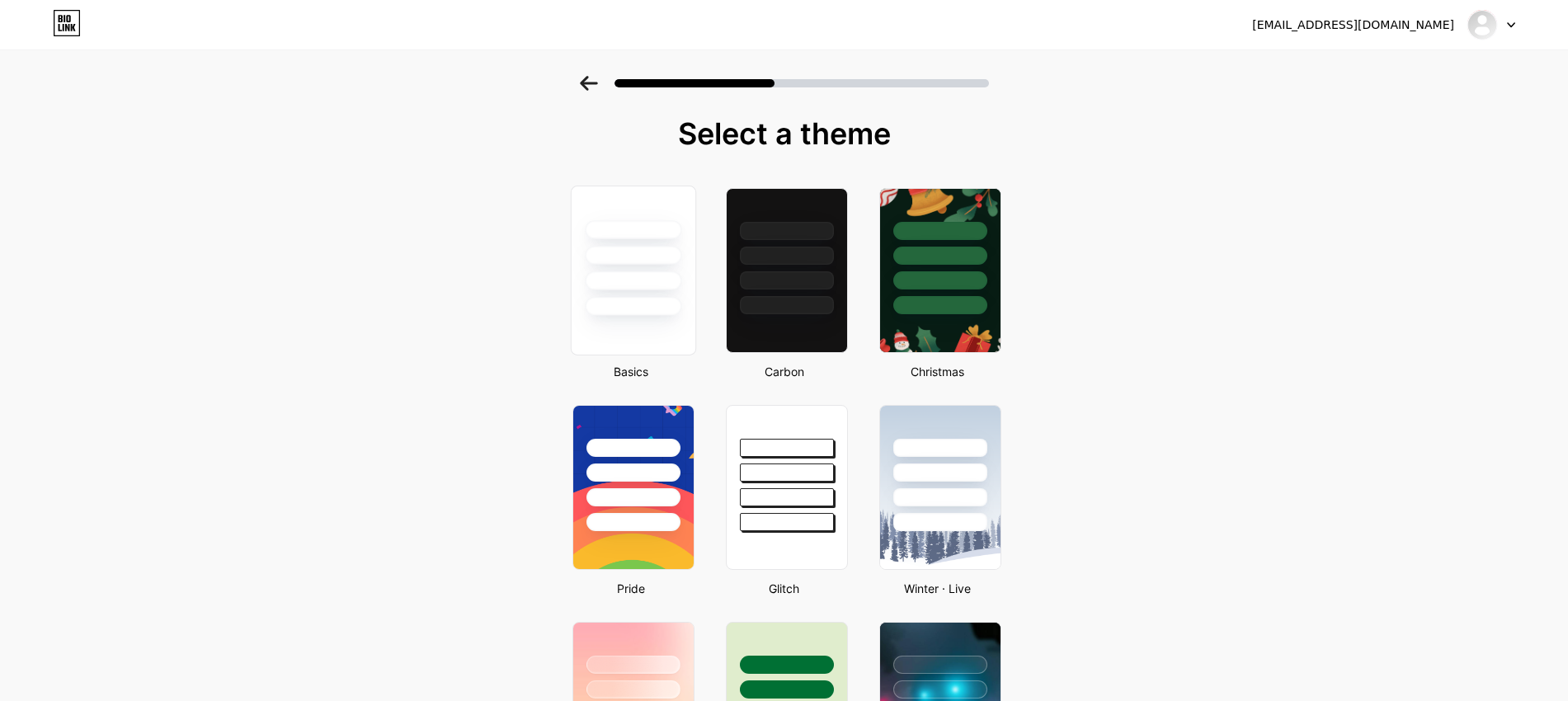
click at [657, 278] on div at bounding box center [633, 281] width 97 height 19
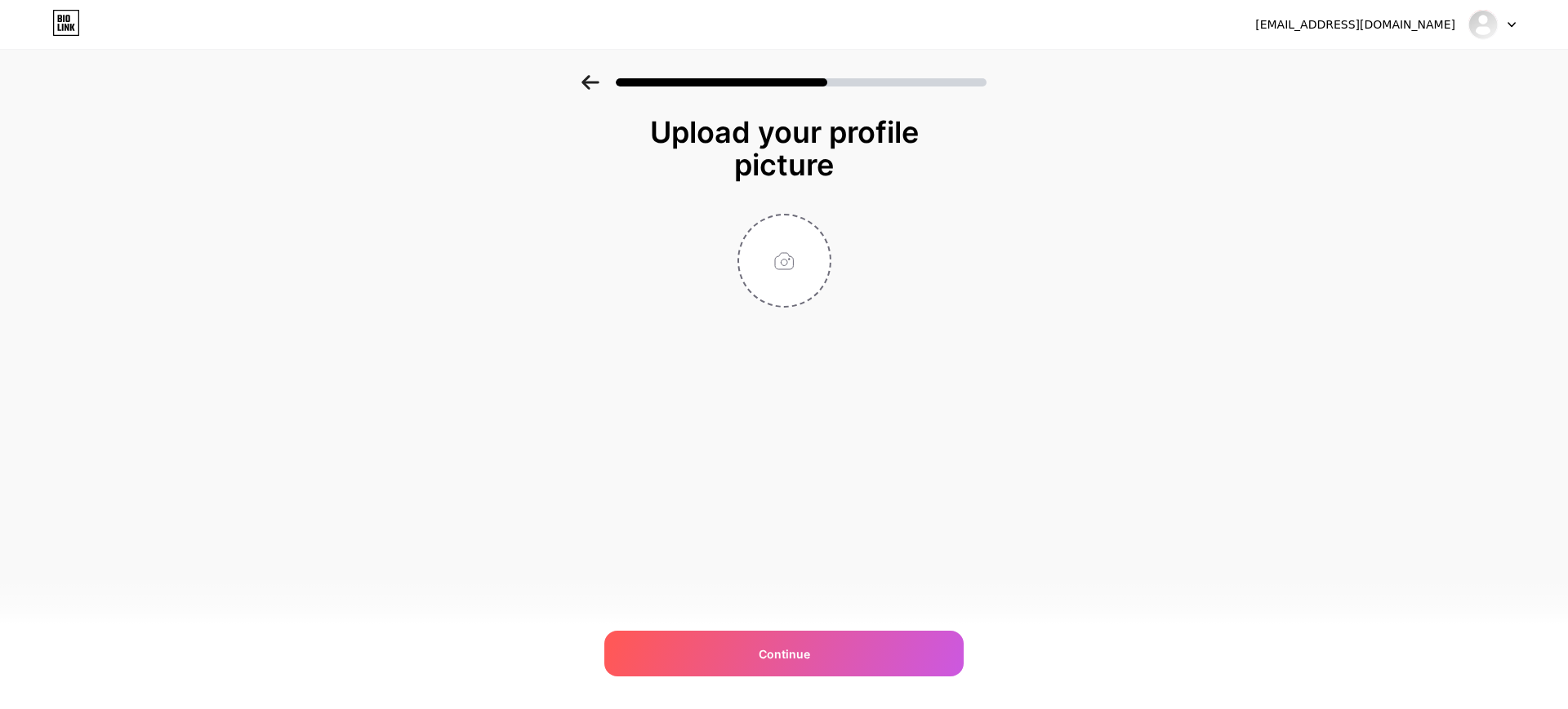
click at [807, 343] on div "Upload your profile picture Continue" at bounding box center [783, 252] width 326 height 274
click at [824, 644] on div "Continue" at bounding box center [784, 654] width 359 height 46
click at [786, 278] on input "file" at bounding box center [784, 260] width 91 height 91
type input "C:\fakepath\inci kimlik arka.jpg"
click at [820, 228] on circle at bounding box center [820, 225] width 18 height 18
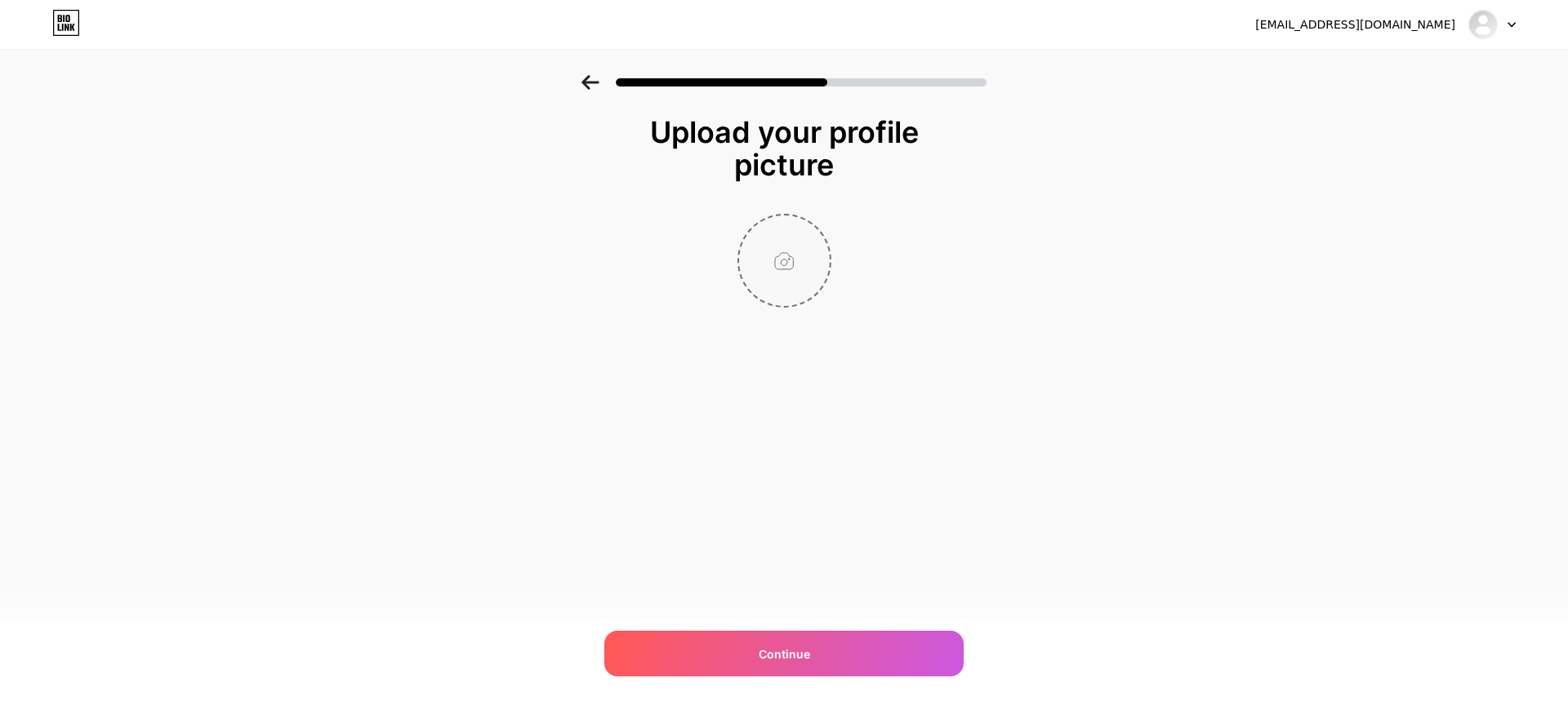
click at [781, 244] on input "file" at bounding box center [784, 260] width 91 height 91
type input "C:\fakepath\Untitled-3.jpg"
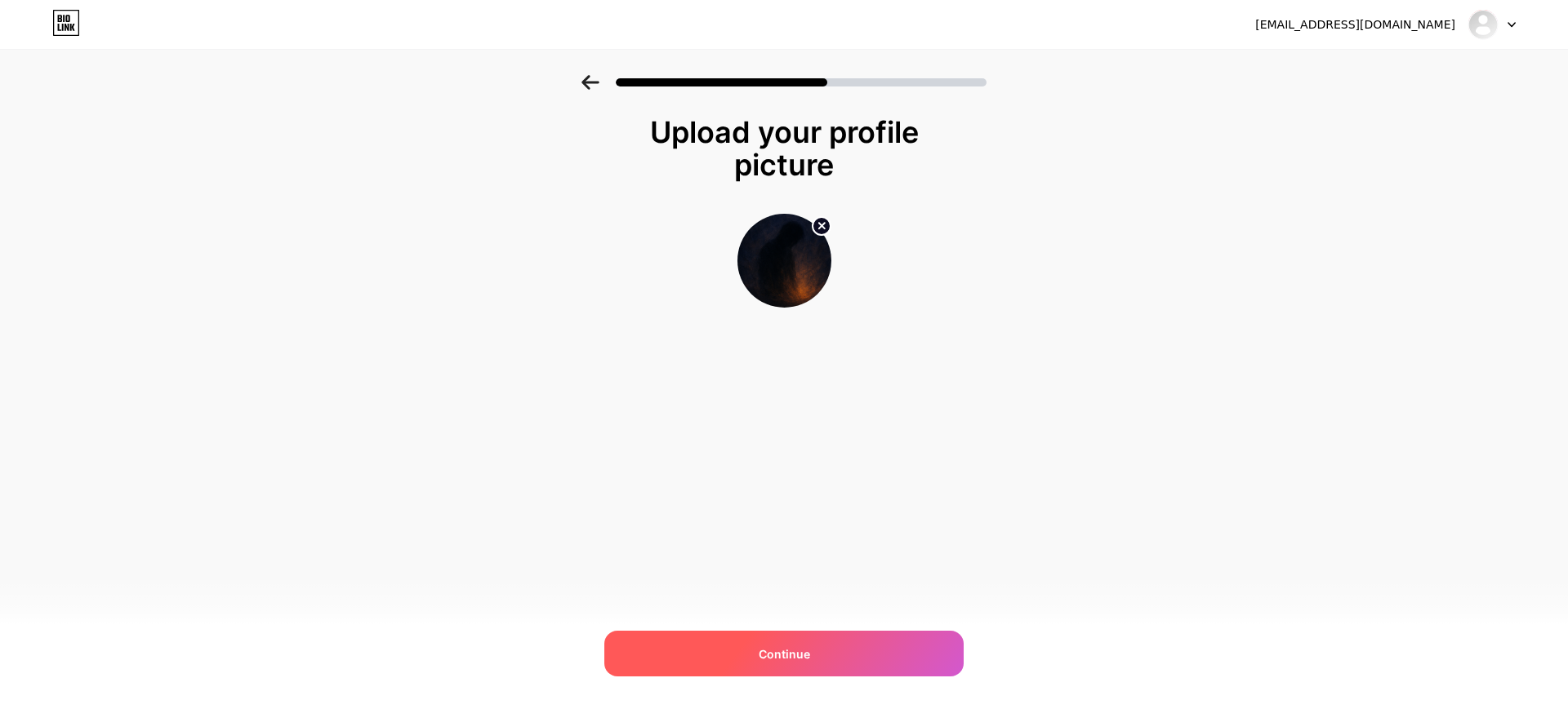
click at [820, 646] on div "Continue" at bounding box center [784, 654] width 359 height 46
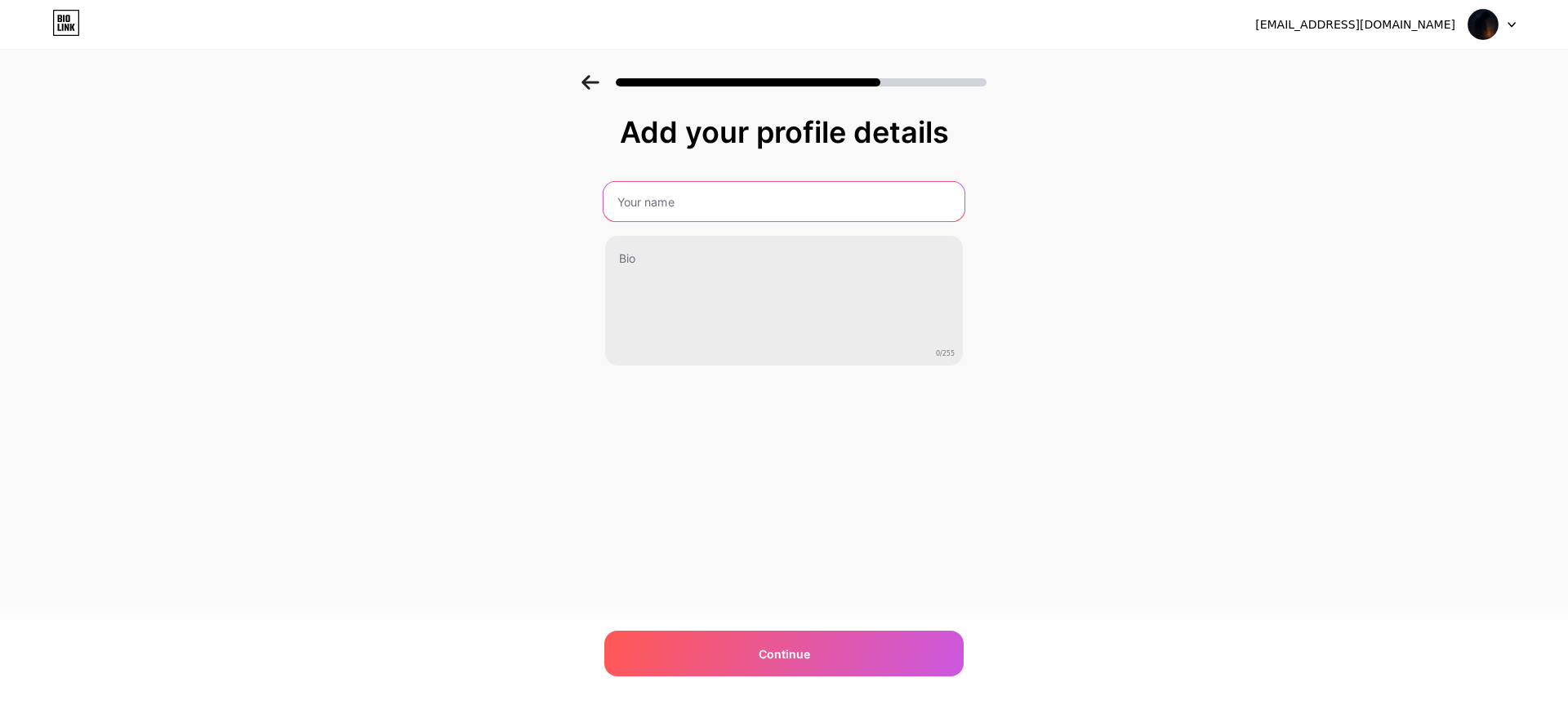
click at [875, 196] on input "text" at bounding box center [784, 202] width 361 height 39
type input "ff"
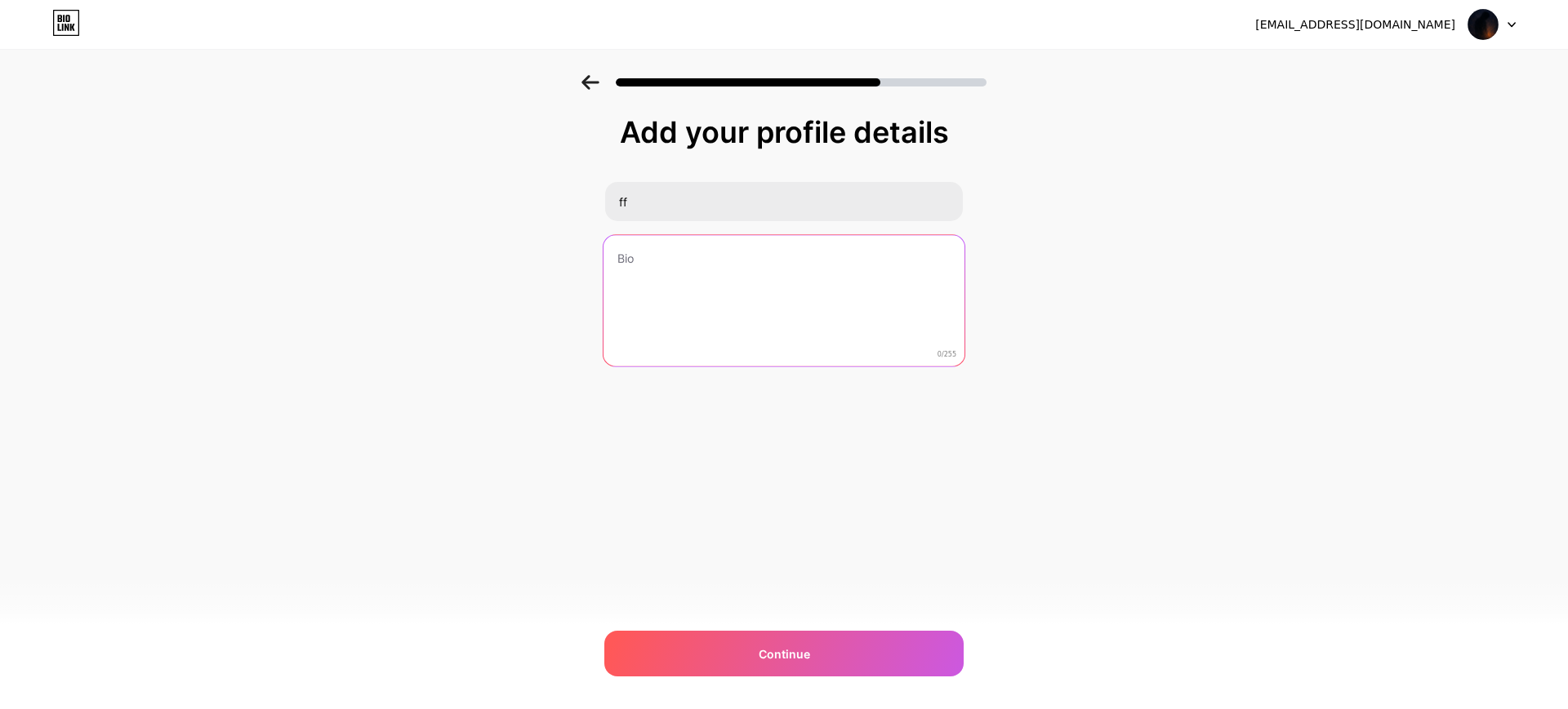
click at [646, 272] on textarea at bounding box center [784, 301] width 361 height 133
type textarea "fff"
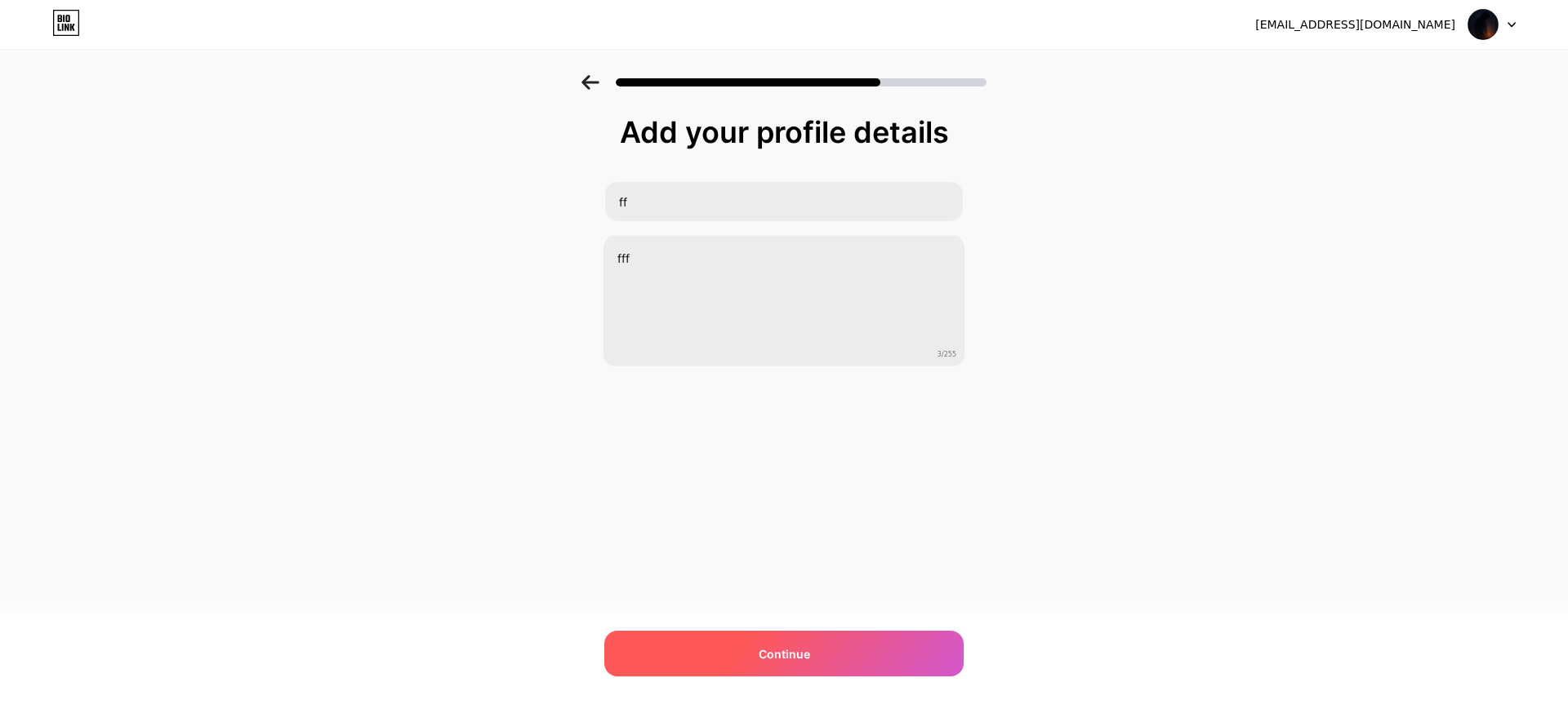
click at [770, 648] on span "Continue" at bounding box center [784, 654] width 52 height 17
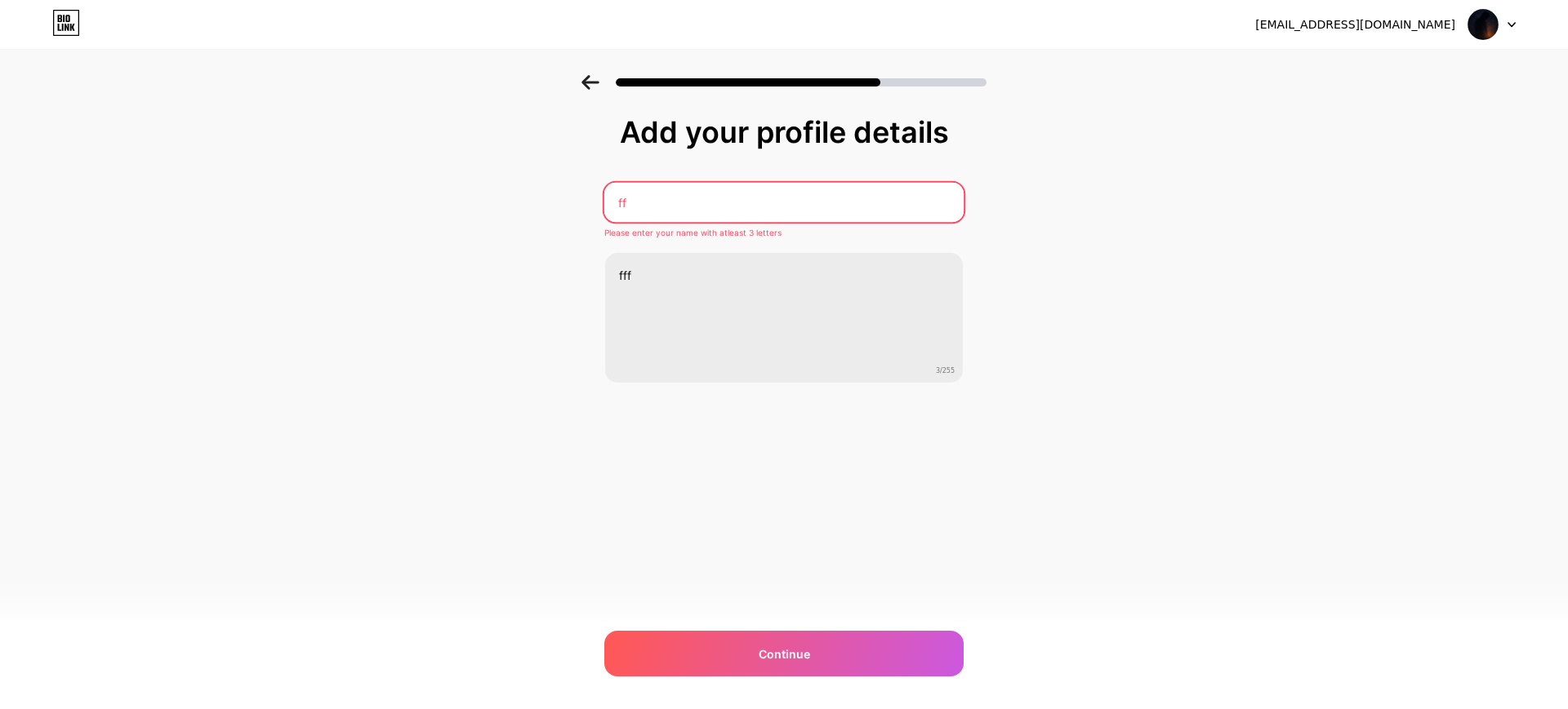
click at [801, 192] on input "ff" at bounding box center [784, 202] width 359 height 39
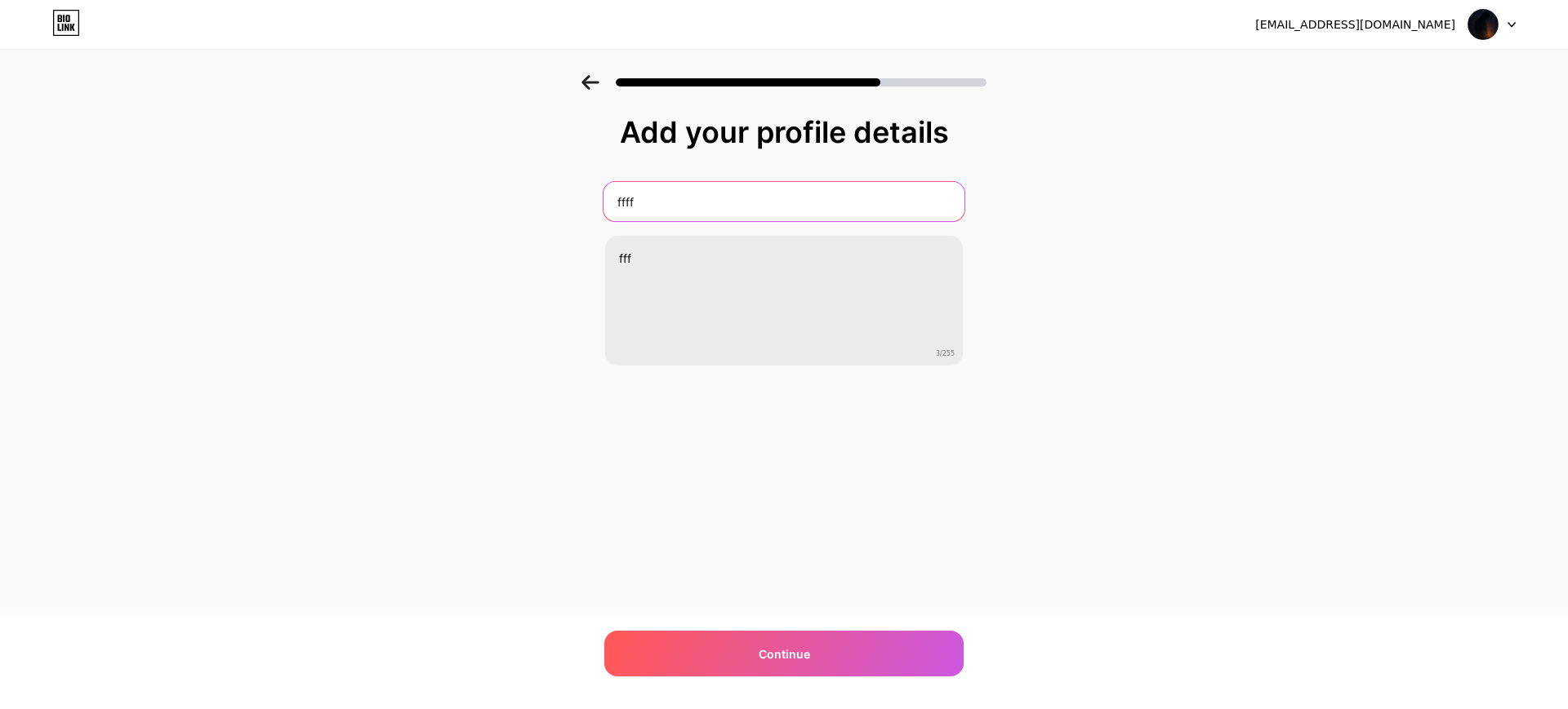
type input "ffff"
click at [760, 607] on div "nursakarya054@gmail.com Logout Link Copied Add your profile details ffff fff 3/…" at bounding box center [784, 354] width 1568 height 709
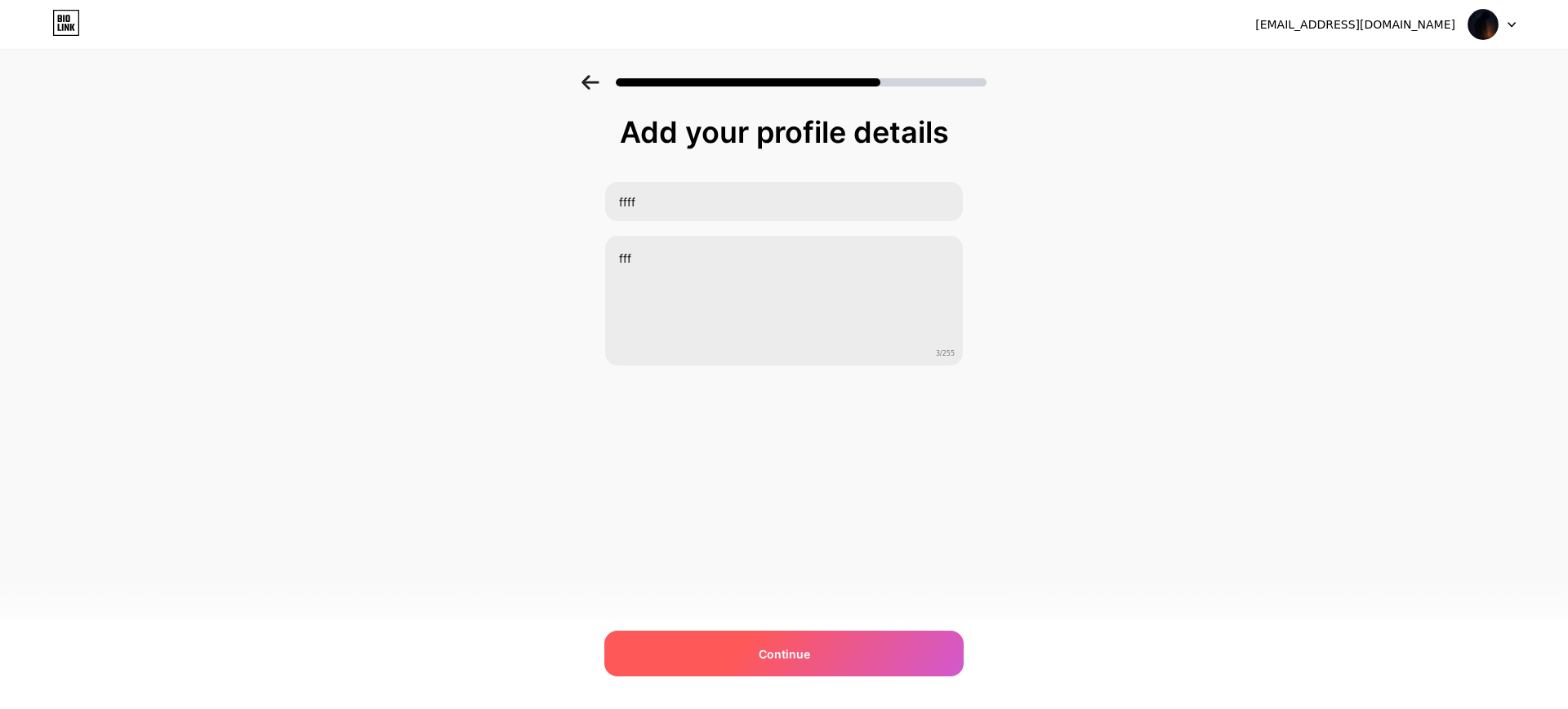
click at [763, 634] on div "Continue" at bounding box center [784, 654] width 359 height 46
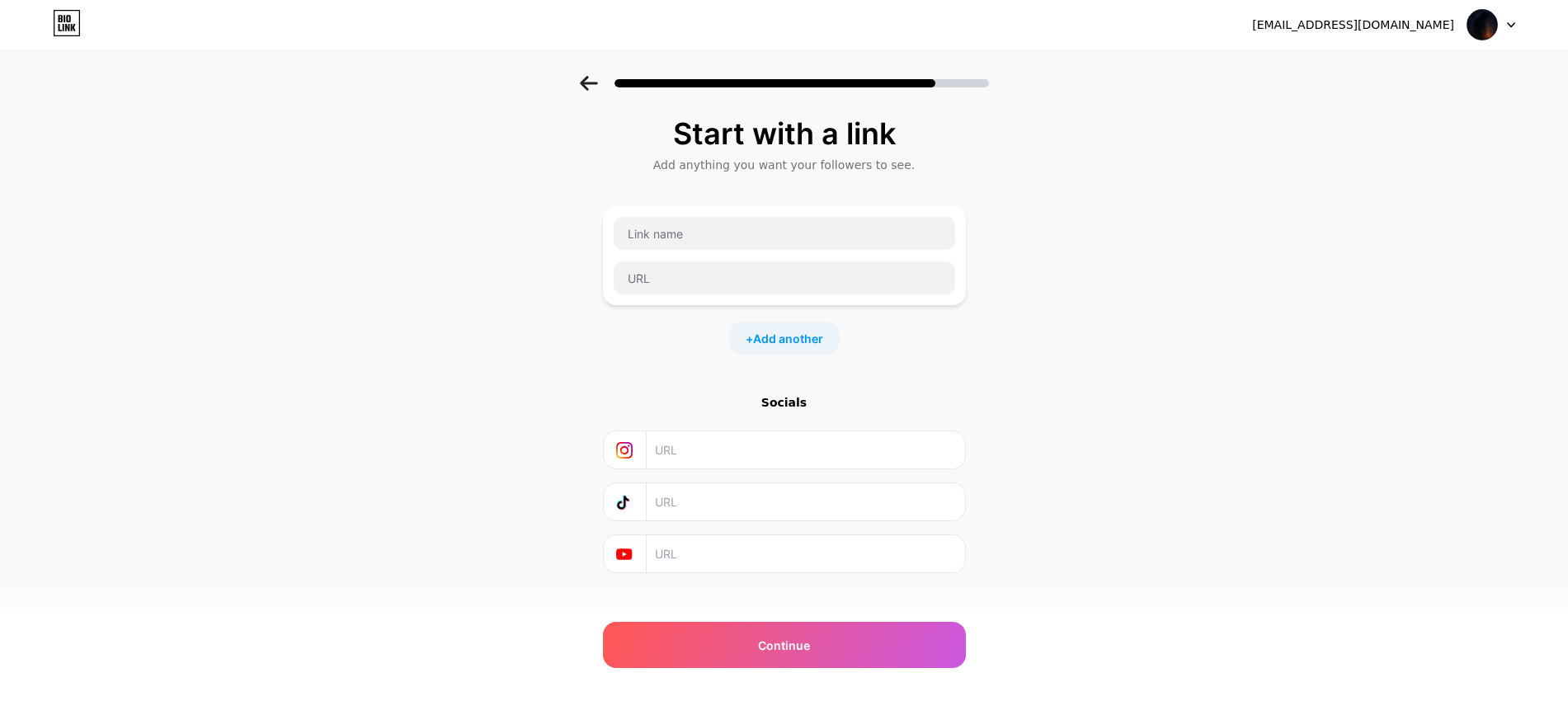
drag, startPoint x: 861, startPoint y: 673, endPoint x: 860, endPoint y: 653, distance: 20.0
click at [861, 672] on div "nursakarya054@gmail.com Logout Link Copied Start with a link Add anything you w…" at bounding box center [784, 360] width 1568 height 722
click at [860, 653] on div "Continue" at bounding box center [784, 645] width 363 height 46
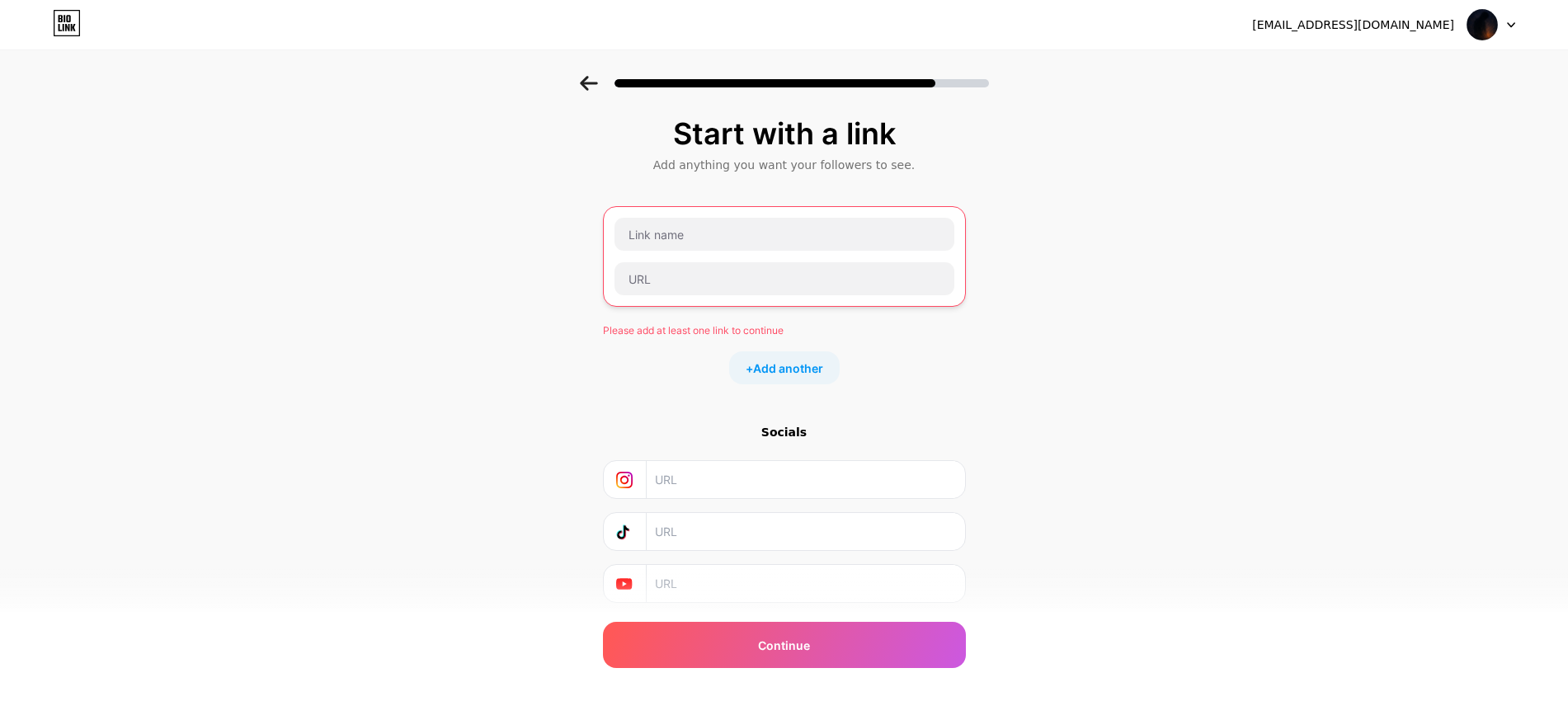
click at [749, 258] on div at bounding box center [784, 256] width 342 height 79
click at [737, 270] on input "text" at bounding box center [784, 278] width 340 height 33
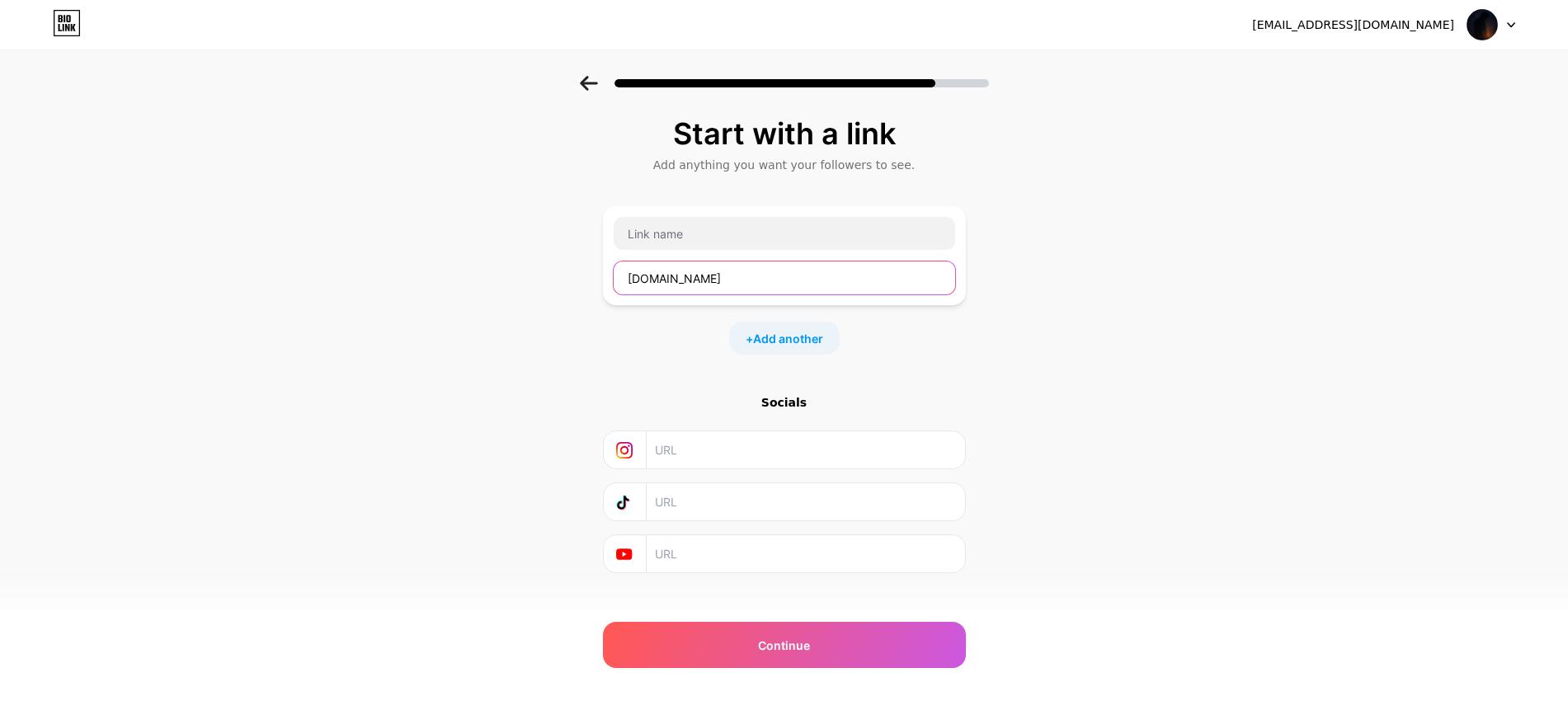
type input "google.com"
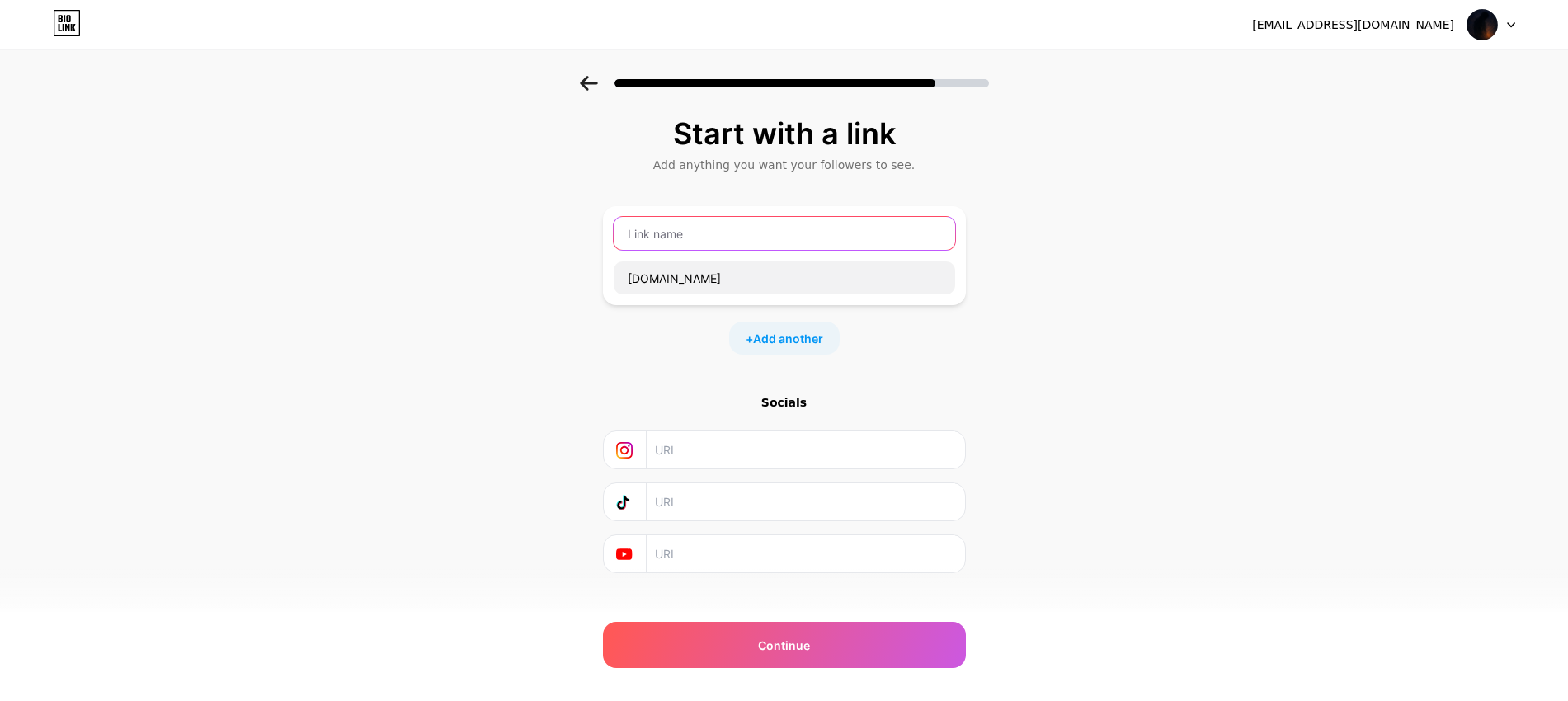
click at [748, 232] on input "text" at bounding box center [784, 233] width 342 height 33
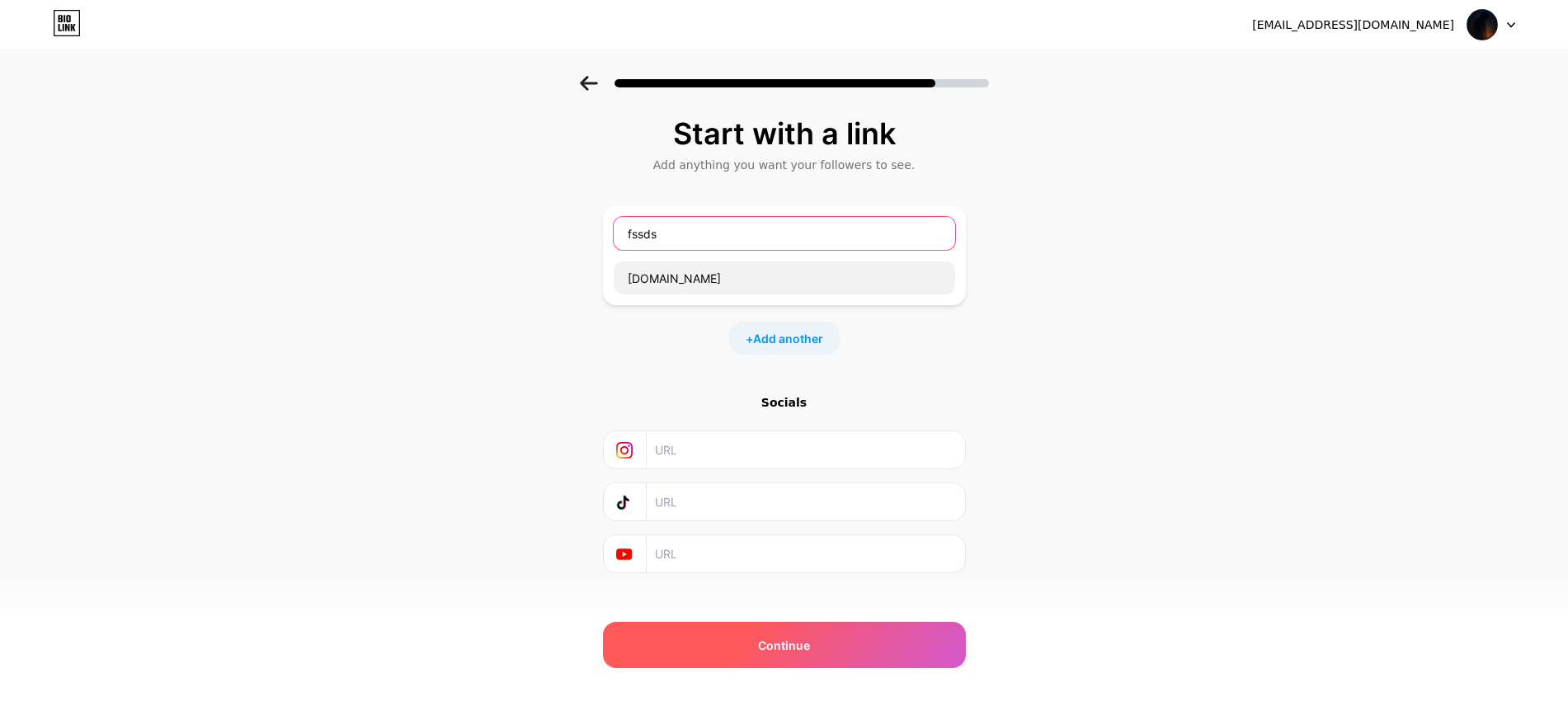
type input "fssds"
click at [819, 633] on div "Continue" at bounding box center [784, 645] width 363 height 46
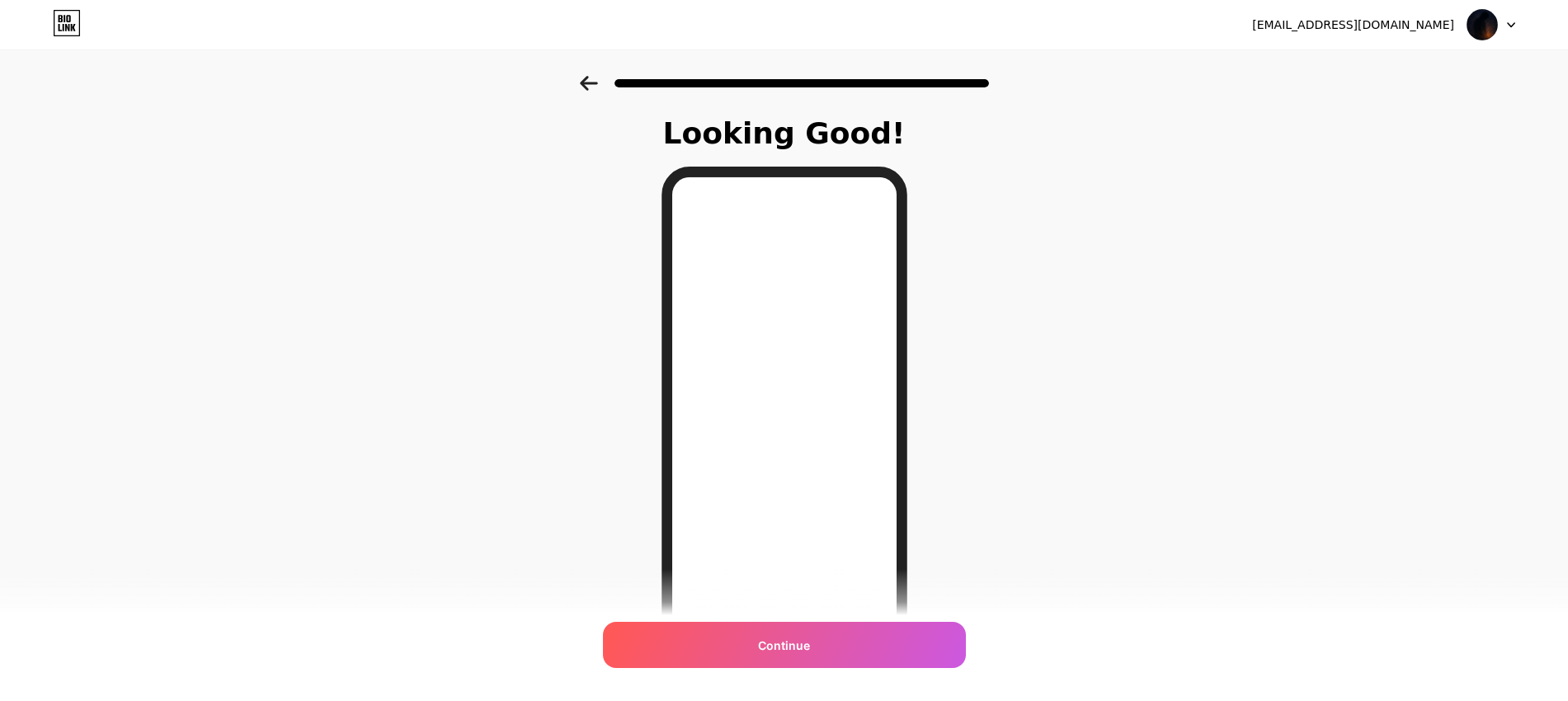
click at [59, 18] on icon at bounding box center [60, 18] width 4 height 8
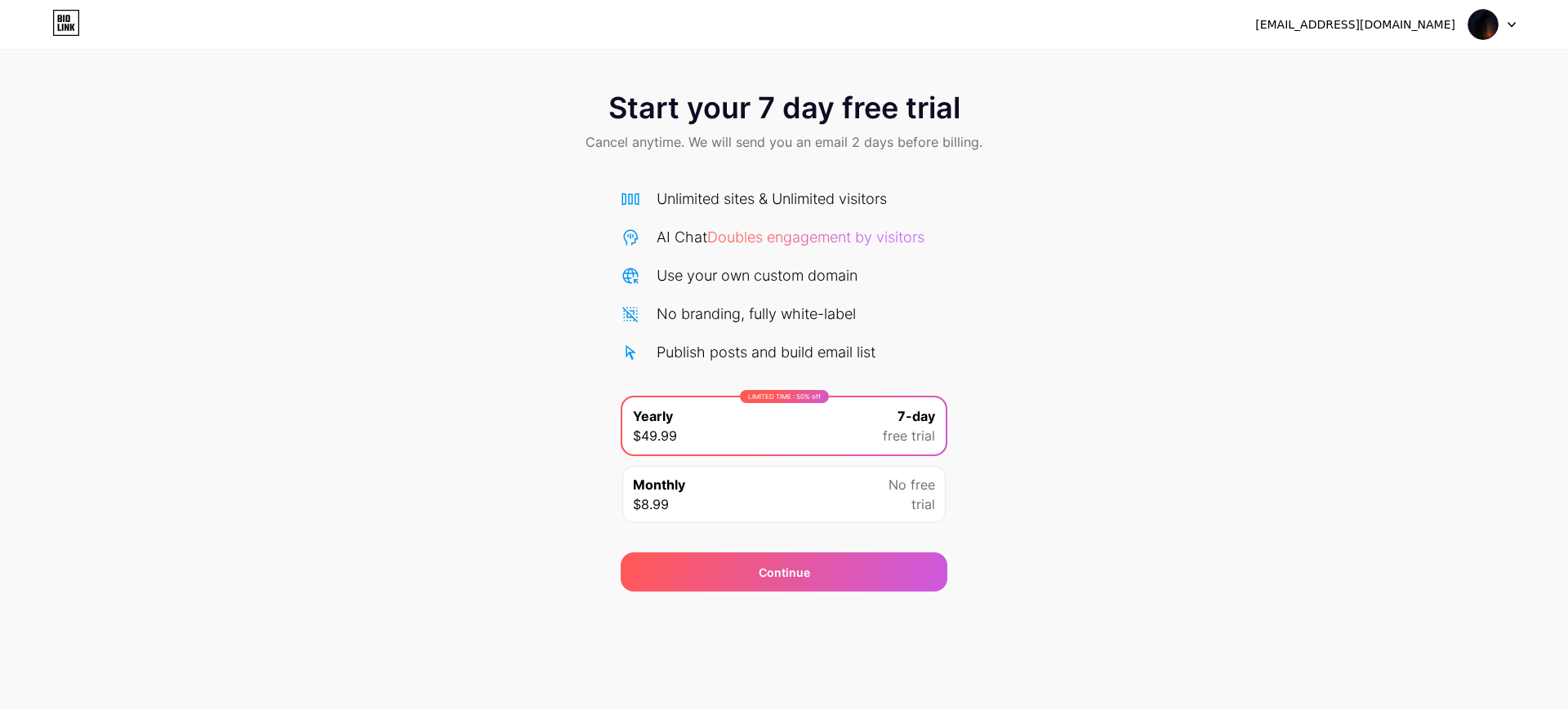
click at [1514, 32] on div at bounding box center [1492, 25] width 47 height 30
click at [1437, 131] on div "Start your 7 day free trial Cancel anytime. We will send you an email 2 days be…" at bounding box center [784, 124] width 1568 height 97
click at [1417, 34] on div "[EMAIL_ADDRESS][DOMAIN_NAME]" at bounding box center [1385, 25] width 260 height 30
click at [1415, 28] on div "[EMAIL_ADDRESS][DOMAIN_NAME]" at bounding box center [1355, 25] width 200 height 17
click at [1226, 174] on div "Start your 7 day free trial Cancel anytime. We will send you an email 2 days be…" at bounding box center [784, 334] width 1568 height 517
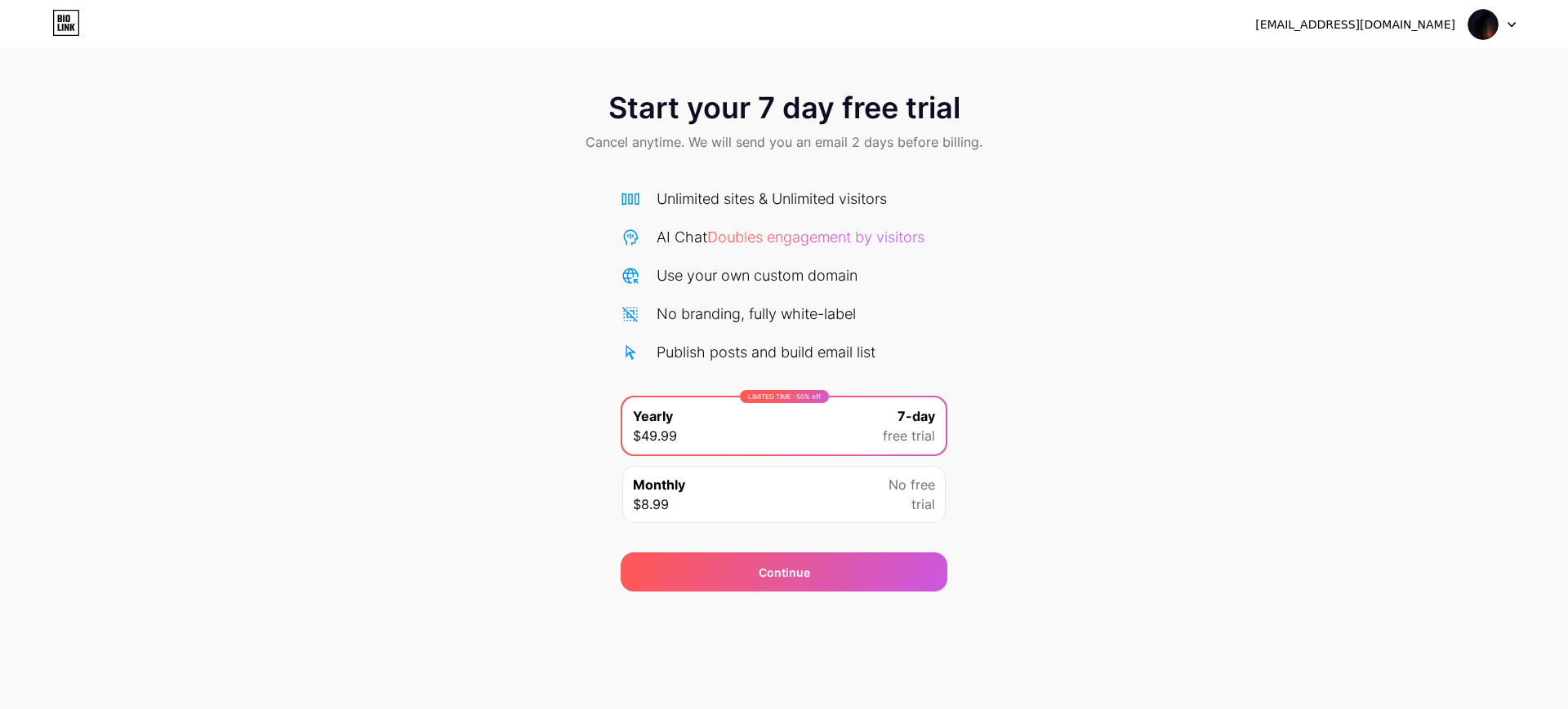
click at [71, 19] on icon at bounding box center [66, 23] width 28 height 26
click at [1496, 14] on span at bounding box center [1482, 25] width 31 height 31
click at [1438, 58] on li "Logout" at bounding box center [1413, 67] width 203 height 44
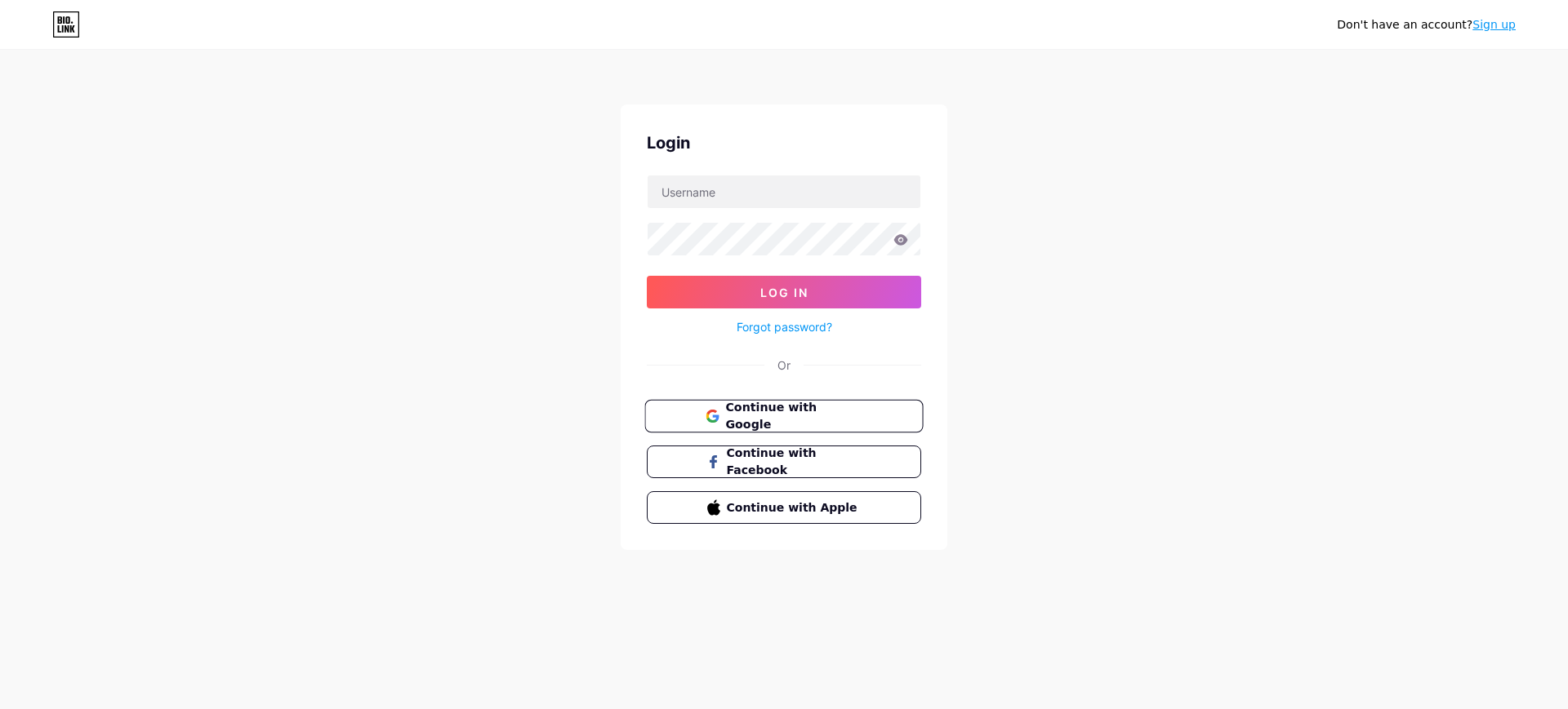
click at [809, 424] on button "Continue with Google" at bounding box center [783, 416] width 278 height 33
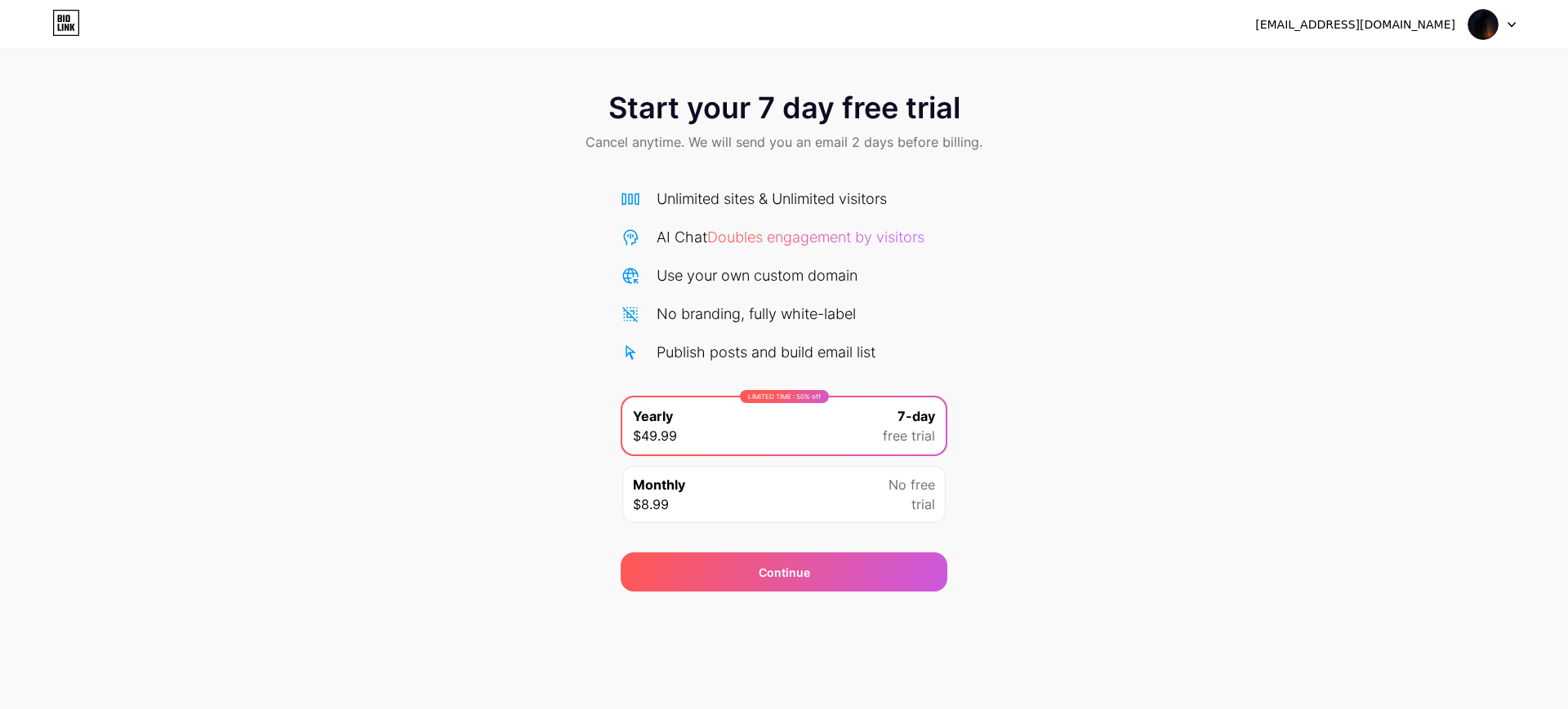
click at [1468, 38] on span at bounding box center [1482, 25] width 31 height 31
click at [1444, 59] on li "Logout" at bounding box center [1413, 67] width 203 height 44
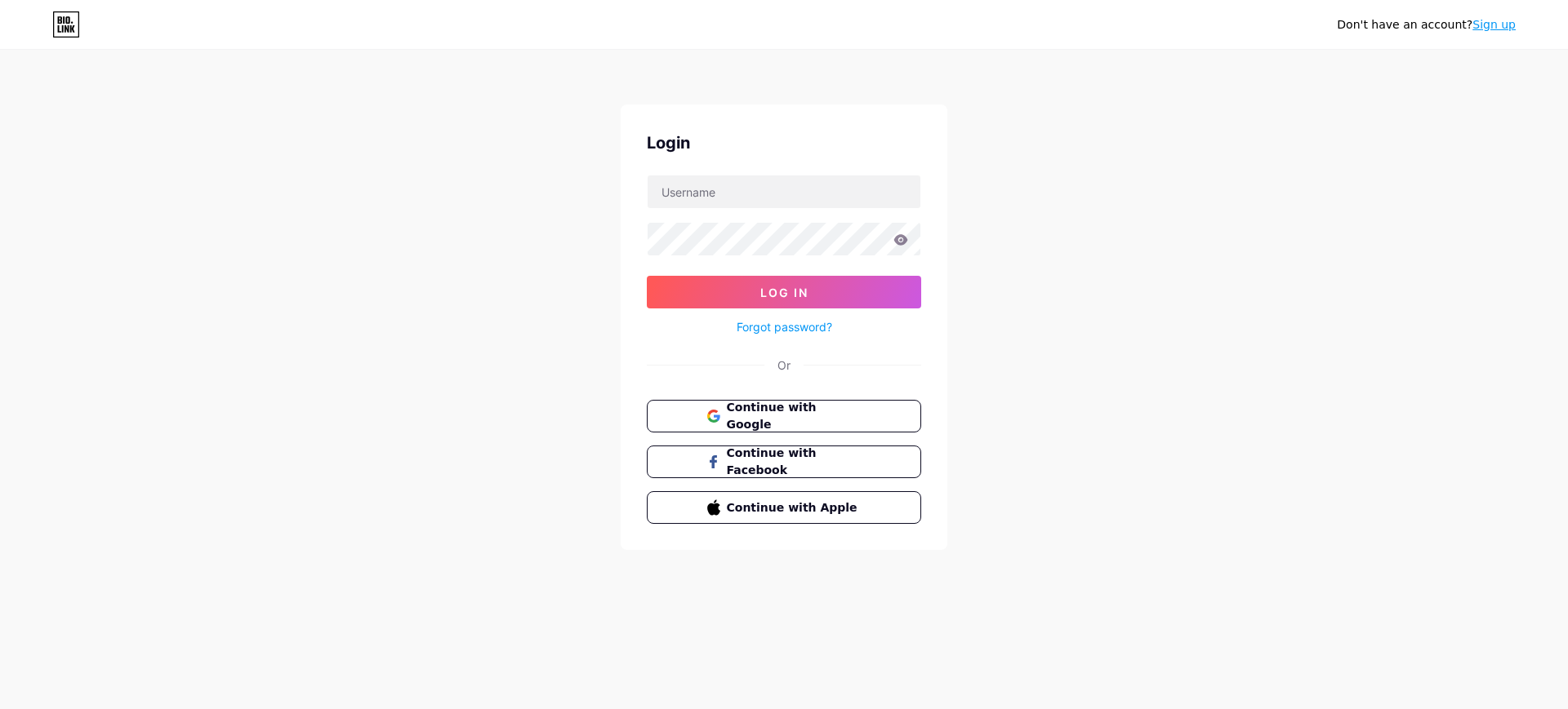
click at [1483, 23] on link "Sign up" at bounding box center [1493, 24] width 43 height 13
